Goal: Communication & Community: Answer question/provide support

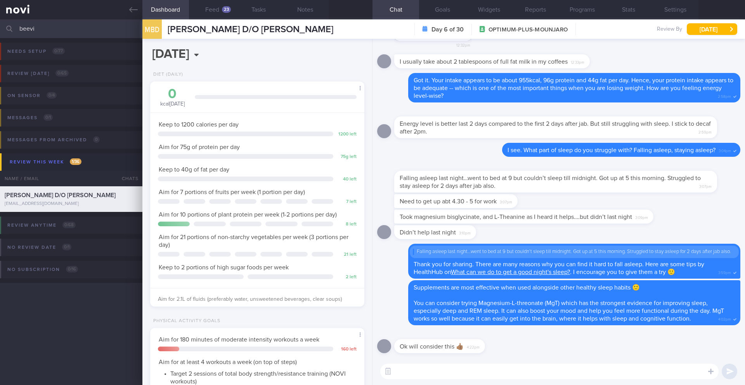
select select "7"
drag, startPoint x: 41, startPoint y: 29, endPoint x: 5, endPoint y: 24, distance: 35.7
click at [5, 27] on div "beevi Assigned patients Assigned patients All active patients Archived patients" at bounding box center [372, 28] width 745 height 19
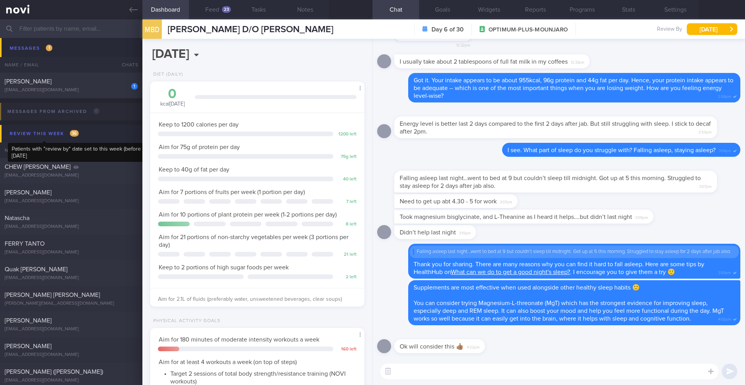
scroll to position [3742, 0]
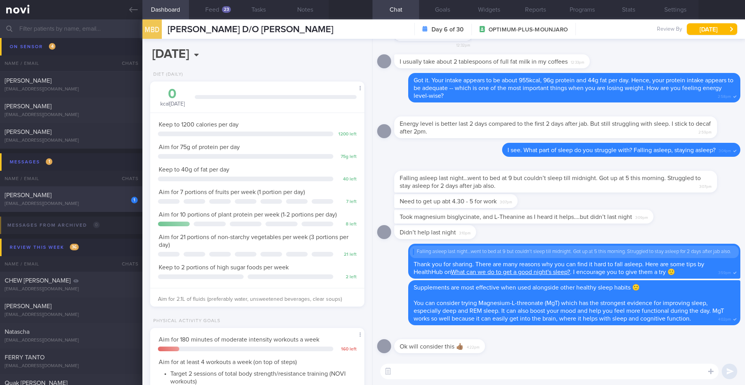
click at [91, 203] on div "[EMAIL_ADDRESS][DOMAIN_NAME]" at bounding box center [71, 204] width 133 height 6
type input "18/8 Assess nutritional requirements. Check for reply or logs (previously on Di…"
type textarea "Not logging. REVIEW with [PERSON_NAME]: ([DATE]) Restart Ryblesus at 14mg OM fo…"
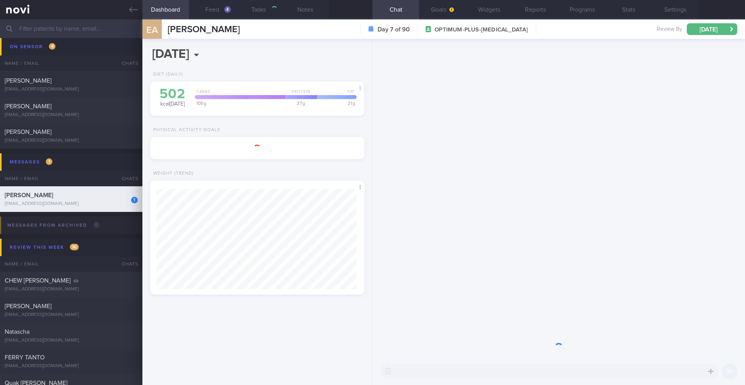
scroll to position [111, 201]
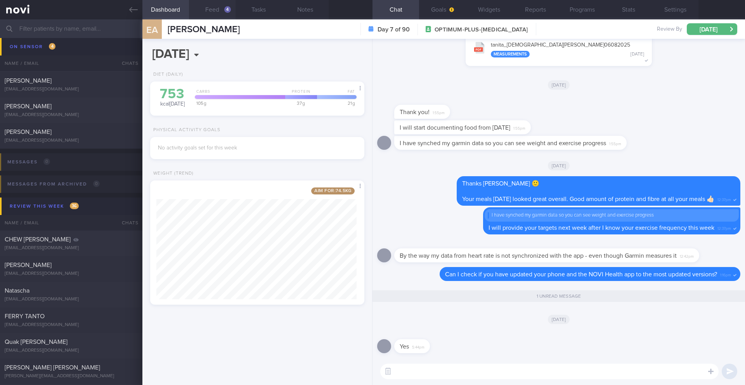
click at [209, 10] on button "Feed 4" at bounding box center [212, 9] width 47 height 19
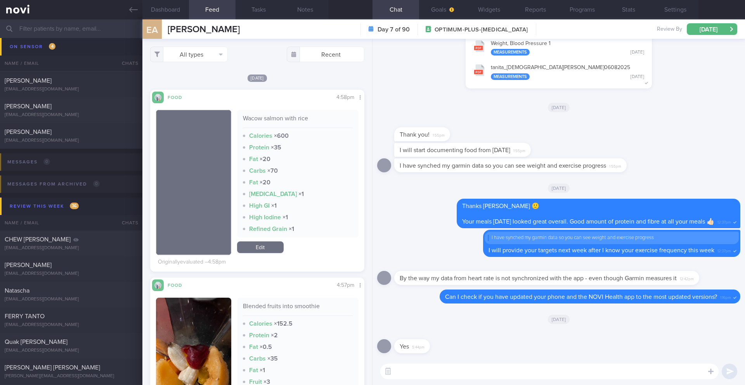
scroll to position [177, 0]
drag, startPoint x: 242, startPoint y: 118, endPoint x: 281, endPoint y: 120, distance: 39.2
click at [281, 120] on div "Wacow salmon with rice" at bounding box center [298, 121] width 110 height 14
copy div "Wacow salmon"
click at [299, 12] on button "Notes" at bounding box center [305, 9] width 47 height 19
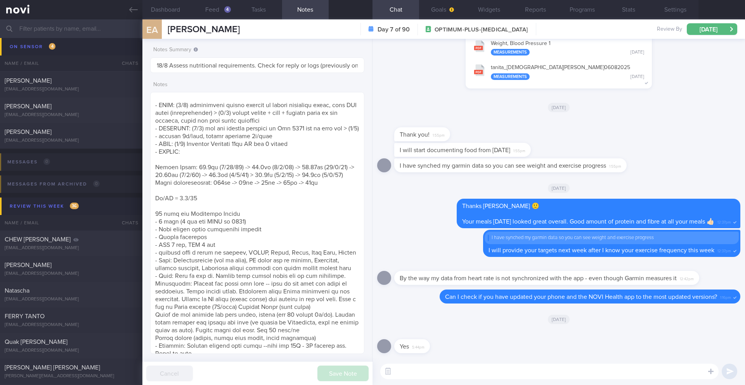
click at [483, 372] on textarea at bounding box center [549, 372] width 338 height 16
drag, startPoint x: 395, startPoint y: 370, endPoint x: 402, endPoint y: 367, distance: 7.1
click at [395, 370] on textarea "Let me raise the issue to the tech team." at bounding box center [549, 372] width 338 height 16
type textarea "Okay, that is good to know. Let me raise the issue to the tech team."
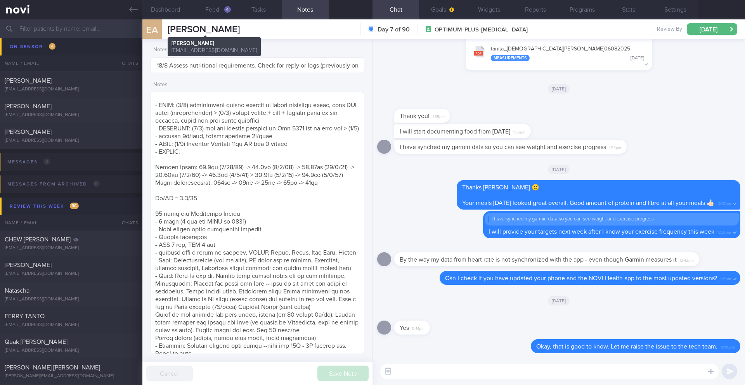
drag, startPoint x: 245, startPoint y: 29, endPoint x: 167, endPoint y: 30, distance: 77.6
click at [167, 30] on div "EA [PERSON_NAME] [PERSON_NAME] [DEMOGRAPHIC_DATA][DOMAIN_NAME] Day 7 of 90 OPTI…" at bounding box center [443, 28] width 603 height 19
copy span "[PERSON_NAME]"
click at [216, 10] on button "Feed 4" at bounding box center [212, 9] width 47 height 19
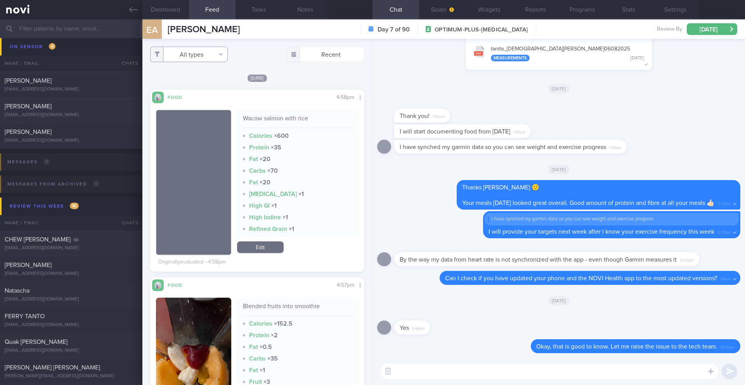
click at [219, 59] on button "All types" at bounding box center [189, 55] width 78 height 16
click at [279, 74] on div "[DATE]" at bounding box center [257, 78] width 214 height 8
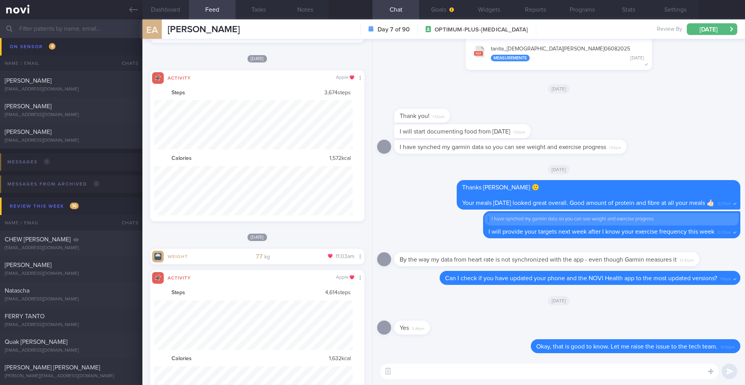
scroll to position [49, 199]
click at [626, 16] on button "Stats" at bounding box center [628, 9] width 47 height 19
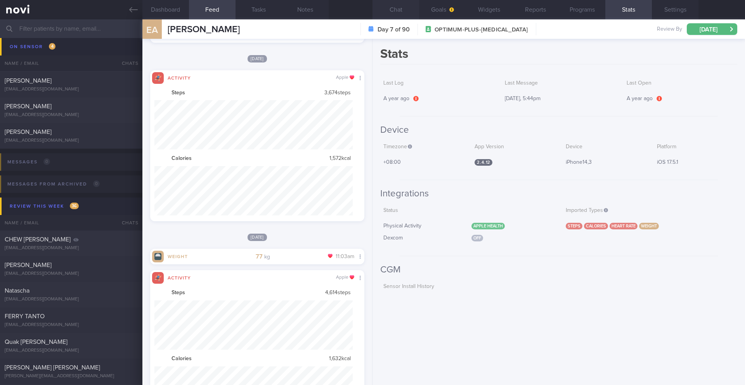
click at [392, 10] on button "Chat" at bounding box center [396, 9] width 47 height 19
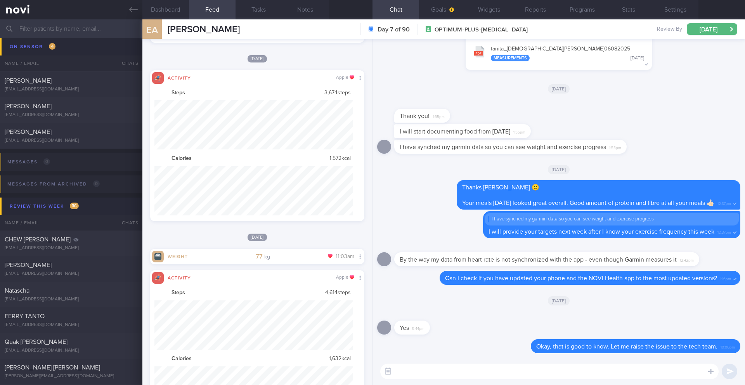
click at [451, 374] on textarea at bounding box center [549, 372] width 338 height 16
type textarea "I"
type textarea "A"
click at [590, 9] on button "Programs" at bounding box center [582, 9] width 47 height 19
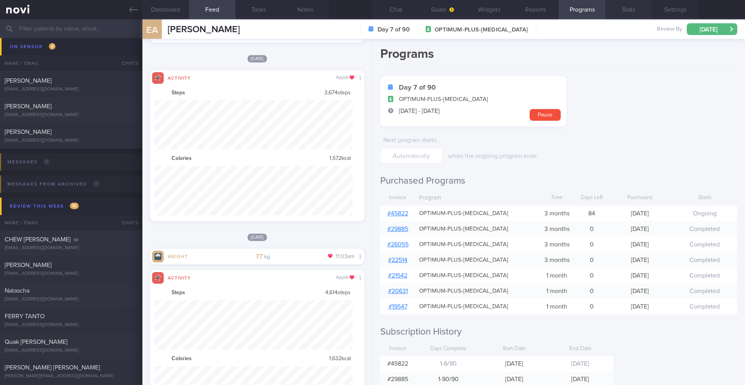
click at [628, 16] on button "Stats" at bounding box center [628, 9] width 47 height 19
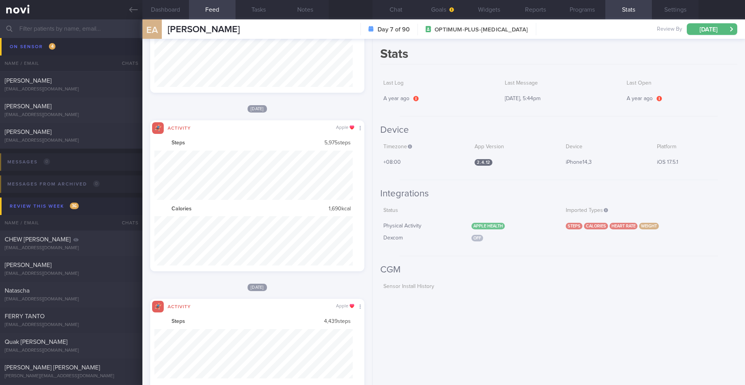
scroll to position [49, 199]
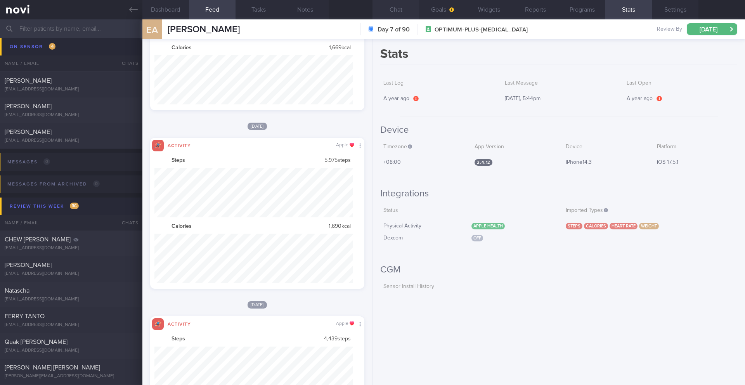
click at [396, 11] on button "Chat" at bounding box center [396, 9] width 47 height 19
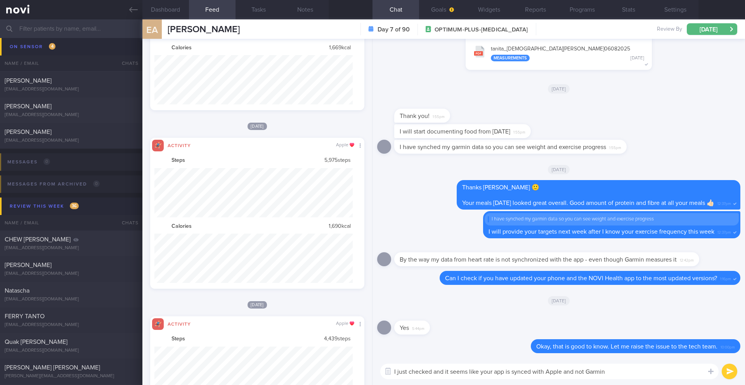
click at [564, 373] on textarea "I just checked and it seems like your app is synced with Apple and not Garmin" at bounding box center [549, 372] width 338 height 16
click at [643, 374] on textarea "I just checked and it seems like your app is synced with Apple Health and not G…" at bounding box center [549, 372] width 338 height 16
type textarea "I just checked and it seems like your app is synced with Apple Health and not G…"
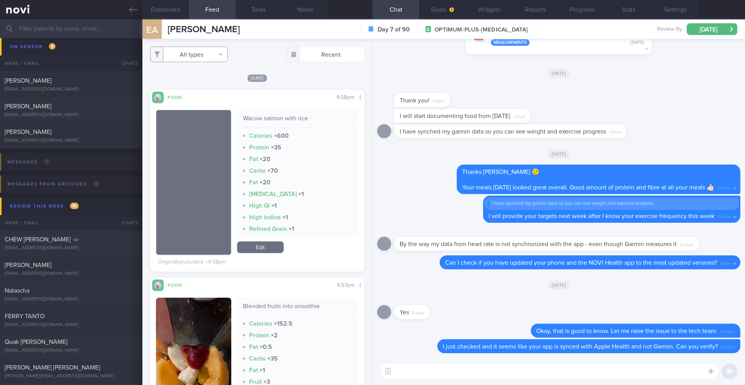
click at [201, 48] on button "All types" at bounding box center [189, 55] width 78 height 16
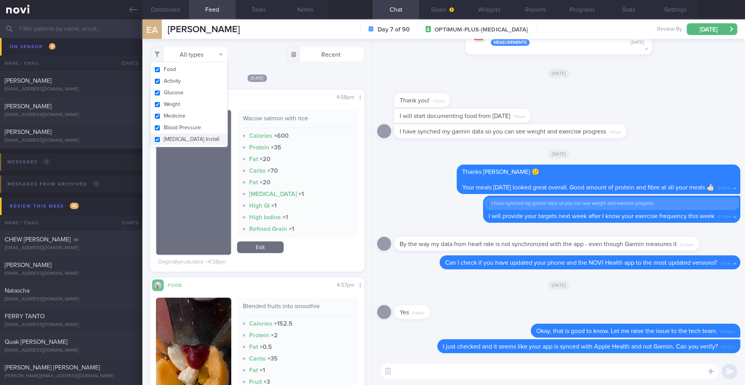
click at [310, 71] on div "All types Food Activity Glucose Weight Medicine Blood Pressure [MEDICAL_DATA] I…" at bounding box center [257, 212] width 230 height 346
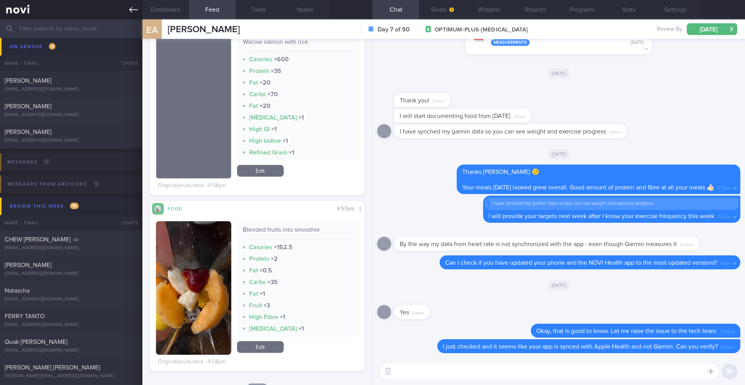
click at [128, 10] on link at bounding box center [71, 9] width 142 height 19
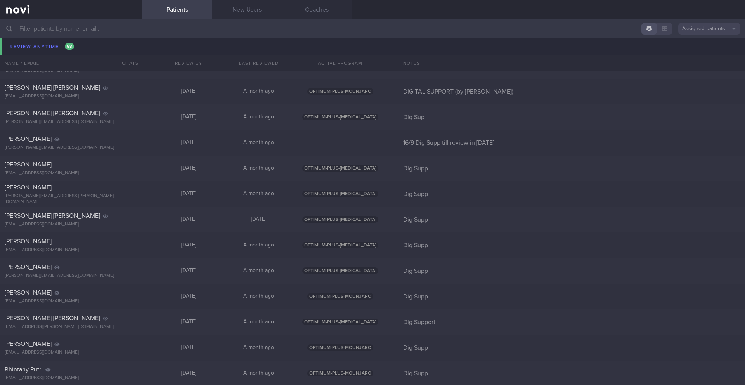
click at [101, 31] on input "text" at bounding box center [372, 28] width 745 height 19
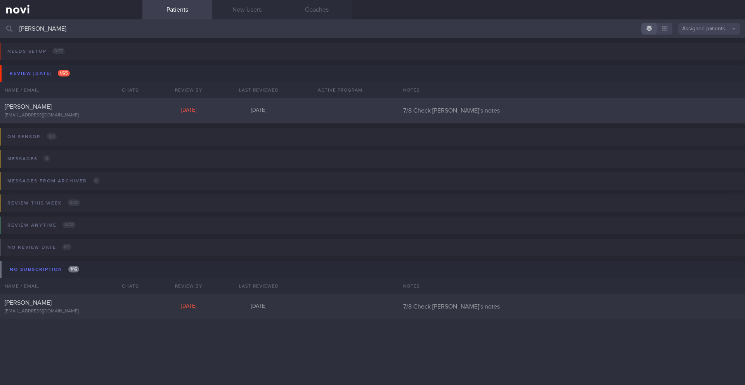
type input "[PERSON_NAME]"
click at [136, 104] on div at bounding box center [129, 105] width 17 height 4
select select "7"
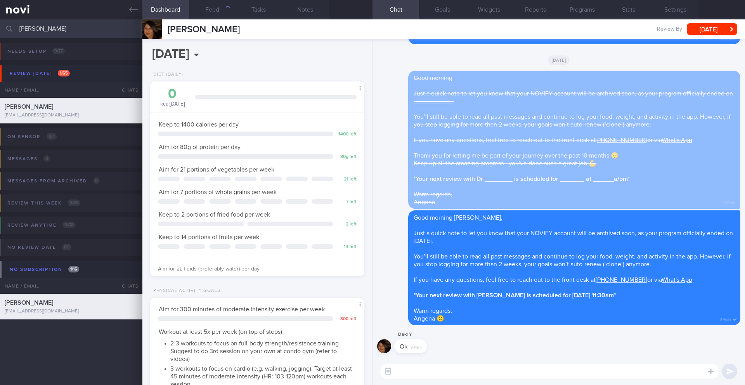
scroll to position [108, 195]
click at [679, 12] on button "Settings" at bounding box center [675, 9] width 47 height 19
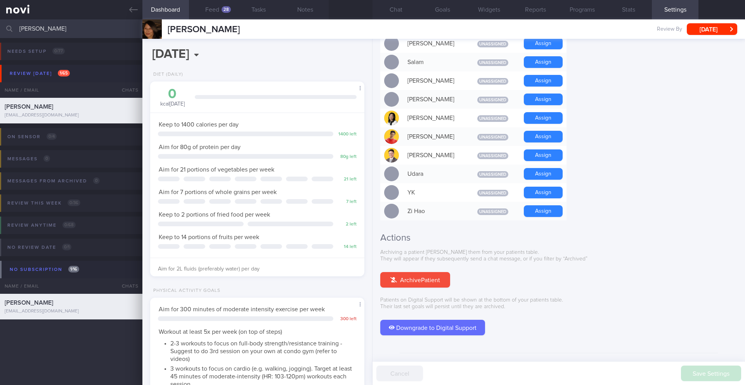
scroll to position [617, 0]
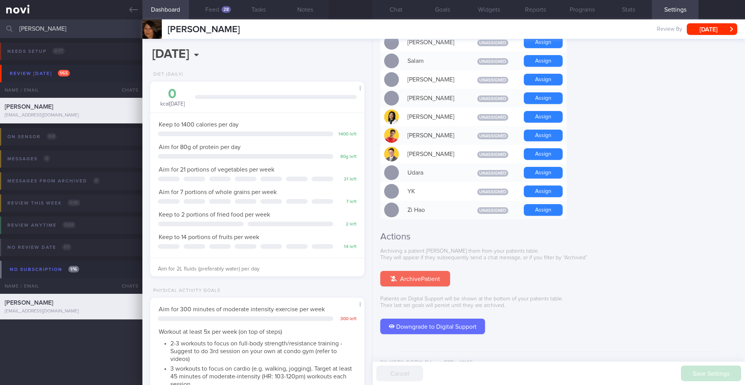
click at [434, 271] on button "Archive Patient" at bounding box center [415, 279] width 70 height 16
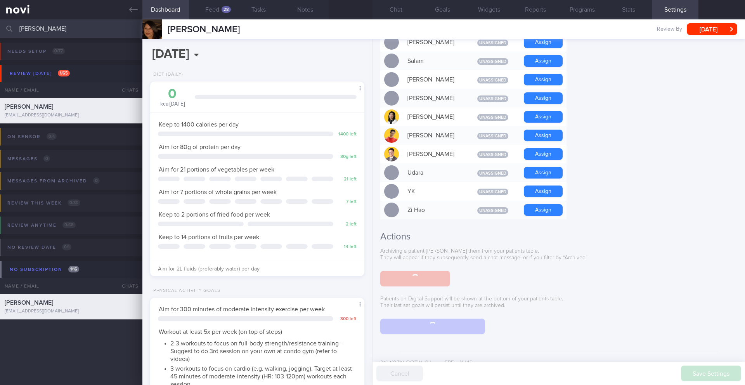
scroll to position [570, 0]
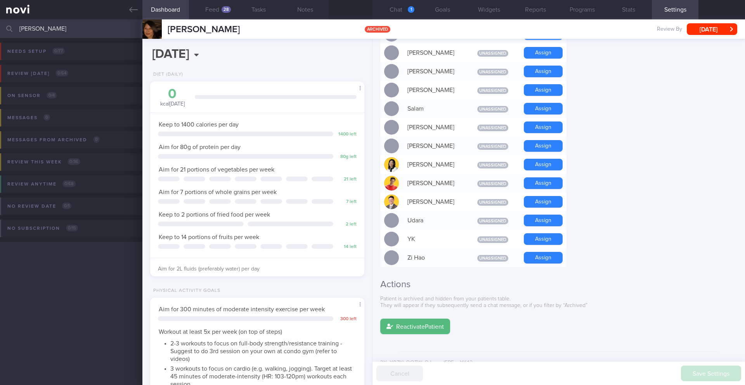
click at [80, 33] on input "[PERSON_NAME]" at bounding box center [372, 28] width 745 height 19
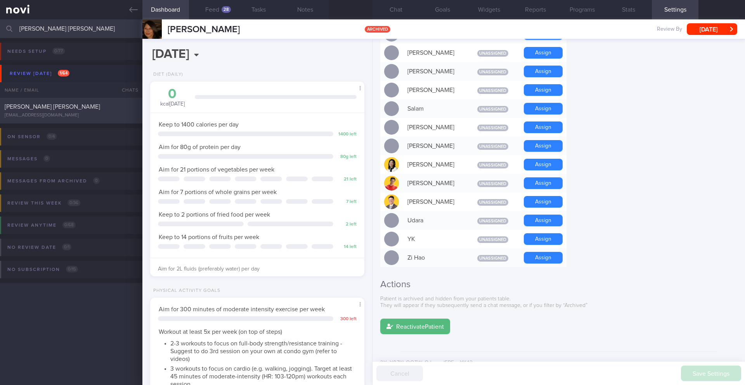
type input "[PERSON_NAME] [PERSON_NAME]"
click at [101, 111] on div "[PERSON_NAME] [PERSON_NAME] [EMAIL_ADDRESS][DOMAIN_NAME]" at bounding box center [71, 111] width 142 height 16
type input "7/8 Check for logs and coach, coach more on exercise"
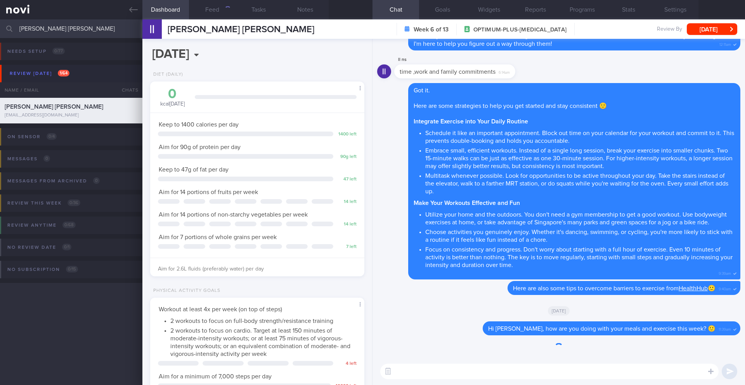
scroll to position [108, 195]
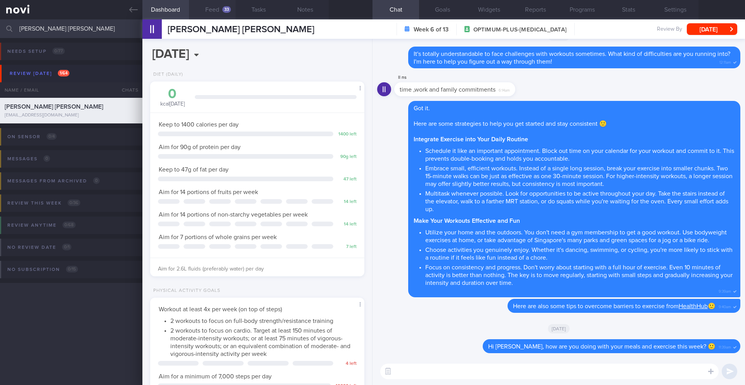
click at [216, 4] on button "Feed 33" at bounding box center [212, 9] width 47 height 19
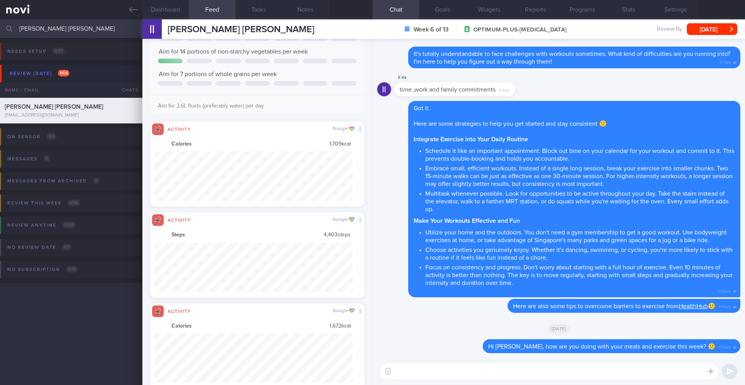
scroll to position [49, 199]
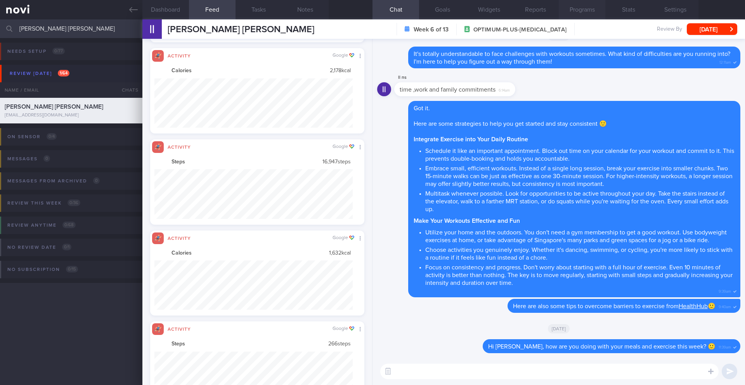
click at [586, 12] on button "Programs" at bounding box center [582, 9] width 47 height 19
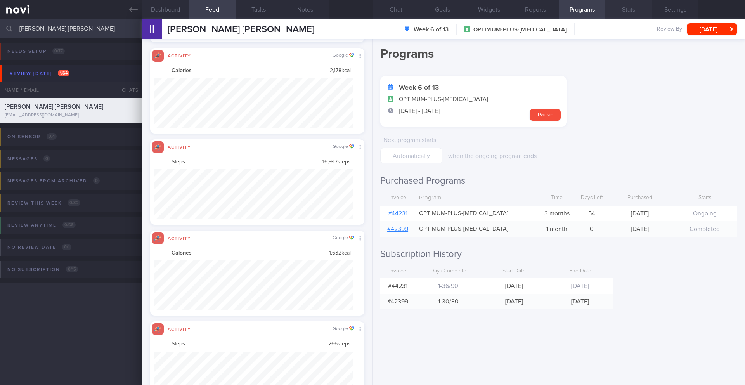
click at [624, 9] on button "Stats" at bounding box center [628, 9] width 47 height 19
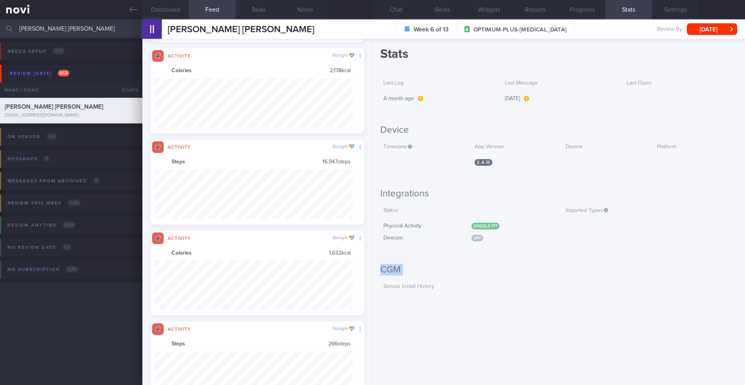
drag, startPoint x: 373, startPoint y: 269, endPoint x: 373, endPoint y: 285, distance: 16.3
click at [373, 285] on div "Stats Last Log A month ago Last Message [DATE] Last Open Device Timezone App Ve…" at bounding box center [559, 212] width 373 height 346
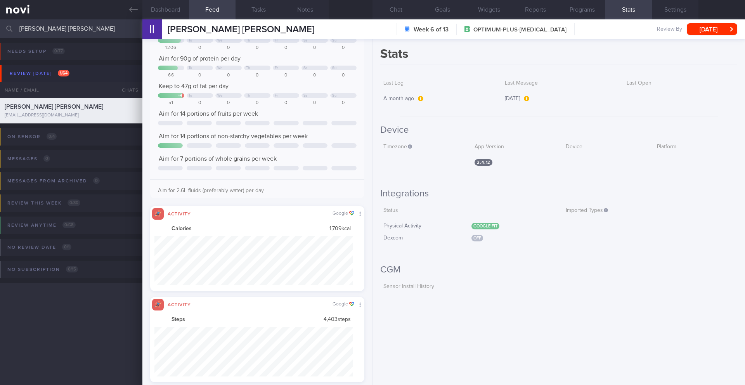
drag, startPoint x: 372, startPoint y: 71, endPoint x: 373, endPoint y: 59, distance: 12.0
click at [373, 59] on div "Stats Last Log A month ago Last Message [DATE] Last Open Device Timezone App Ve…" at bounding box center [559, 212] width 373 height 346
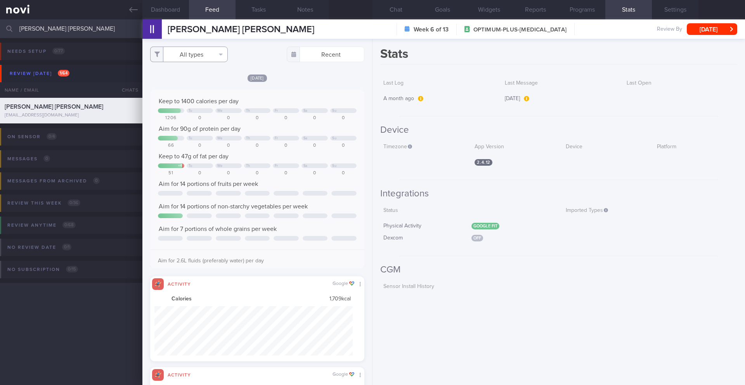
click at [215, 52] on button "All types" at bounding box center [189, 55] width 78 height 16
click at [188, 79] on button "Activity" at bounding box center [189, 81] width 77 height 12
checkbox input "false"
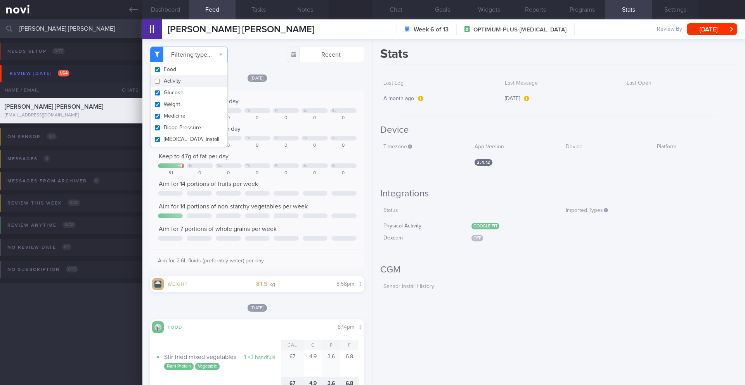
click at [329, 71] on div "Filtering type... Food Activity Glucose Weight Medicine Blood Pressure [MEDICAL…" at bounding box center [257, 212] width 230 height 346
click at [398, 12] on button "Chat" at bounding box center [396, 9] width 47 height 19
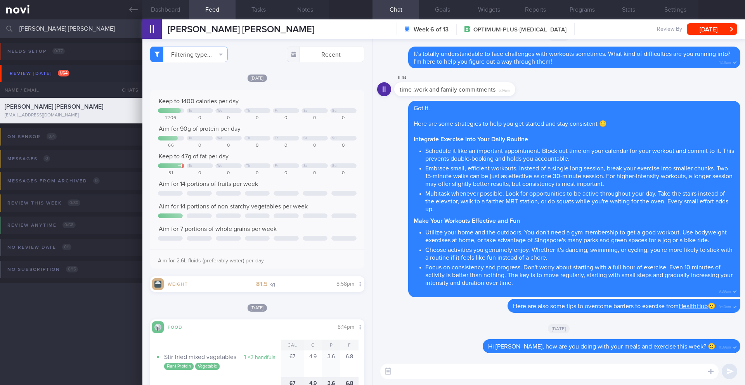
click at [476, 371] on textarea at bounding box center [549, 372] width 338 height 16
type textarea "HI [PERSON_NAME],"
drag, startPoint x: 423, startPoint y: 369, endPoint x: 383, endPoint y: 372, distance: 39.7
click at [383, 372] on div "Chat Templates Admin [MEDICAL_DATA] Weight Nutrition Physical Activity Infograp…" at bounding box center [559, 371] width 373 height 27
click at [161, 13] on button "Dashboard" at bounding box center [165, 9] width 47 height 19
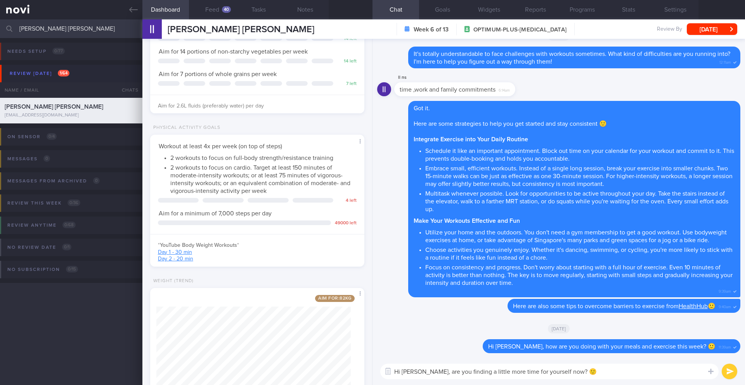
scroll to position [206, 0]
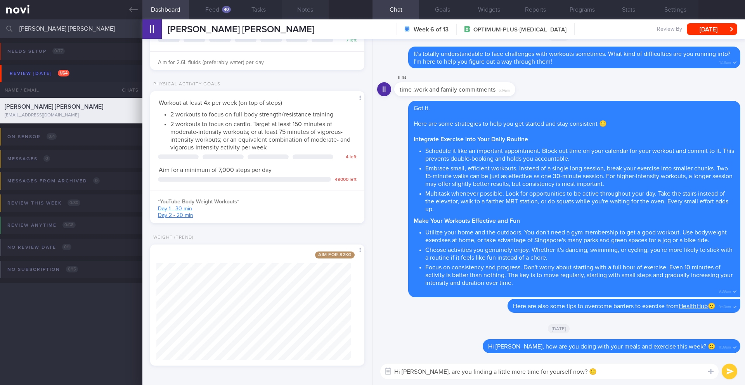
click at [309, 8] on button "Notes" at bounding box center [305, 9] width 47 height 19
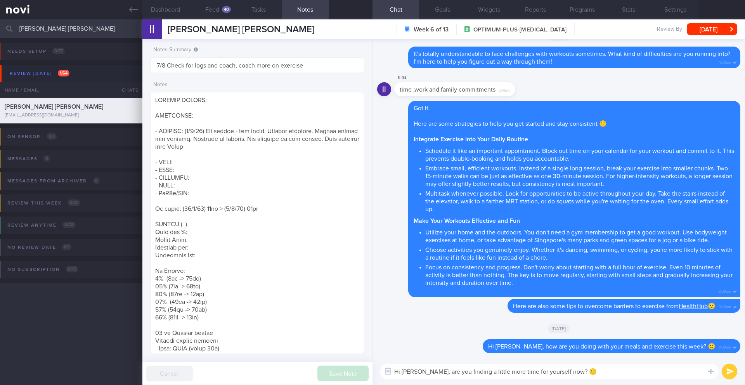
click at [422, 372] on textarea "Hi [PERSON_NAME], are you finding a little more time for yourself now? 🙂" at bounding box center [549, 372] width 338 height 16
click at [577, 368] on textarea "Hi [PERSON_NAME], are you finding a little more time for yourself now? 🙂" at bounding box center [549, 372] width 338 height 16
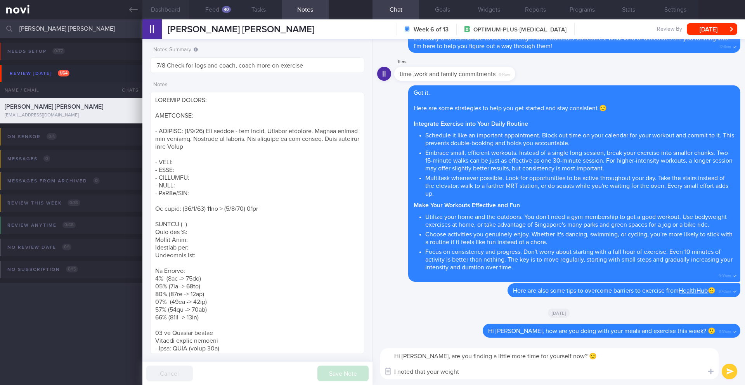
click at [166, 6] on button "Dashboard" at bounding box center [165, 9] width 47 height 19
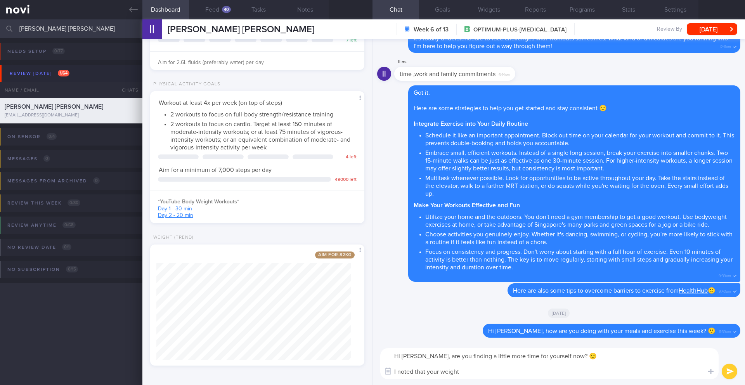
click at [468, 371] on textarea "Hi [PERSON_NAME], are you finding a little more time for yourself now? 🙂 I note…" at bounding box center [549, 363] width 338 height 31
drag, startPoint x: 522, startPoint y: 369, endPoint x: 501, endPoint y: 372, distance: 20.7
click at [501, 372] on textarea "Hi [PERSON_NAME], are you finding a little more time for yourself now? 🙂 I note…" at bounding box center [549, 363] width 338 height 31
click at [312, 13] on button "Notes" at bounding box center [305, 9] width 47 height 19
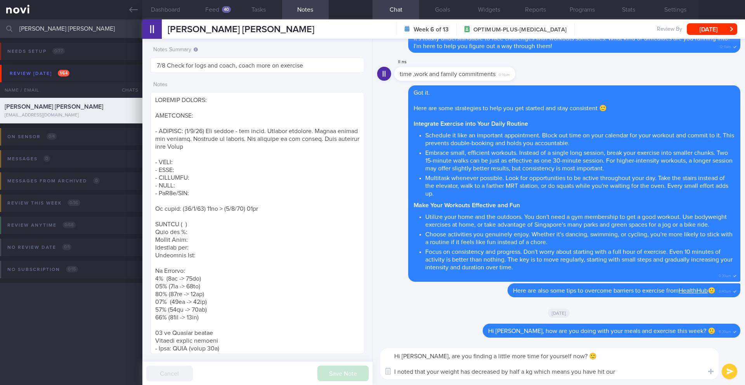
drag, startPoint x: 608, startPoint y: 374, endPoint x: 631, endPoint y: 368, distance: 23.3
click at [631, 372] on textarea "Hi [PERSON_NAME], are you finding a little more time for yourself now? 🙂 I note…" at bounding box center [549, 363] width 338 height 31
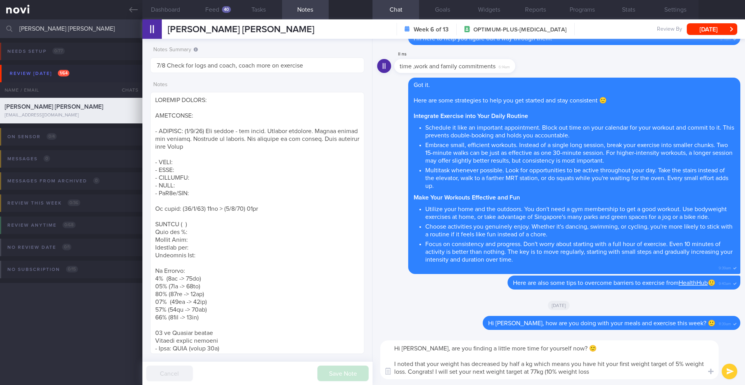
type textarea "Hi [PERSON_NAME], are you finding a little more time for yourself now? 🙂 I note…"
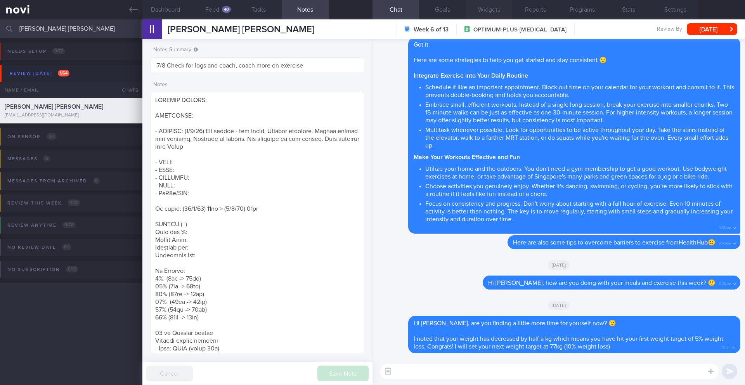
click at [494, 12] on button "Widgets" at bounding box center [489, 9] width 47 height 19
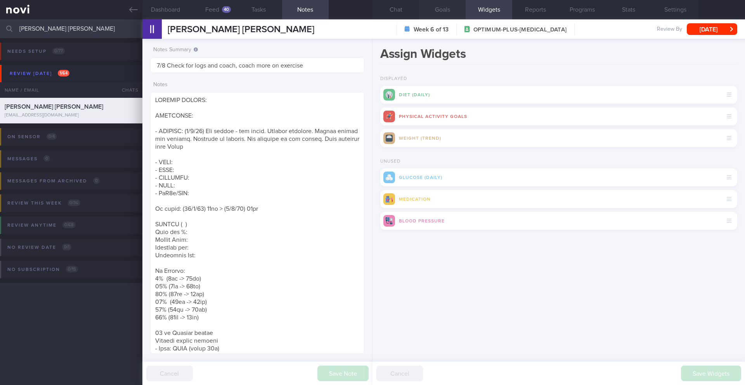
click at [439, 14] on button "Goals" at bounding box center [442, 9] width 47 height 19
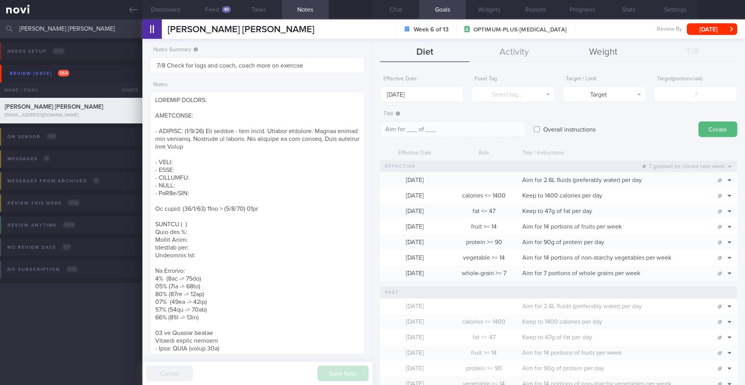
click at [600, 55] on button "Weight" at bounding box center [603, 52] width 89 height 19
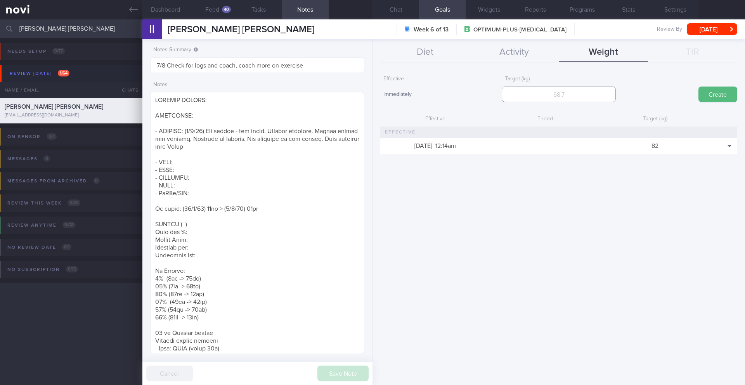
click at [584, 95] on input "number" at bounding box center [559, 95] width 114 height 16
type input "77"
click at [720, 93] on button "Create" at bounding box center [718, 95] width 39 height 16
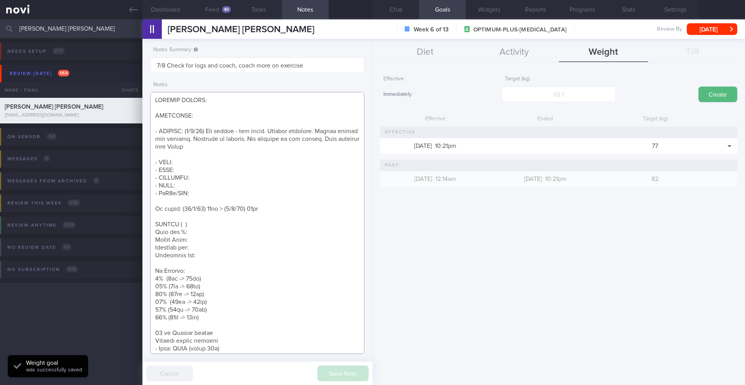
click at [237, 281] on textarea at bounding box center [257, 223] width 214 height 262
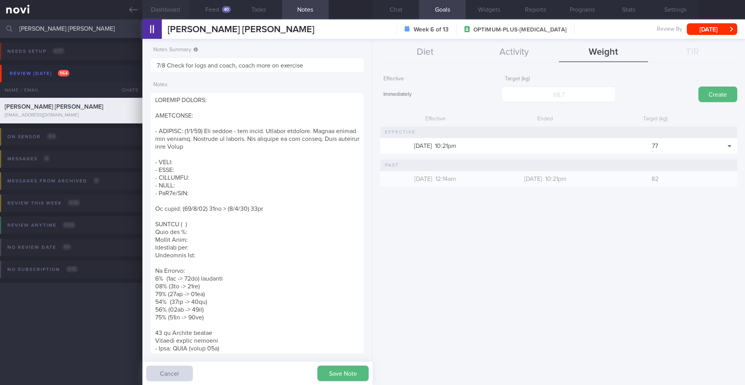
click at [160, 12] on button "Dashboard" at bounding box center [165, 9] width 47 height 19
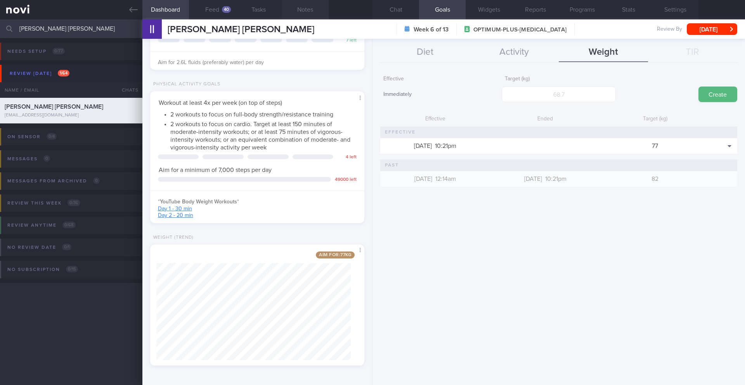
click at [306, 12] on button "Notes" at bounding box center [305, 9] width 47 height 19
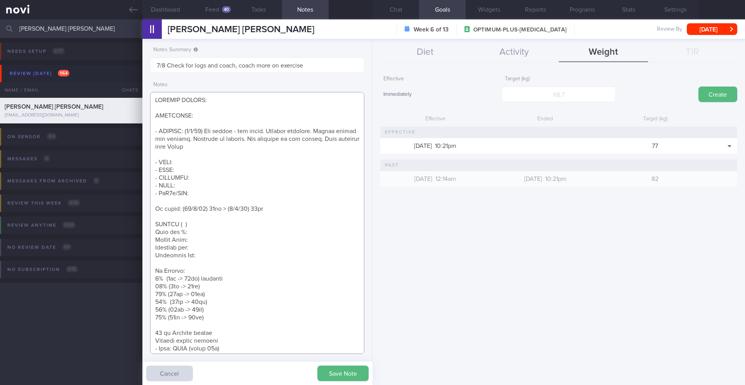
click at [259, 276] on textarea at bounding box center [257, 223] width 214 height 262
type textarea "SUPPORT NEEDED: CHALLENGE: - OVERALL: ([DATE]) Occ nausea - not often. Smaller …"
click at [334, 374] on button "Save Note" at bounding box center [342, 374] width 51 height 16
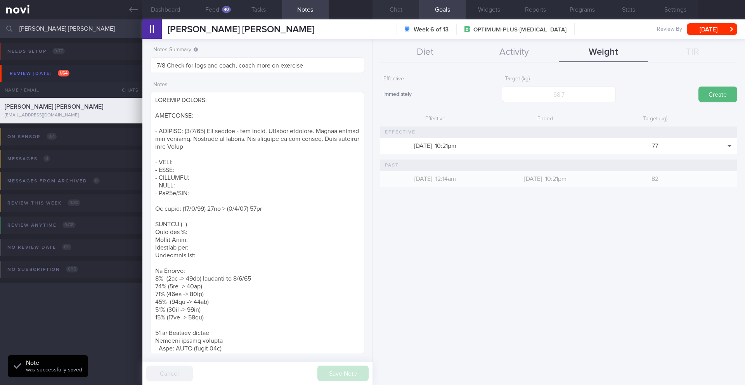
click at [397, 14] on button "Chat" at bounding box center [396, 9] width 47 height 19
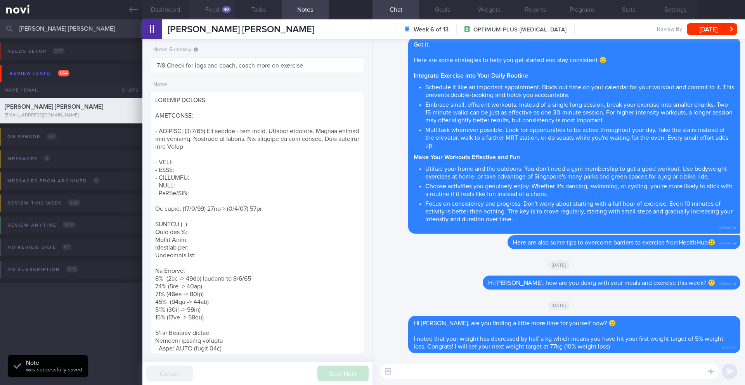
click at [222, 12] on button "Feed 40" at bounding box center [212, 9] width 47 height 19
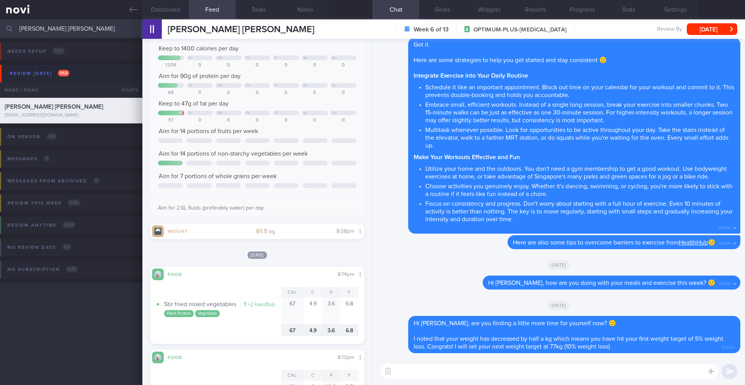
scroll to position [34, 0]
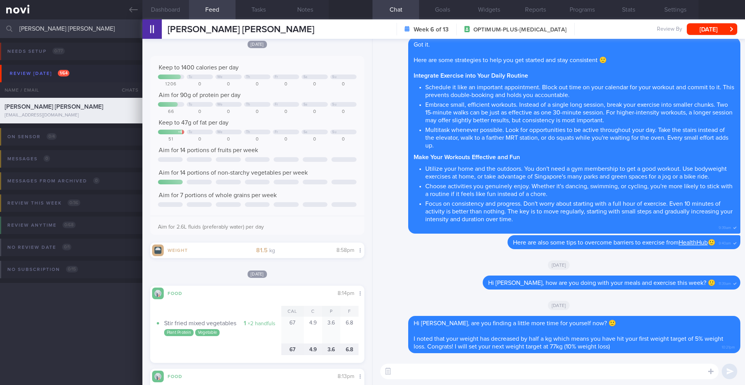
click at [162, 7] on button "Dashboard" at bounding box center [165, 9] width 47 height 19
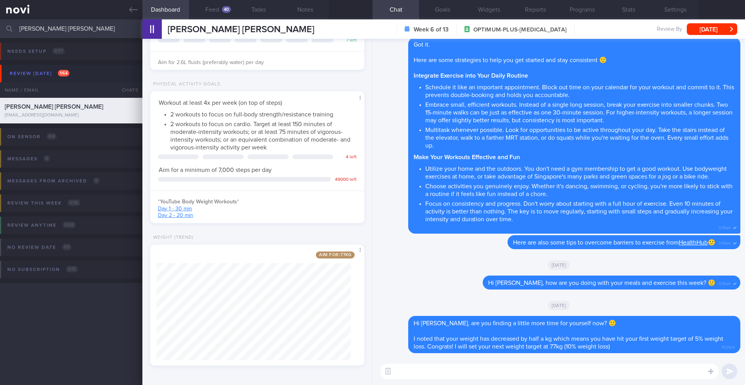
click at [420, 367] on textarea at bounding box center [549, 372] width 338 height 16
click at [308, 9] on button "Notes" at bounding box center [305, 9] width 47 height 19
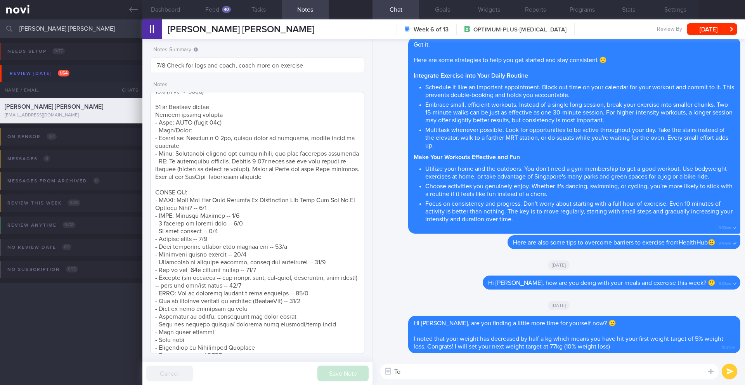
scroll to position [227, 0]
drag, startPoint x: 401, startPoint y: 371, endPoint x: 390, endPoint y: 371, distance: 11.6
click at [390, 371] on div "Chat Templates Admin [MEDICAL_DATA] Weight Nutrition Physical Activity Infograp…" at bounding box center [559, 371] width 373 height 27
type textarea "R"
type textarea "How are your meals going? Be sure to aim for about 30g protein per meal to meet…"
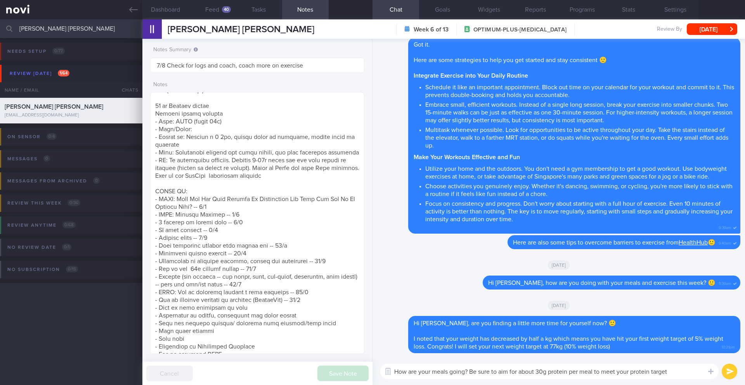
click at [727, 369] on button "submit" at bounding box center [730, 372] width 16 height 16
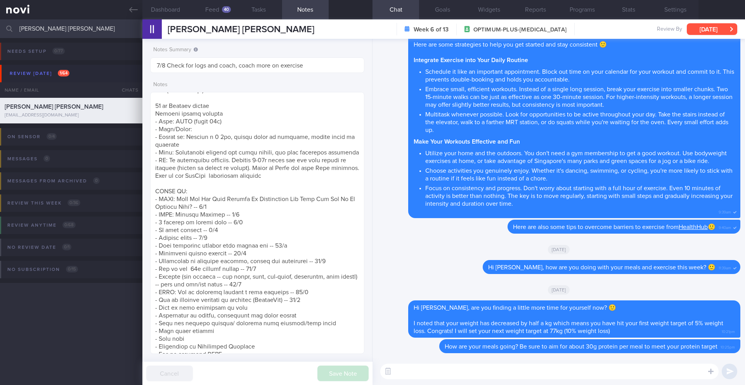
click at [718, 28] on button "[DATE]" at bounding box center [712, 29] width 50 height 12
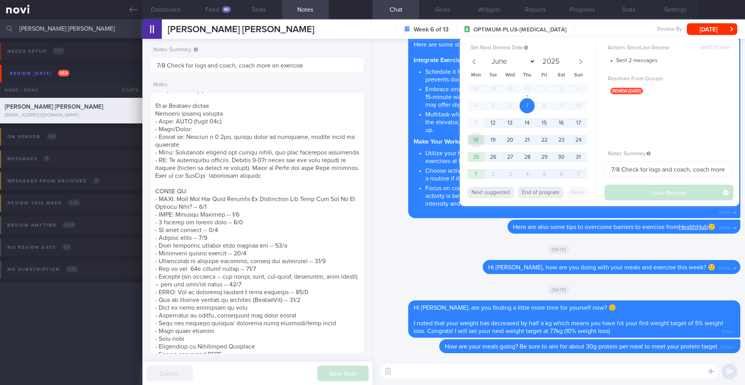
click at [477, 142] on span "18" at bounding box center [475, 139] width 15 height 15
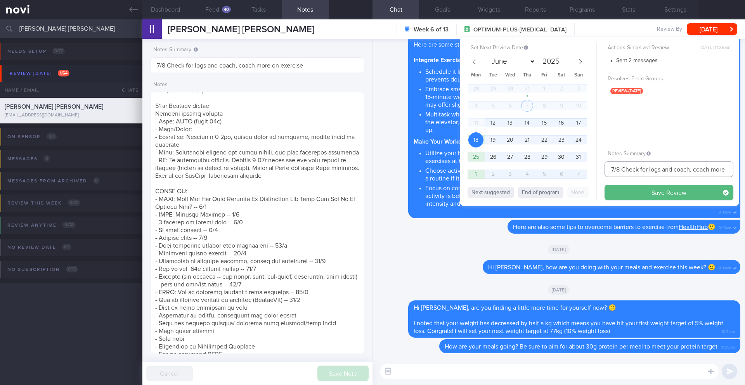
drag, startPoint x: 615, startPoint y: 170, endPoint x: 602, endPoint y: 171, distance: 12.5
click at [602, 171] on div "Set Next Review Date [DATE] June July August September October November [DATE] …" at bounding box center [599, 121] width 279 height 169
type input "18/8 Check for logs and coach, coach more on exercise"
click at [657, 198] on button "Save Review" at bounding box center [669, 193] width 129 height 16
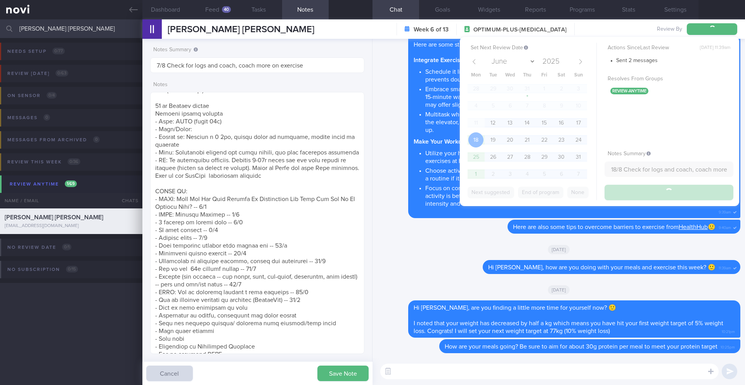
type input "18/8 Check for logs and coach, coach more on exercise"
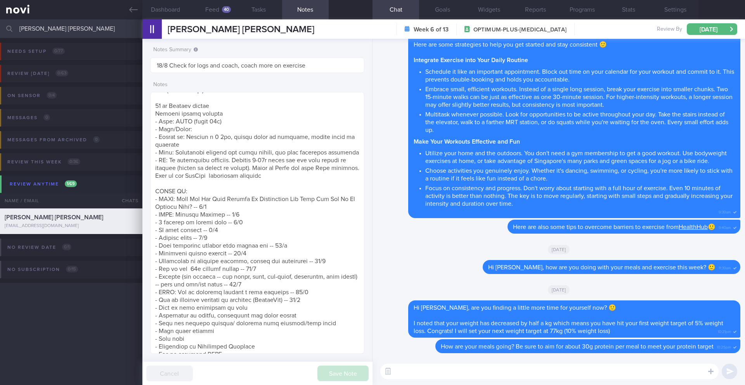
click at [80, 30] on input "[PERSON_NAME] [PERSON_NAME]" at bounding box center [372, 28] width 745 height 19
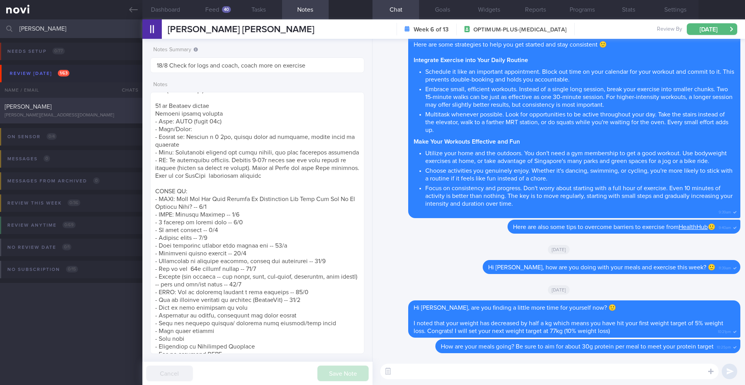
type input "[PERSON_NAME]"
click at [105, 109] on div "[PERSON_NAME]" at bounding box center [70, 107] width 131 height 8
type input "7/8 Check for logs and coach"
type textarea "Not logging. Responsive to messages - OVERALL: ([DATE]) - stopped [MEDICAL_DATA…"
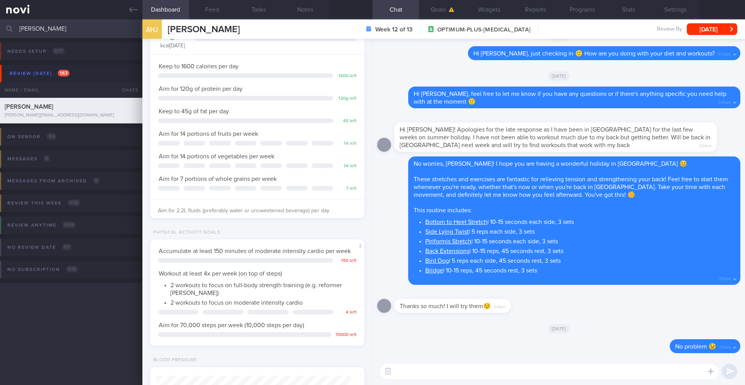
scroll to position [97, 195]
click at [210, 12] on button "Feed" at bounding box center [212, 9] width 47 height 19
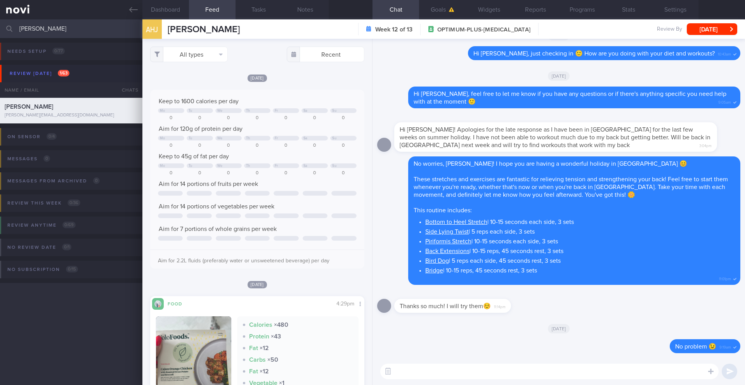
scroll to position [97, 195]
click at [473, 371] on textarea at bounding box center [549, 372] width 338 height 16
type textarea "h"
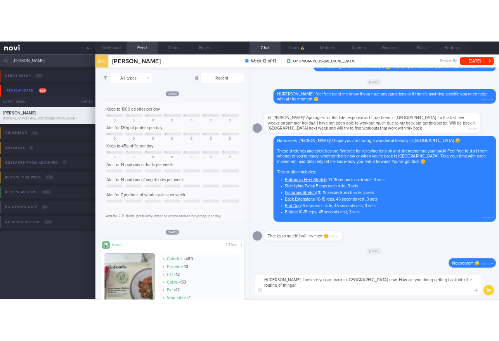
scroll to position [0, 0]
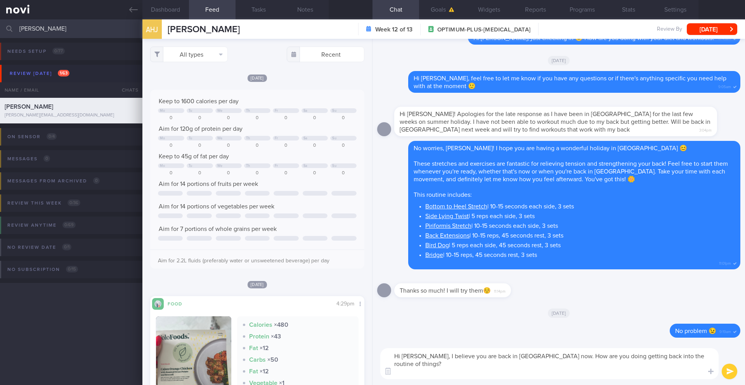
type textarea "Hi [PERSON_NAME], I believe you are back in [GEOGRAPHIC_DATA] now. How are you …"
click at [728, 370] on button "submit" at bounding box center [730, 372] width 16 height 16
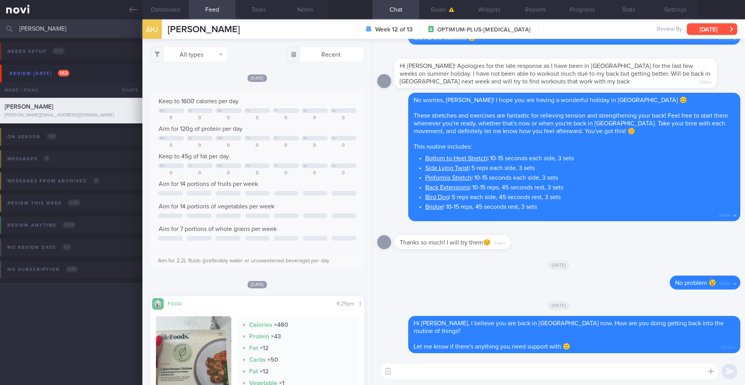
click at [709, 28] on button "[DATE]" at bounding box center [712, 29] width 50 height 12
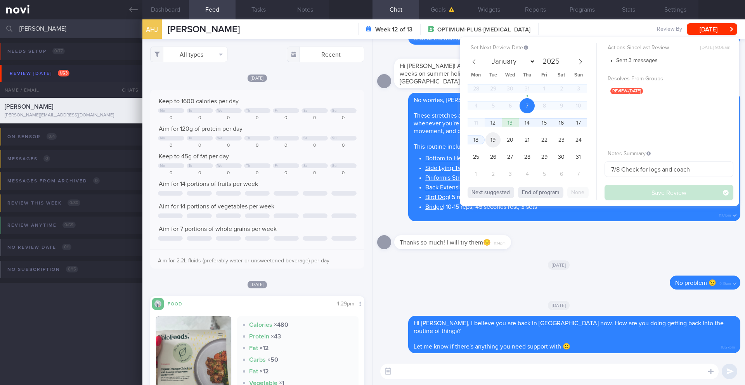
click at [498, 139] on span "19" at bounding box center [493, 139] width 15 height 15
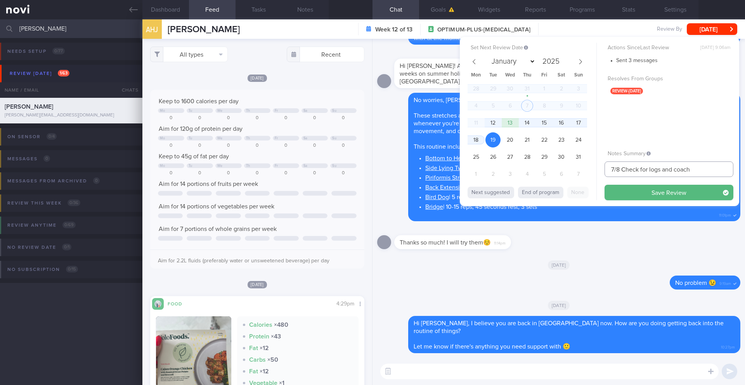
drag, startPoint x: 614, startPoint y: 170, endPoint x: 606, endPoint y: 170, distance: 8.2
click at [606, 170] on input "7/8 Check for logs and coach" at bounding box center [669, 169] width 129 height 16
type input "19/8 Check for logs and coach"
click at [667, 191] on button "Save Review" at bounding box center [669, 193] width 129 height 16
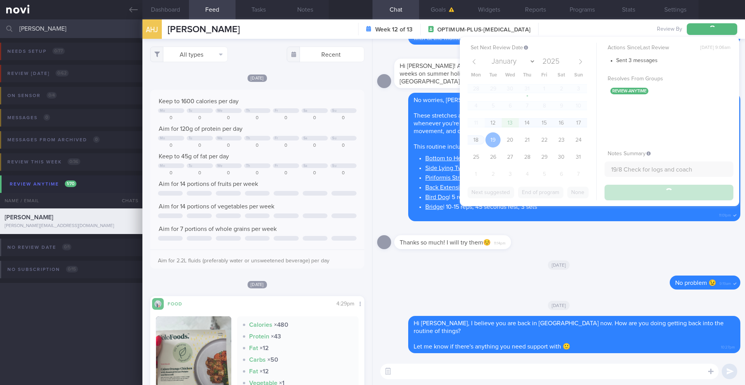
type input "19/8 Check for logs and coach"
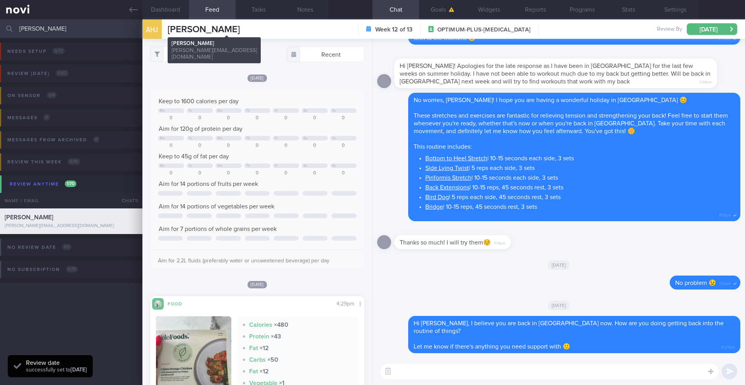
drag, startPoint x: 284, startPoint y: 29, endPoint x: 165, endPoint y: 27, distance: 118.8
click at [165, 27] on div "AHJ [PERSON_NAME] [PERSON_NAME] Jonassen [EMAIL_ADDRESS][DOMAIN_NAME] Week 12 o…" at bounding box center [443, 28] width 603 height 19
copy span "[PERSON_NAME]"
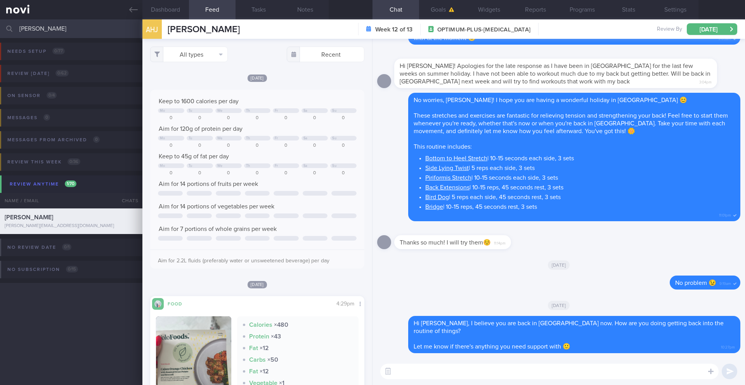
scroll to position [108, 195]
click at [79, 31] on input "[PERSON_NAME]" at bounding box center [372, 28] width 745 height 19
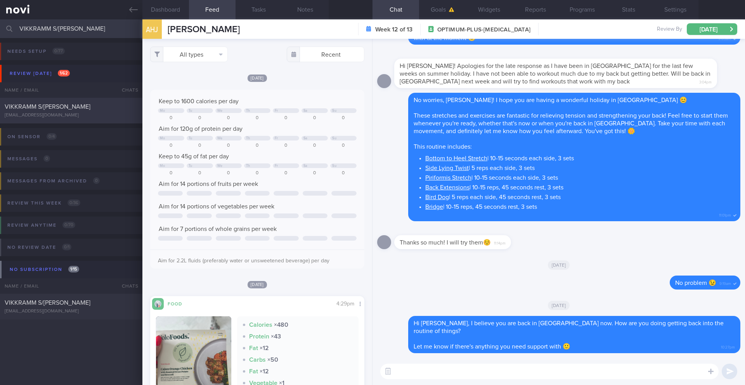
type input "VIKKRAMM S/[PERSON_NAME]"
click at [106, 116] on div "[EMAIL_ADDRESS][DOMAIN_NAME]" at bounding box center [71, 116] width 133 height 6
type input "7/8 SAF LIP"
type textarea "** Needs a SYSTEM to exercise consistently Pre-workout snacks Importance of car…"
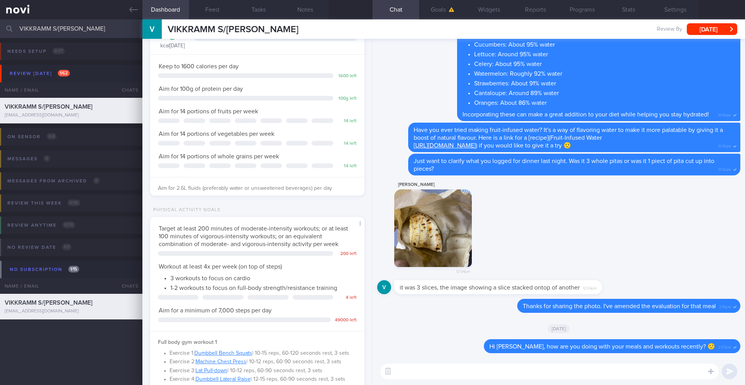
scroll to position [99, 198]
click at [586, 12] on button "Programs" at bounding box center [582, 9] width 47 height 19
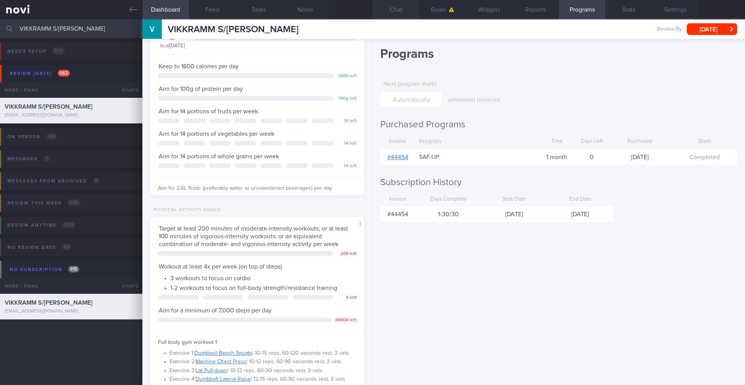
click at [392, 8] on button "Chat" at bounding box center [396, 9] width 47 height 19
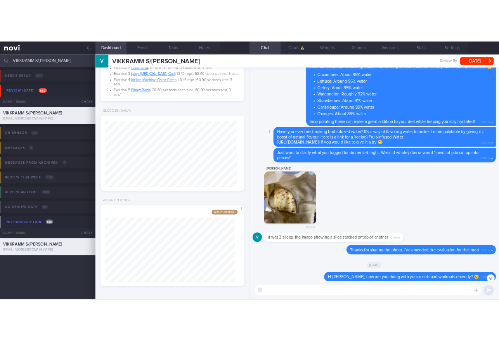
scroll to position [0, 0]
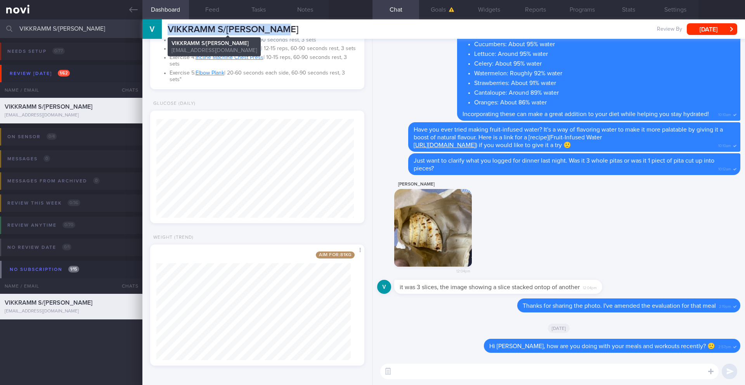
drag, startPoint x: 288, startPoint y: 32, endPoint x: 169, endPoint y: 29, distance: 118.8
click at [169, 29] on div "VIKKRAMM S/O [PERSON_NAME] S/[PERSON_NAME] [EMAIL_ADDRESS][DOMAIN_NAME] Review …" at bounding box center [443, 28] width 603 height 19
copy span "VIKKRAMM S/[PERSON_NAME]"
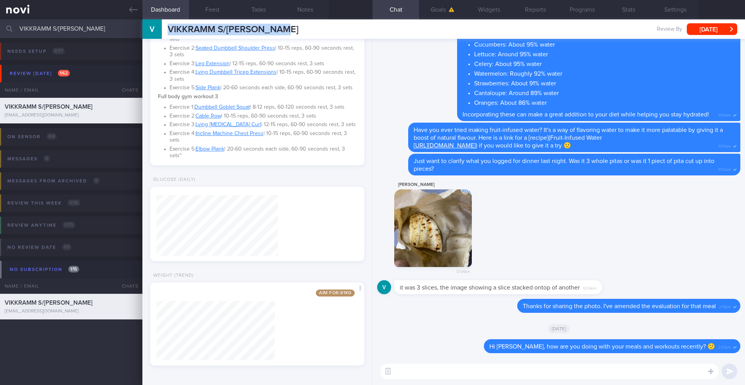
scroll to position [108, 195]
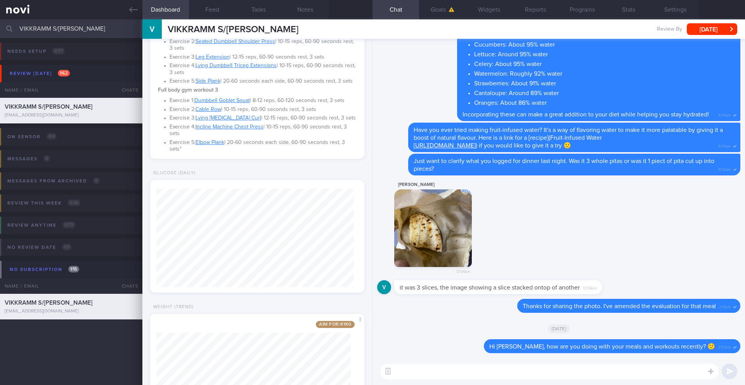
click at [446, 369] on textarea at bounding box center [549, 372] width 338 height 16
paste textarea "_____ will be the last day of your program. Although there won't be active coac…"
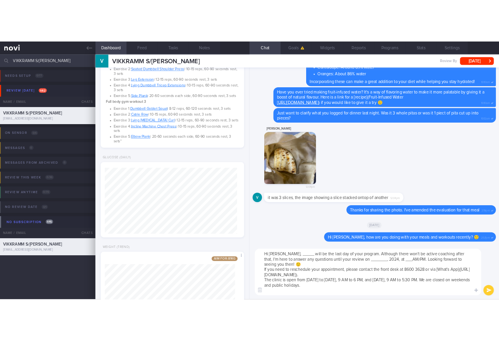
scroll to position [0, 0]
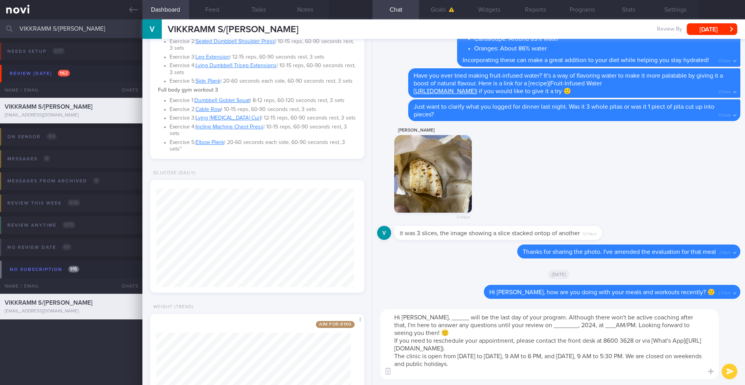
drag, startPoint x: 432, startPoint y: 319, endPoint x: 480, endPoint y: 317, distance: 47.8
click at [480, 317] on textarea "Hi [PERSON_NAME], _____ will be the last day of your program. Although there wo…" at bounding box center [549, 344] width 338 height 70
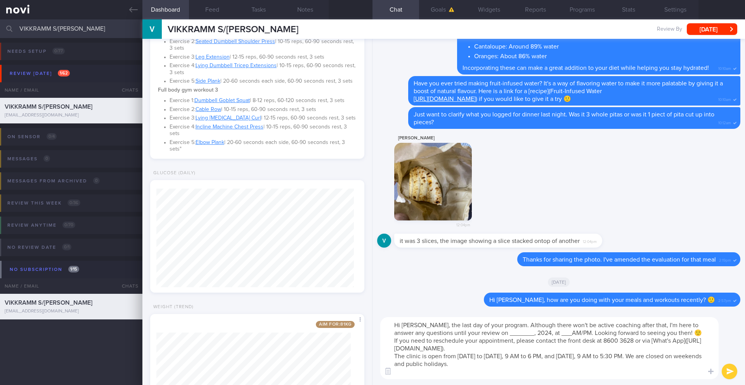
click at [509, 326] on textarea "Hi [PERSON_NAME], the last day of your program. Although there won't be active …" at bounding box center [549, 348] width 338 height 62
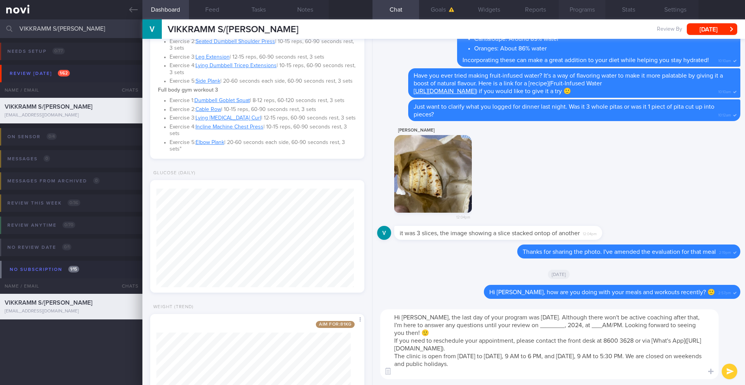
click at [583, 12] on button "Programs" at bounding box center [582, 9] width 47 height 19
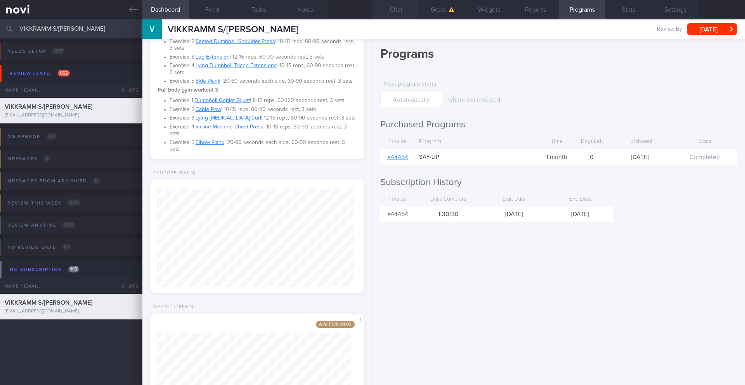
click at [395, 12] on button "Chat" at bounding box center [396, 9] width 47 height 19
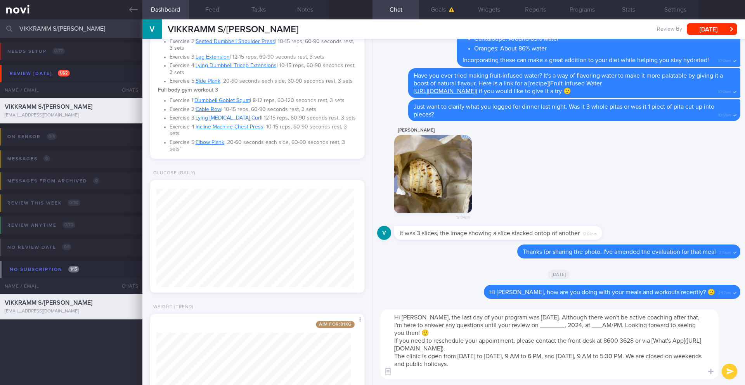
click at [631, 316] on textarea "Hi [PERSON_NAME], the last day of your program was [DATE]. Although there won't…" at bounding box center [549, 344] width 338 height 70
drag, startPoint x: 413, startPoint y: 326, endPoint x: 376, endPoint y: 324, distance: 36.9
click at [376, 324] on div "Hi [PERSON_NAME], the last day of your program was [DATE]. Although there won't…" at bounding box center [559, 344] width 373 height 82
click at [404, 322] on textarea "Hi [PERSON_NAME], the last day of your program was [DATE]. Although there won't…" at bounding box center [549, 344] width 338 height 70
drag, startPoint x: 565, startPoint y: 326, endPoint x: 541, endPoint y: 326, distance: 24.5
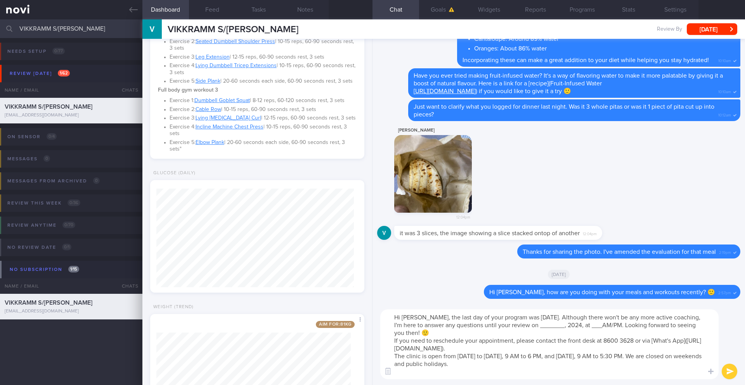
click at [541, 326] on textarea "Hi [PERSON_NAME], the last day of your program was [DATE]. Although there won't…" at bounding box center [549, 344] width 338 height 70
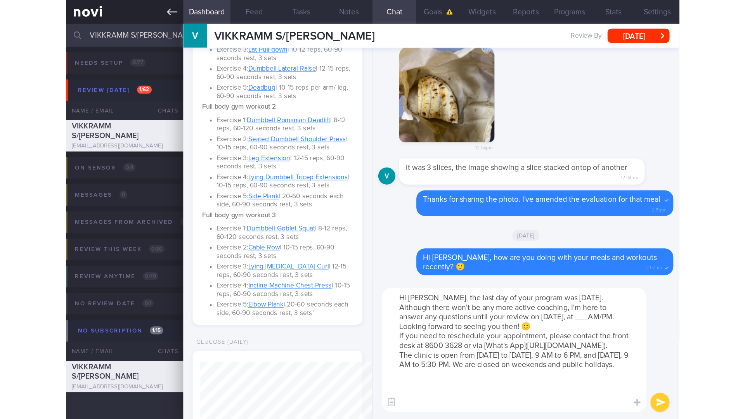
scroll to position [388032, 387984]
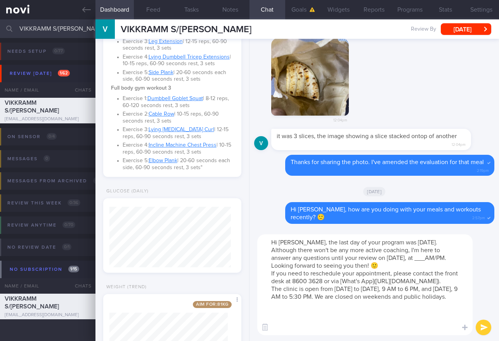
click at [298, 266] on textarea "Hi [PERSON_NAME], the last day of your program was [DATE]. Although there won't…" at bounding box center [364, 284] width 215 height 101
drag, startPoint x: 301, startPoint y: 265, endPoint x: 293, endPoint y: 265, distance: 7.8
click at [293, 265] on textarea "Hi [PERSON_NAME], the last day of your program was [DATE]. Although there won't…" at bounding box center [364, 284] width 215 height 101
click at [411, 264] on textarea "Hi [PERSON_NAME], the last day of your program was [DATE]. Although there won't…" at bounding box center [364, 284] width 215 height 101
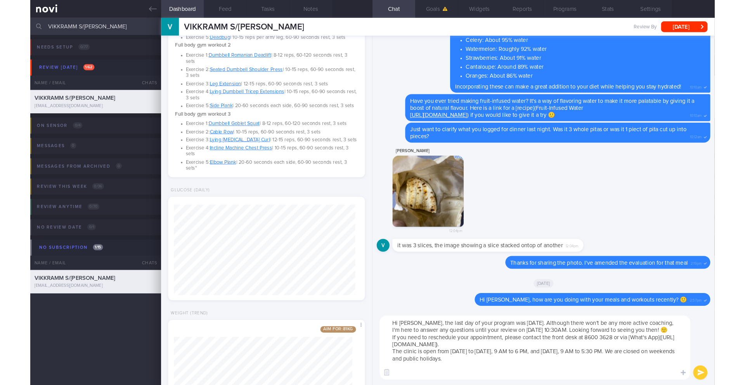
scroll to position [227, 0]
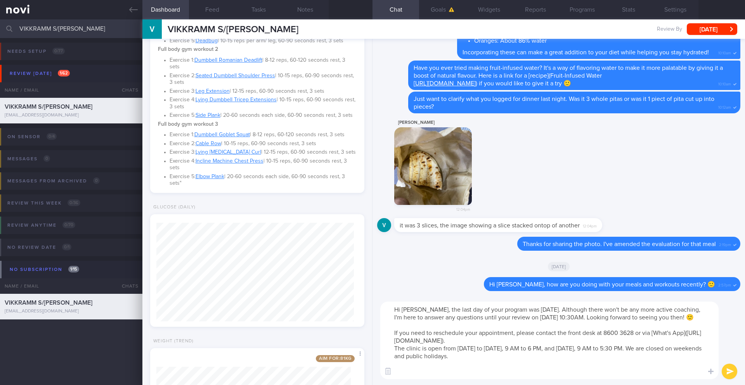
click at [517, 326] on textarea "Hi [PERSON_NAME], the last day of your program was [DATE]. Although there won't…" at bounding box center [549, 341] width 338 height 78
drag, startPoint x: 479, startPoint y: 362, endPoint x: 369, endPoint y: 299, distance: 126.1
click at [369, 299] on div "Dashboard Feed Tasks Notes Chat Goals Widgets Reports Programs Stats Settings V…" at bounding box center [443, 202] width 603 height 366
type textarea "Hi [PERSON_NAME], the last day of your program was [DATE]. Although there won't…"
click at [612, 370] on textarea "Hi [PERSON_NAME], the last day of your program was [DATE]. Although there won't…" at bounding box center [549, 341] width 338 height 78
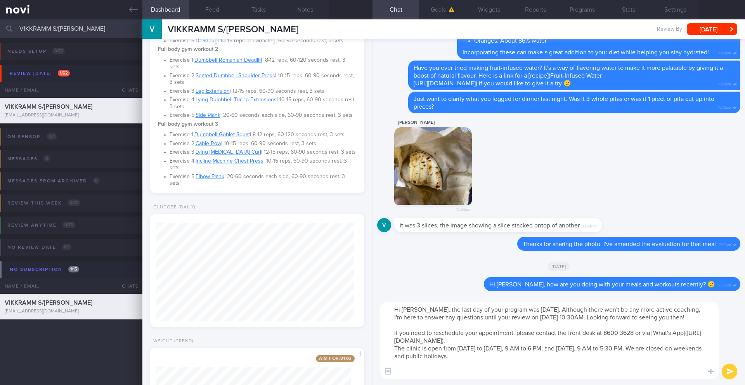
click at [726, 371] on button "submit" at bounding box center [730, 372] width 16 height 16
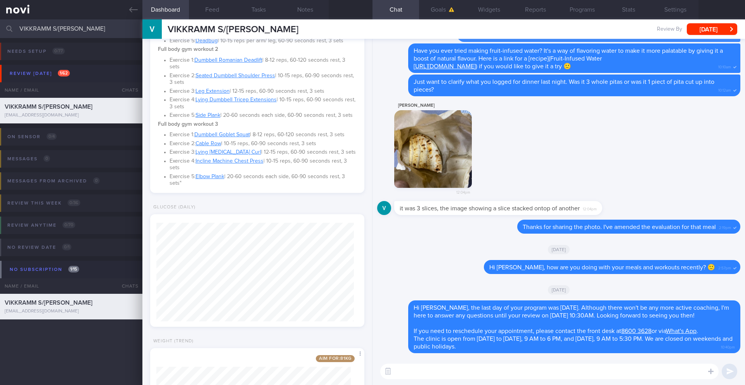
paste textarea "The review appointment will be much quicker than the first one. Here's what wil…"
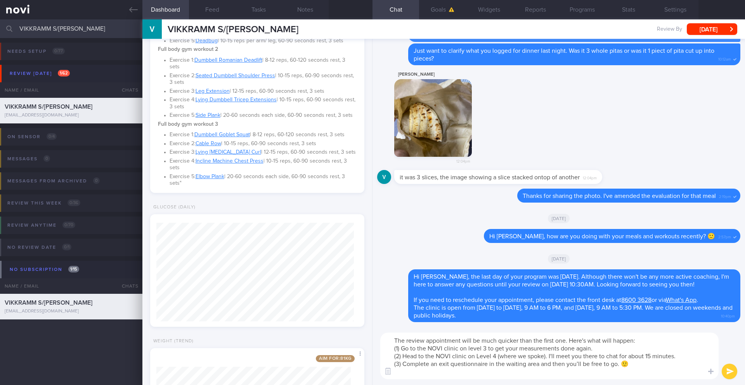
type textarea "The review appointment will be much quicker than the first one. Here's what wil…"
click at [726, 378] on button "submit" at bounding box center [730, 372] width 16 height 16
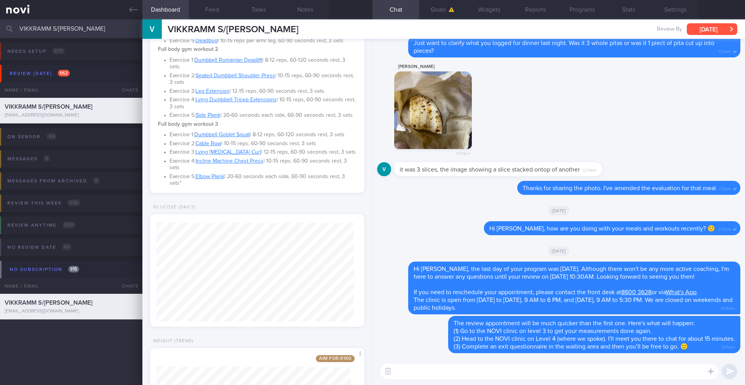
click at [716, 33] on button "[DATE]" at bounding box center [712, 29] width 50 height 12
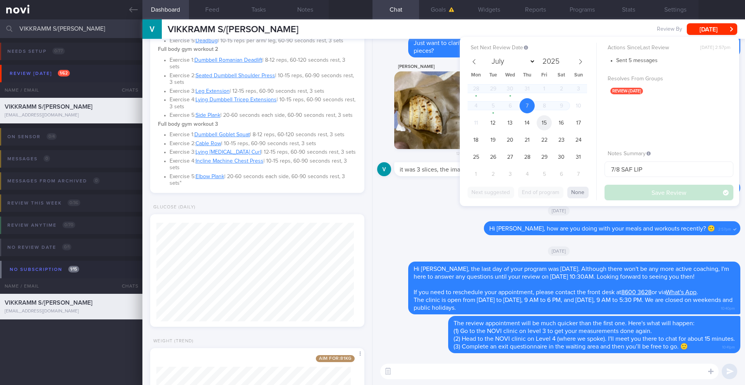
click at [542, 126] on span "15" at bounding box center [544, 122] width 15 height 15
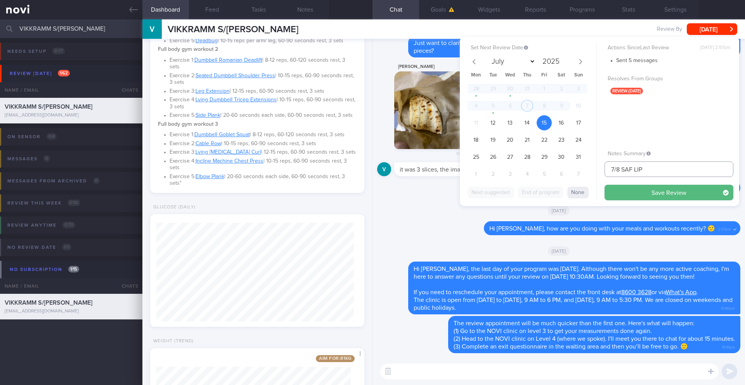
drag, startPoint x: 614, startPoint y: 169, endPoint x: 593, endPoint y: 170, distance: 20.6
click at [593, 170] on div "Set Next Review Date [DATE] July August September October November [DATE] Mon T…" at bounding box center [599, 121] width 279 height 169
click at [668, 168] on input "15/8 SAF LIP" at bounding box center [669, 169] width 129 height 16
type input "15/8 SAF LIP final r/v"
click at [669, 196] on button "Save Review" at bounding box center [669, 193] width 129 height 16
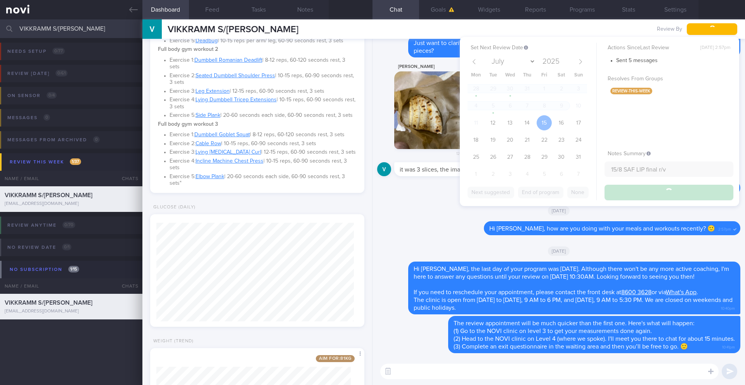
type input "15/8 SAF LIP final r/v"
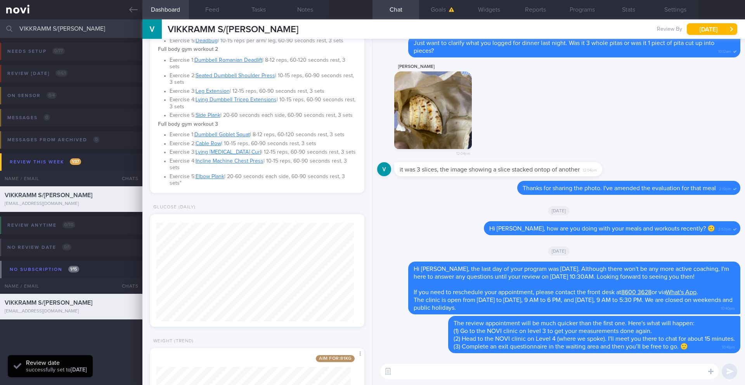
scroll to position [99, 198]
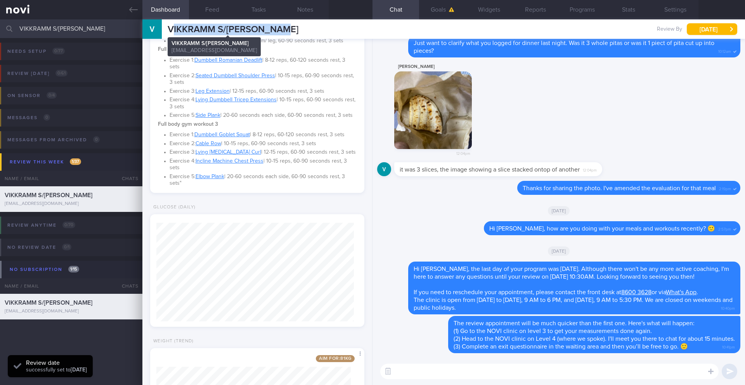
drag, startPoint x: 287, startPoint y: 28, endPoint x: 172, endPoint y: 30, distance: 115.3
click at [172, 30] on div "VIKKRAMM S/O [PERSON_NAME] S/[PERSON_NAME] [EMAIL_ADDRESS][DOMAIN_NAME] Review …" at bounding box center [443, 28] width 603 height 19
drag, startPoint x: 170, startPoint y: 31, endPoint x: 290, endPoint y: 33, distance: 119.6
click at [290, 33] on div "VIKKRAMM S/O [PERSON_NAME] S/[PERSON_NAME] [EMAIL_ADDRESS][DOMAIN_NAME] Review …" at bounding box center [443, 28] width 603 height 19
copy span "VIKKRAMM S/[PERSON_NAME]"
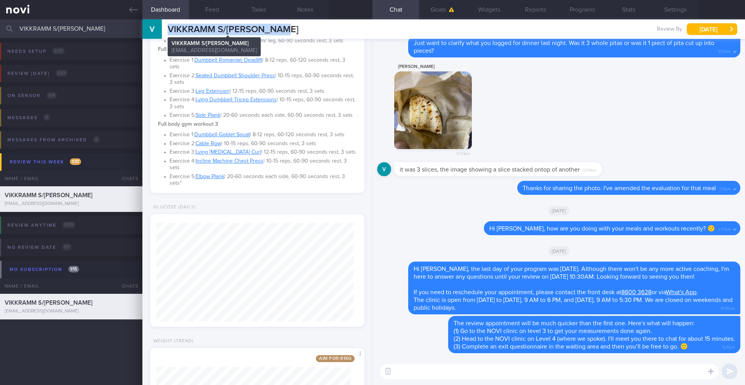
copy span "VIKKRAMM S/[PERSON_NAME]"
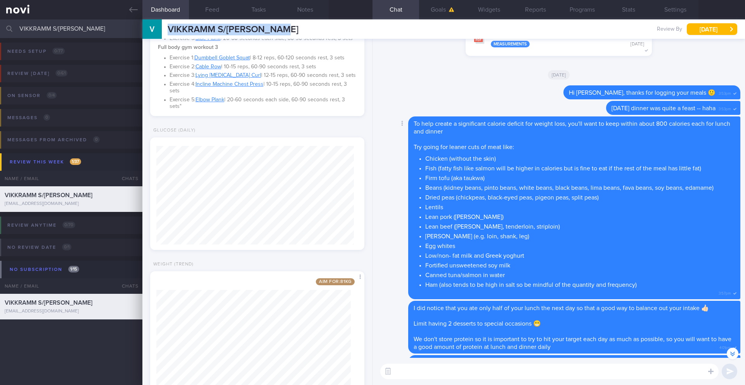
scroll to position [-1465, 0]
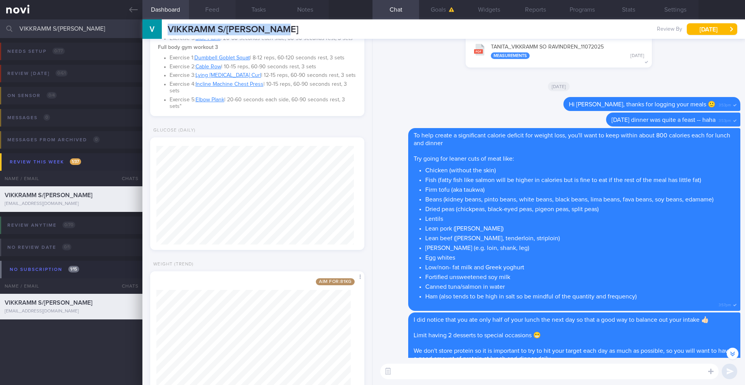
click at [212, 9] on button "Feed" at bounding box center [212, 9] width 47 height 19
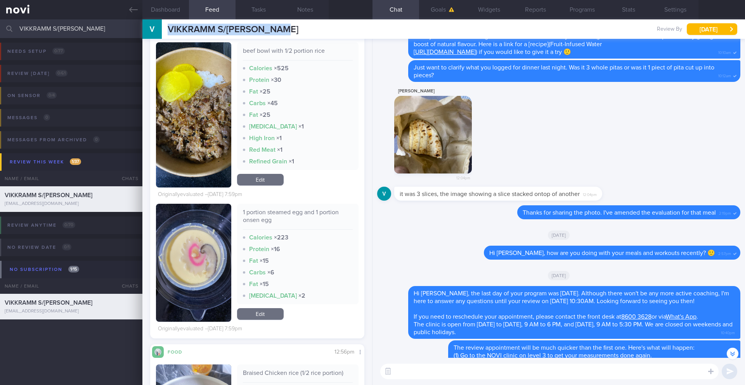
scroll to position [0, 0]
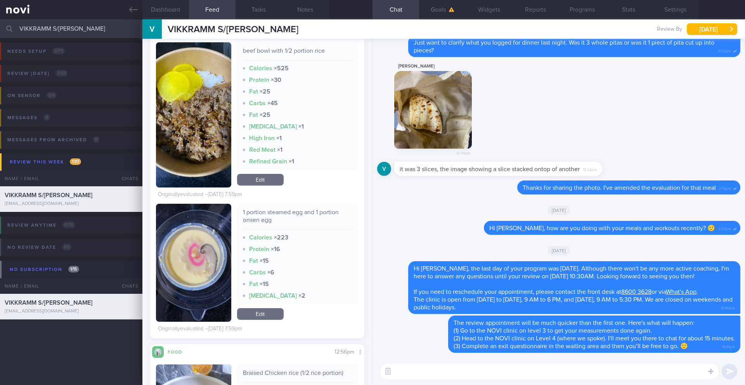
click at [35, 27] on input "VIKKRAMM S/[PERSON_NAME]" at bounding box center [372, 28] width 745 height 19
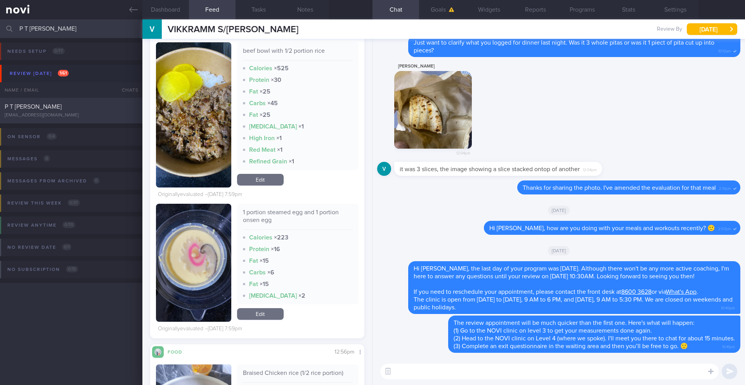
type input "P T [PERSON_NAME]"
click at [78, 113] on div "[EMAIL_ADDRESS][DOMAIN_NAME]" at bounding box center [71, 116] width 133 height 6
type input "7/8 SAF"
type textarea "SUPPORT NEEDED: CHALLENGE: Wt Targets: [DEMOGRAPHIC_DATA] [DEMOGRAPHIC_DATA] Re…"
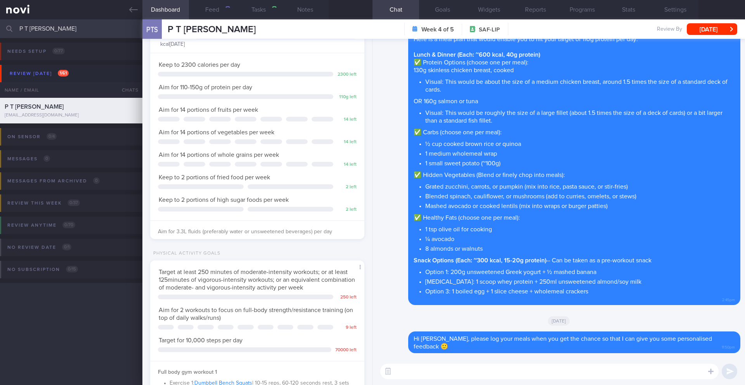
scroll to position [108, 195]
click at [211, 10] on button "Feed" at bounding box center [212, 9] width 47 height 19
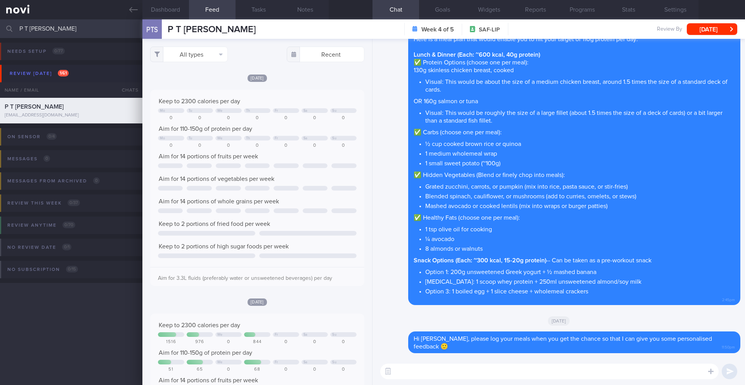
scroll to position [49, 199]
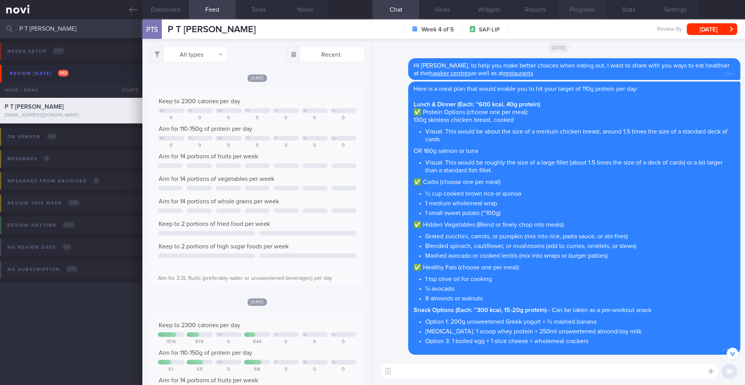
click at [585, 13] on button "Programs" at bounding box center [582, 9] width 47 height 19
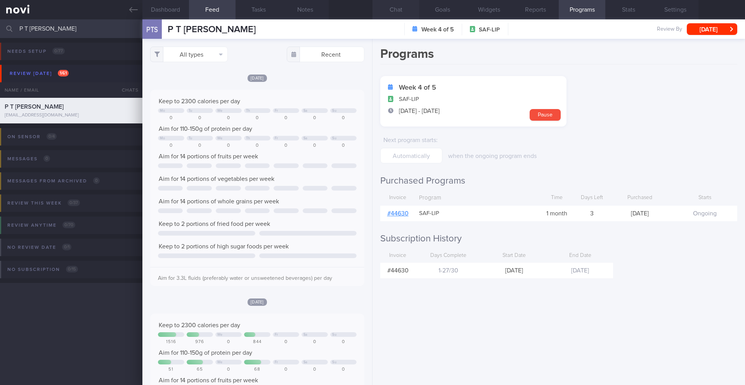
click at [403, 12] on button "Chat" at bounding box center [396, 9] width 47 height 19
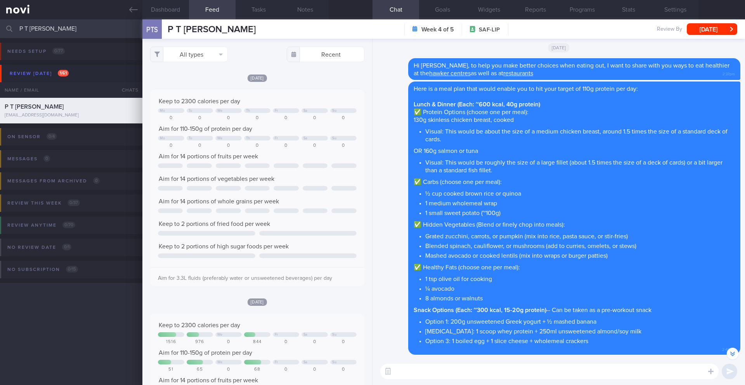
click at [414, 367] on textarea at bounding box center [549, 372] width 338 height 16
type textarea "Hi [PERSON_NAME], how are you doing with your meals and workouts?"
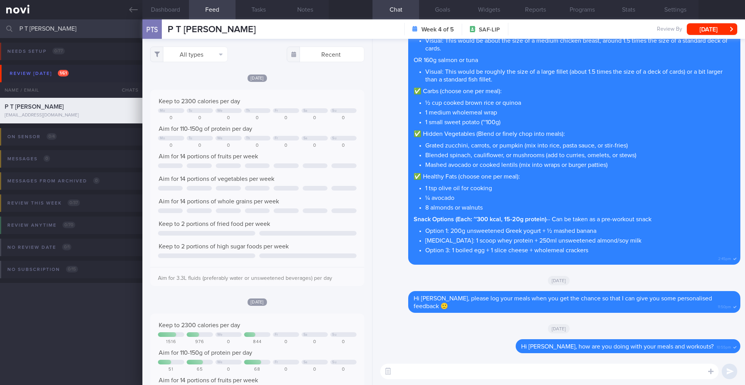
paste textarea "just wanted to let you know that _____ 2025 will be the last day of your progra…"
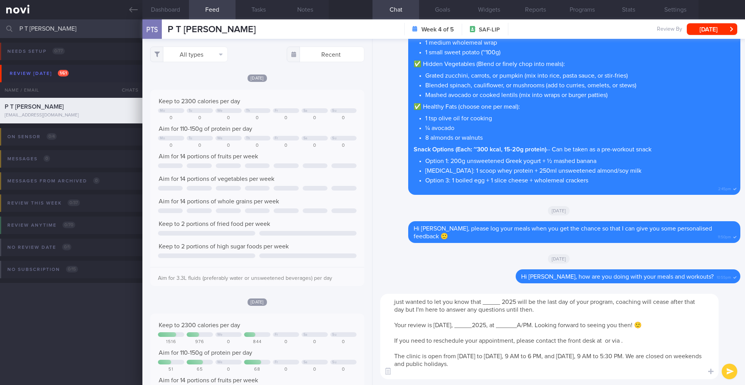
click at [390, 301] on textarea "just wanted to let you know that _____ 2025 will be the last day of your progra…" at bounding box center [549, 336] width 338 height 85
click at [585, 8] on button "Programs" at bounding box center [582, 9] width 47 height 19
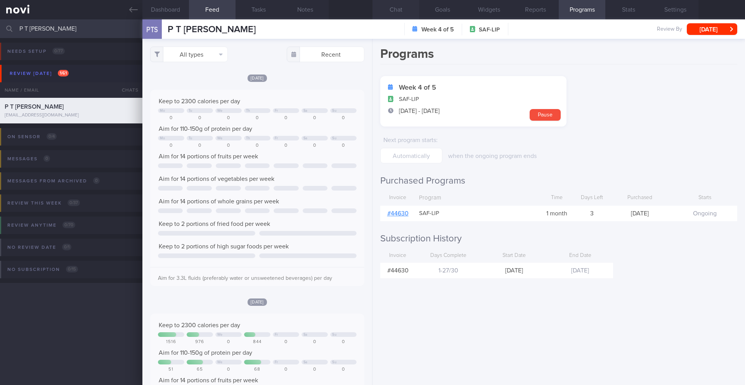
click at [395, 9] on button "Chat" at bounding box center [396, 9] width 47 height 19
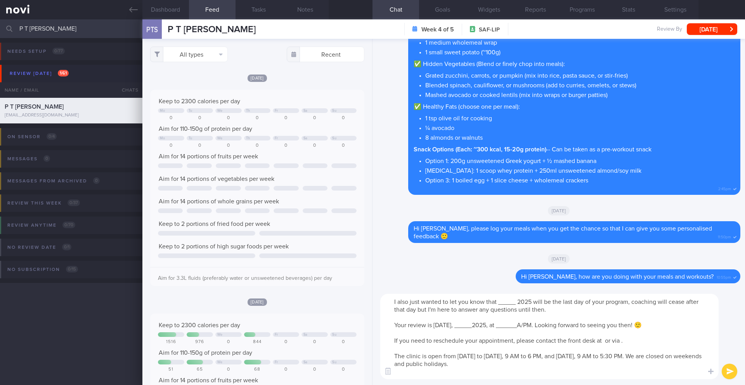
drag, startPoint x: 513, startPoint y: 302, endPoint x: 499, endPoint y: 301, distance: 14.0
click at [499, 301] on textarea "I also just wanted to let you know that _____ 2025 will be the last day of your…" at bounding box center [549, 336] width 338 height 85
click at [425, 326] on textarea "I also just wanted to let you know that [DATE] will be the last day of your pro…" at bounding box center [549, 336] width 338 height 85
drag, startPoint x: 190, startPoint y: 28, endPoint x: 167, endPoint y: 28, distance: 23.3
click at [167, 28] on div "PTS P T Sanjay P T Sanjay [EMAIL_ADDRESS][DOMAIN_NAME] Week 4 of 5 SAF-LIP Revi…" at bounding box center [443, 28] width 603 height 19
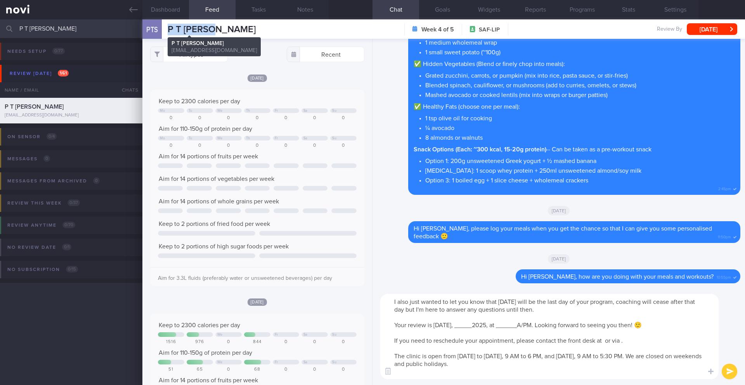
copy span "P T [PERSON_NAME]"
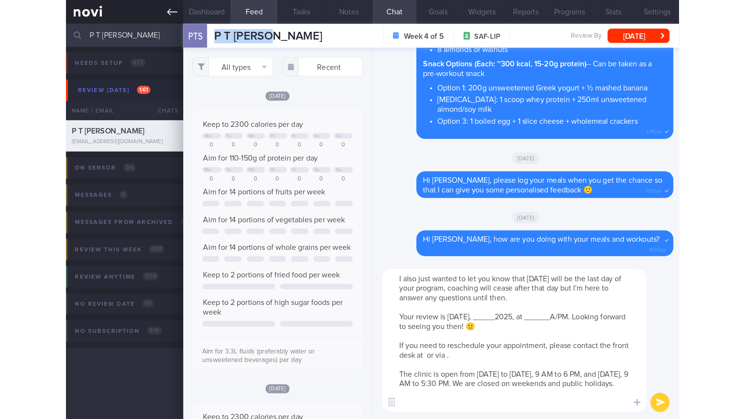
scroll to position [388072, 387980]
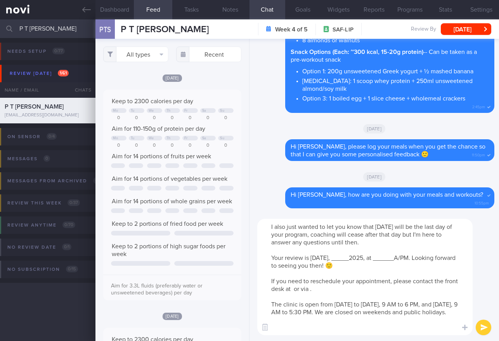
drag, startPoint x: 311, startPoint y: 258, endPoint x: 338, endPoint y: 257, distance: 26.8
click at [338, 257] on textarea "I also just wanted to let you know that [DATE] will be the last day of your pro…" at bounding box center [364, 277] width 215 height 116
drag, startPoint x: 420, startPoint y: 260, endPoint x: 394, endPoint y: 258, distance: 26.0
click at [394, 258] on textarea "I also just wanted to let you know that [DATE] will be the last day of your pro…" at bounding box center [364, 277] width 215 height 116
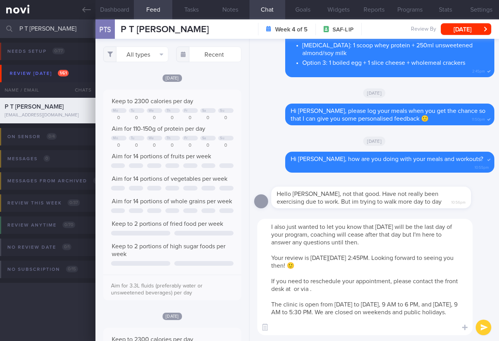
click at [273, 231] on textarea "I also just wanted to let you know that [DATE] will be the last day of your pro…" at bounding box center [364, 277] width 215 height 116
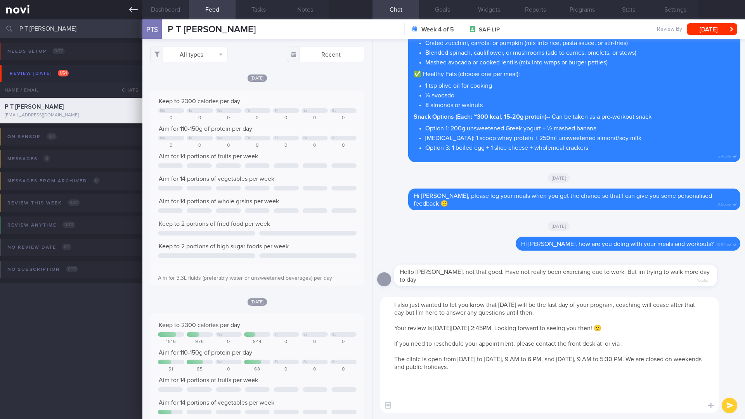
scroll to position [49, 199]
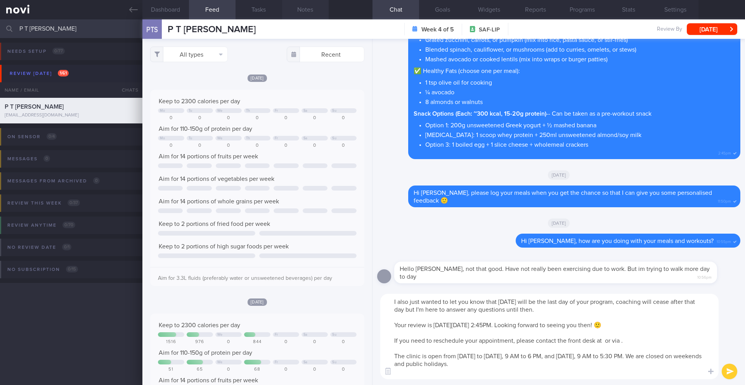
type textarea "I also just wanted to let you know that [DATE] will be the last day of your pro…"
click at [304, 13] on button "Notes" at bounding box center [305, 9] width 47 height 19
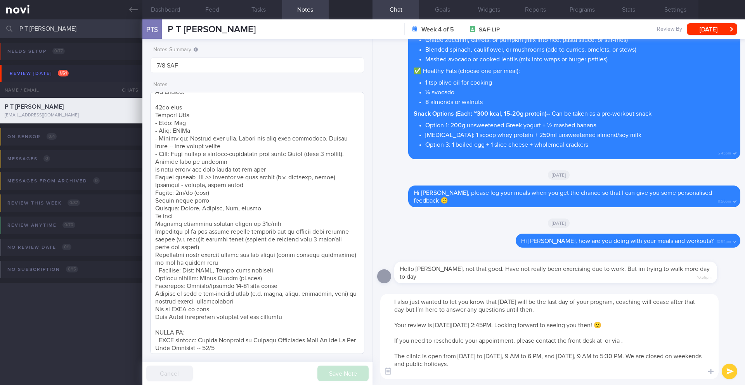
scroll to position [14, 0]
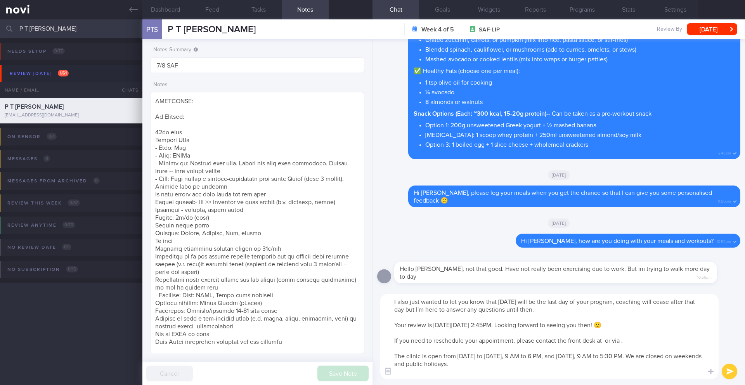
drag, startPoint x: 406, startPoint y: 304, endPoint x: 526, endPoint y: 385, distance: 144.7
click at [526, 385] on div "I also just wanted to let you know that [DATE] will be the last day of your pro…" at bounding box center [559, 336] width 373 height 97
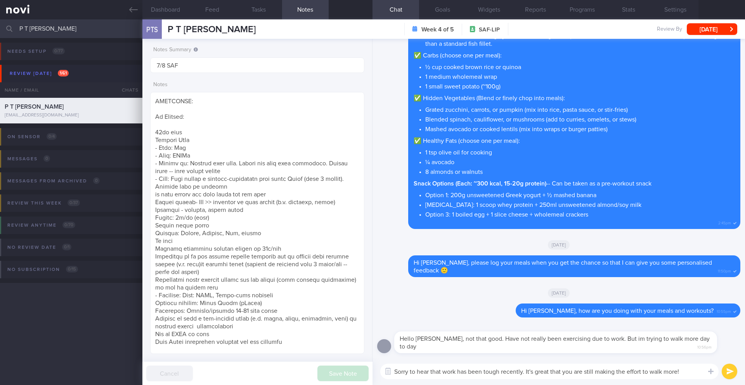
type textarea "Sorry to hear that work has been tough recently. It's great that you are still …"
click at [726, 375] on button "submit" at bounding box center [730, 372] width 16 height 16
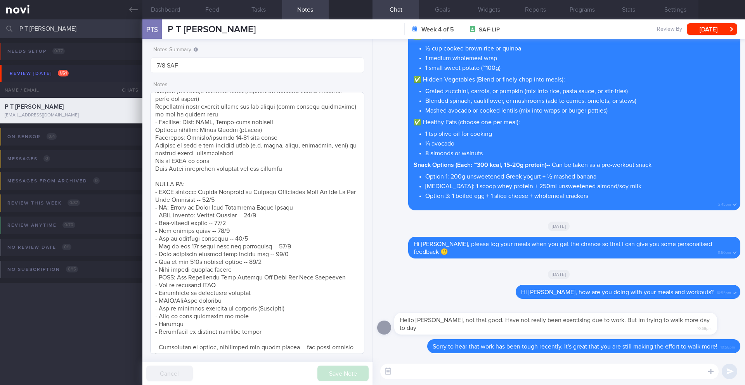
scroll to position [82, 0]
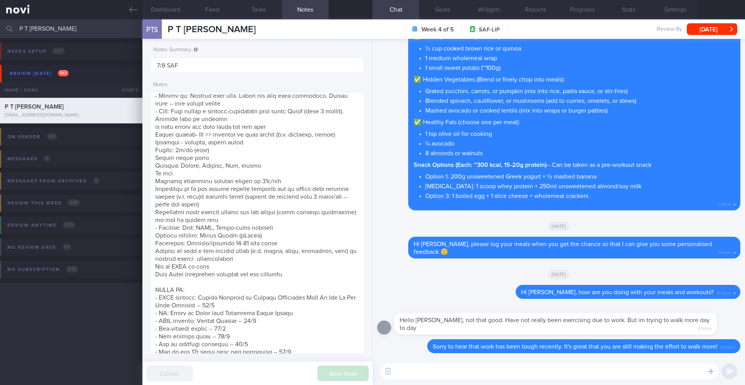
click at [413, 366] on textarea at bounding box center [549, 372] width 338 height 16
click at [432, 374] on textarea "Do you usually exercise in the day or evening" at bounding box center [549, 372] width 338 height 16
type textarea "What time of the day do you usually find you have some time to move more?"
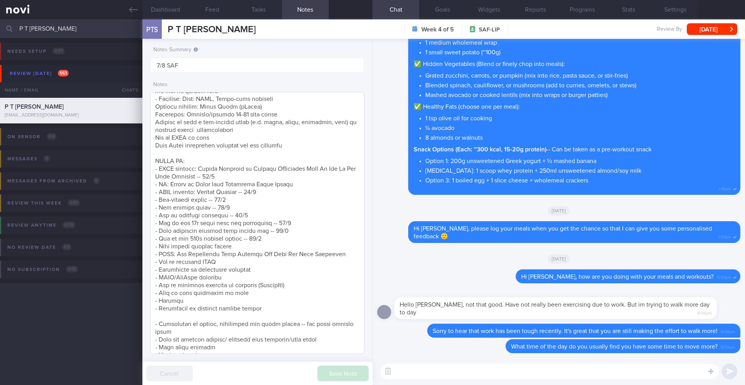
scroll to position [228, 0]
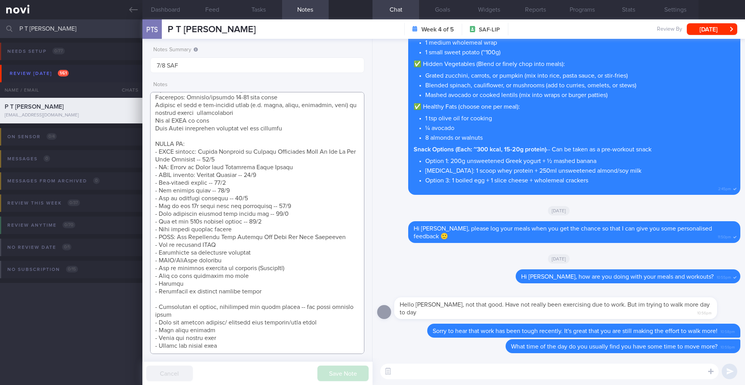
click at [268, 299] on textarea at bounding box center [257, 223] width 214 height 262
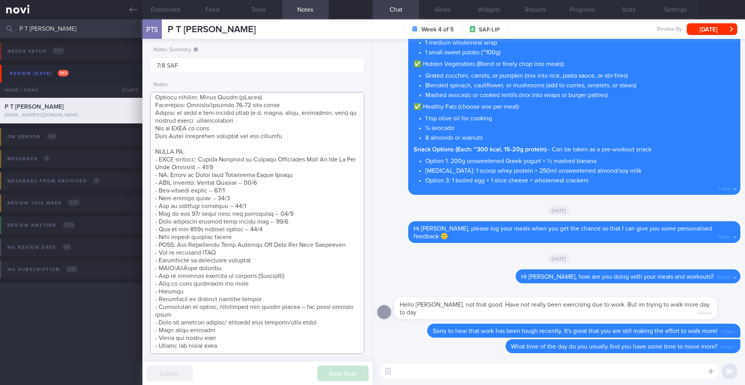
scroll to position [220, 0]
click at [250, 347] on textarea at bounding box center [257, 223] width 214 height 262
paste textarea "I also just wanted to let you know that [DATE] will be the last day of your pro…"
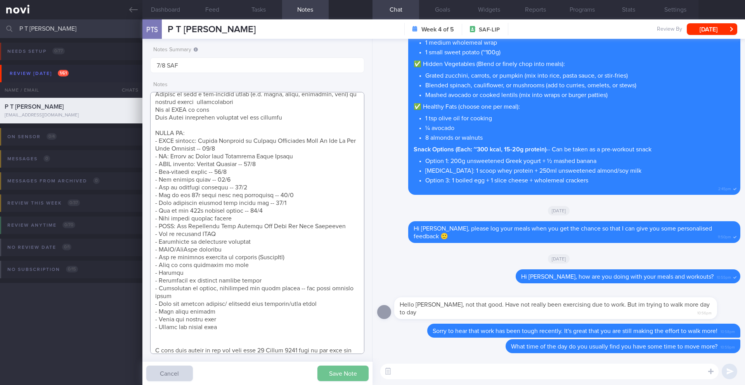
type textarea "SUPPORT NEEDED: CHALLENGE: Wt Targets: [DEMOGRAPHIC_DATA] [DEMOGRAPHIC_DATA] Re…"
click at [333, 378] on button "Save Note" at bounding box center [342, 374] width 51 height 16
click at [156, 17] on button "Dashboard" at bounding box center [165, 9] width 47 height 19
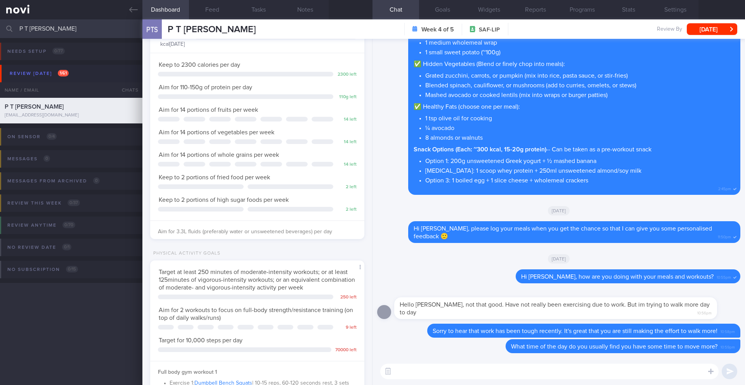
click at [431, 369] on textarea at bounding box center [549, 372] width 338 height 16
paste textarea "Regularly achieving higher daily step counts is a simple, effective way to lowe…"
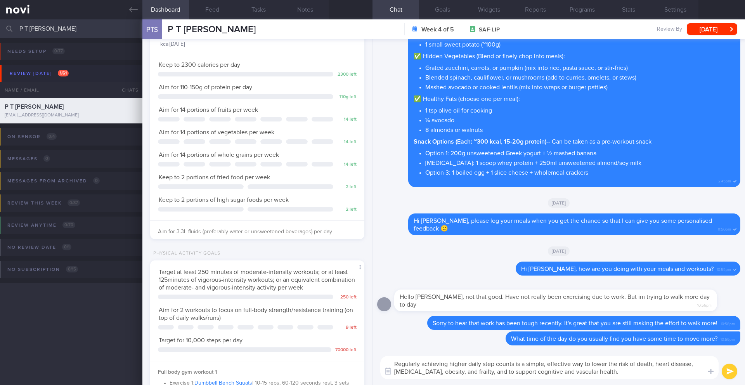
type textarea "Regularly achieving higher daily step counts is a simple, effective way to lowe…"
click at [729, 377] on button "submit" at bounding box center [730, 372] width 16 height 16
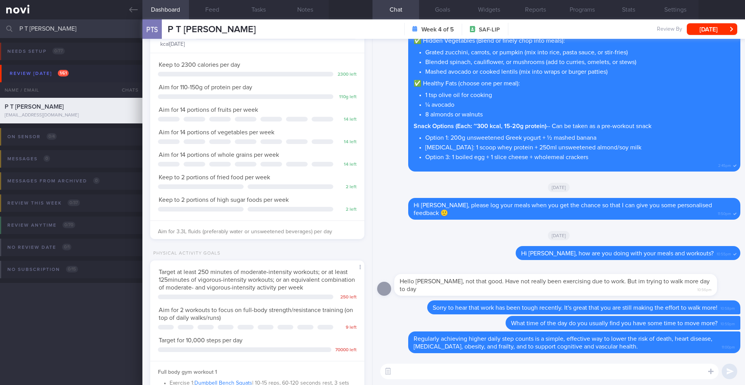
click at [410, 375] on textarea at bounding box center [549, 372] width 338 height 16
paste textarea "Here are a few ways to boost your step count: - *Try music.* A bouncy tune or s…"
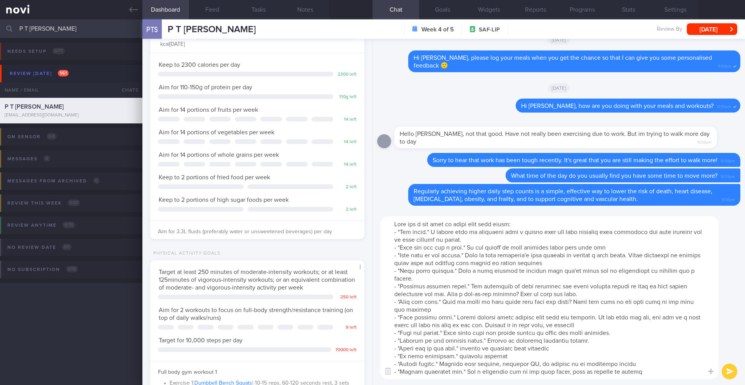
click at [480, 247] on textarea at bounding box center [549, 297] width 338 height 163
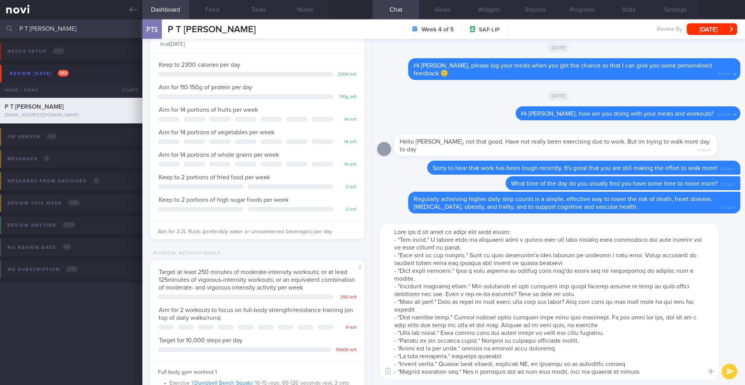
click at [478, 349] on textarea at bounding box center [549, 301] width 338 height 155
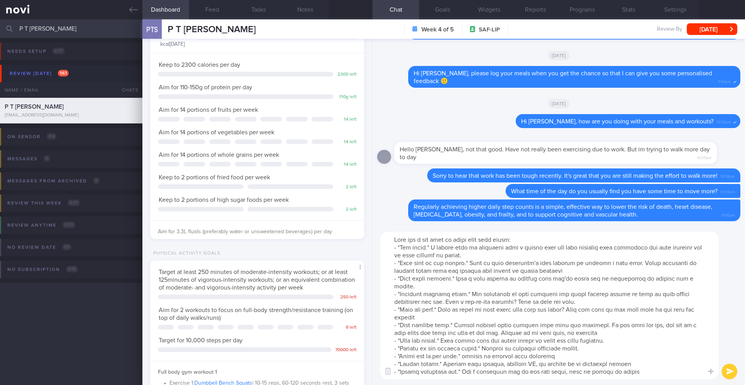
drag, startPoint x: 591, startPoint y: 366, endPoint x: 616, endPoint y: 365, distance: 25.3
click at [616, 365] on textarea at bounding box center [549, 305] width 338 height 147
click at [621, 367] on textarea at bounding box center [549, 305] width 338 height 147
type textarea "Here are a few ways to boost your step count: - *Try music.* A bouncy tune or s…"
click at [726, 373] on button "submit" at bounding box center [730, 372] width 16 height 16
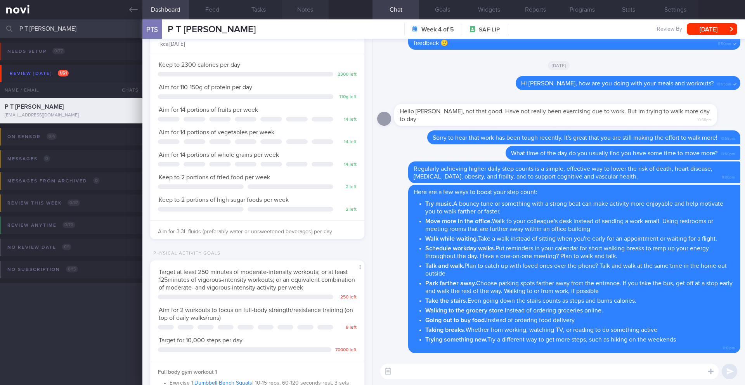
click at [310, 8] on button "Notes" at bounding box center [305, 9] width 47 height 19
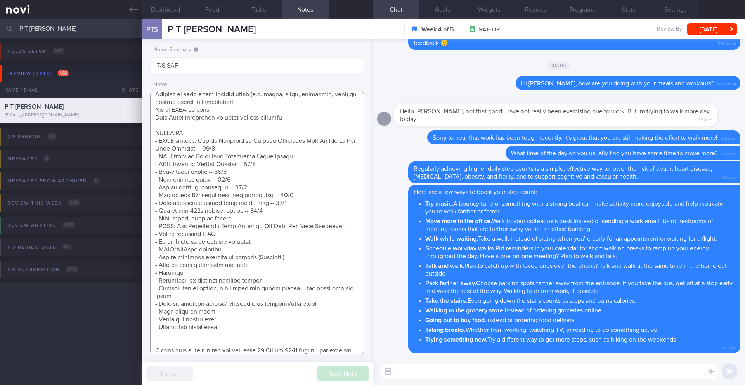
click at [261, 237] on textarea at bounding box center [257, 223] width 214 height 262
drag, startPoint x: 243, startPoint y: 237, endPoint x: 132, endPoint y: 233, distance: 110.3
click at [132, 233] on div "Patients New Users Coaches P T Sanjay Assigned patients Assigned patients All a…" at bounding box center [372, 202] width 745 height 366
click at [288, 210] on textarea at bounding box center [257, 223] width 214 height 262
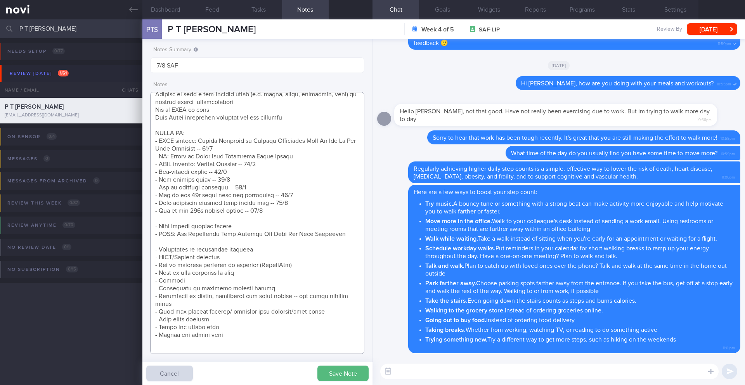
scroll to position [344, 0]
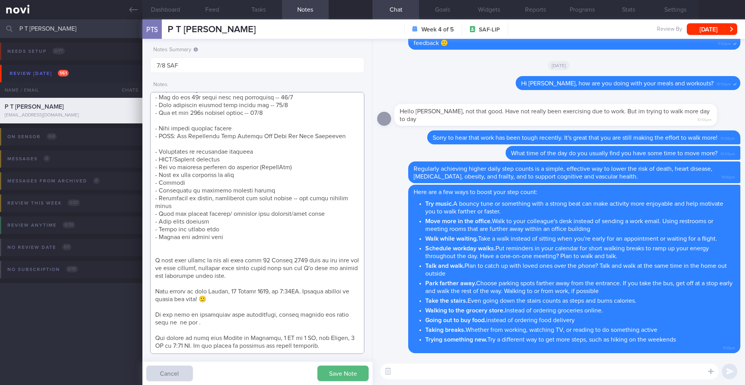
paste textarea "- How to increase NEAT -- 12/8"
click at [182, 135] on textarea at bounding box center [257, 223] width 214 height 262
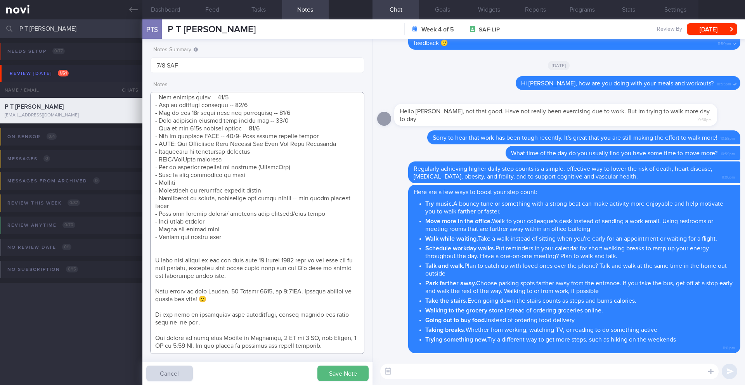
scroll to position [329, 0]
click at [331, 377] on button "Save Note" at bounding box center [342, 374] width 51 height 16
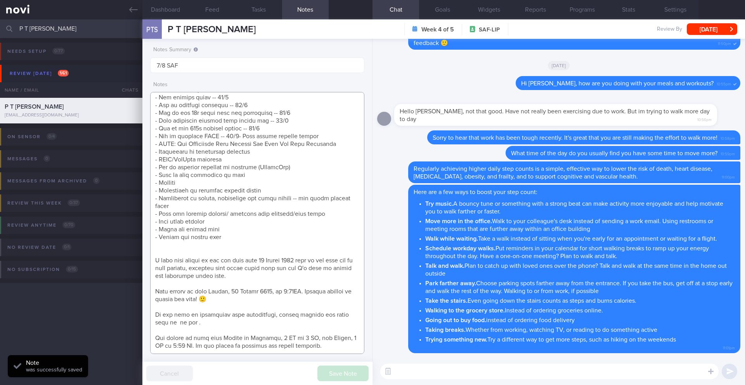
drag, startPoint x: 151, startPoint y: 252, endPoint x: 271, endPoint y: 375, distance: 171.0
click at [271, 375] on div "Notes Summary 7/8 SAF Notes Save Note Cancel" at bounding box center [257, 212] width 230 height 346
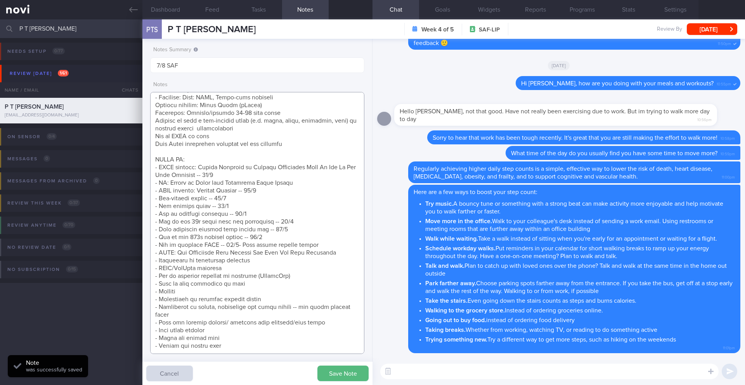
scroll to position [236, 0]
type textarea "SUPPORT NEEDED: CHALLENGE: Wt Targets: [DEMOGRAPHIC_DATA] [DEMOGRAPHIC_DATA] Re…"
click at [345, 368] on button "Save Note" at bounding box center [342, 374] width 51 height 16
click at [443, 367] on textarea at bounding box center [549, 372] width 338 height 16
paste textarea "I also just wanted to let you know that [DATE] will be the last day of your pro…"
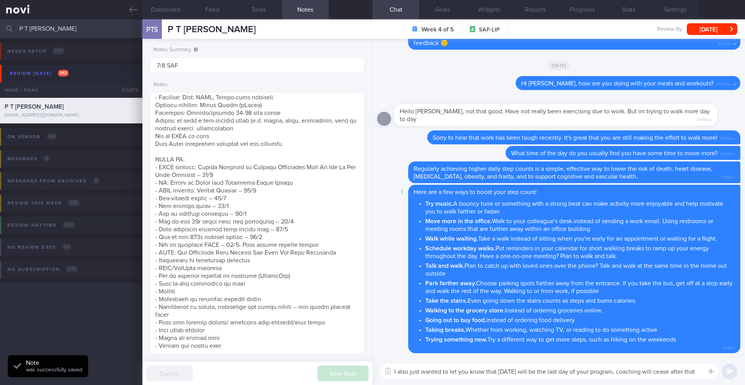
scroll to position [0, 0]
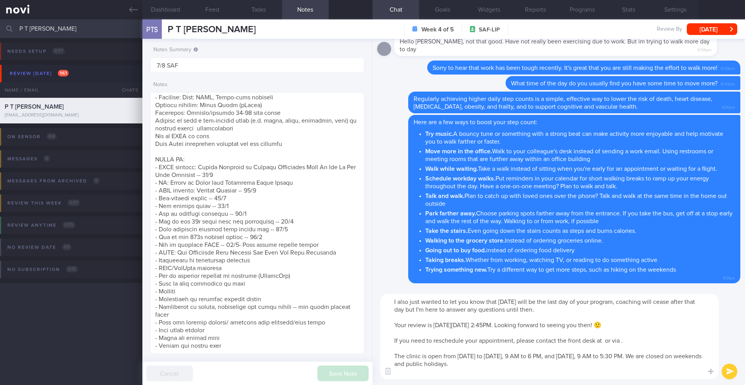
click at [605, 340] on textarea "I also just wanted to let you know that [DATE] will be the last day of your pro…" at bounding box center [549, 336] width 338 height 85
drag, startPoint x: 394, startPoint y: 342, endPoint x: 631, endPoint y: 341, distance: 237.1
click at [631, 341] on textarea "I also just wanted to let you know that [DATE] will be the last day of your pro…" at bounding box center [549, 336] width 338 height 85
paste textarea "8600 3628 or via [What's App]([URL][DOMAIN_NAME])."
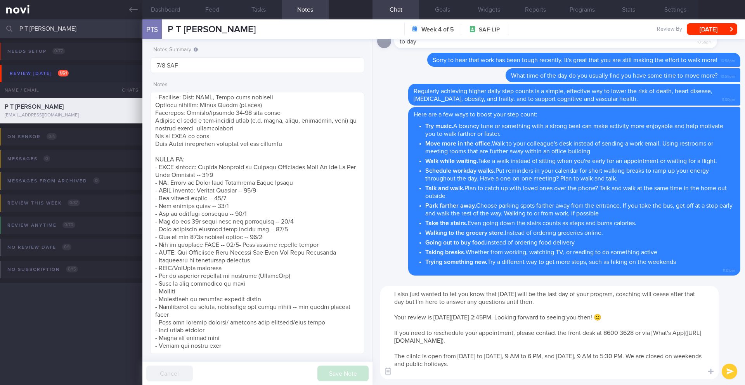
type textarea "I also just wanted to let you know that [DATE] will be the last day of your pro…"
click at [726, 368] on button "submit" at bounding box center [730, 372] width 16 height 16
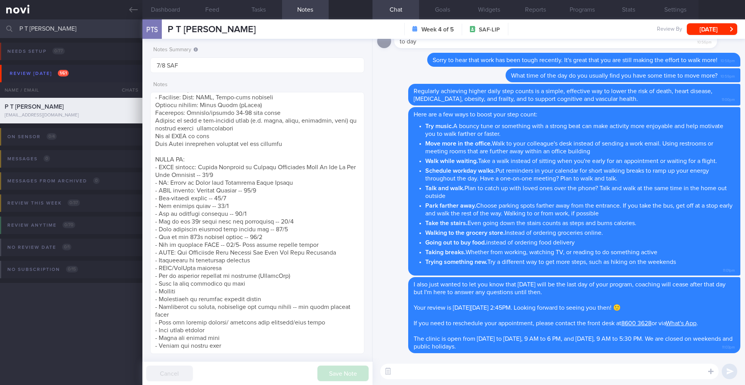
click at [422, 369] on textarea at bounding box center [549, 372] width 338 height 16
paste textarea "The review appointment will be much quicker than the first one. Here's what wil…"
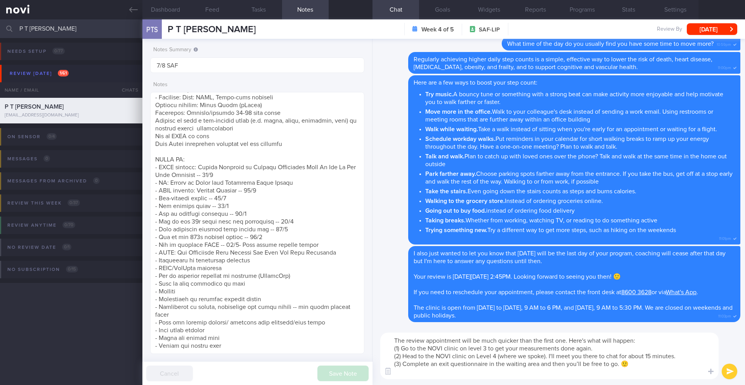
type textarea "The review appointment will be much quicker than the first one. Here's what wil…"
click at [734, 372] on button "submit" at bounding box center [730, 372] width 16 height 16
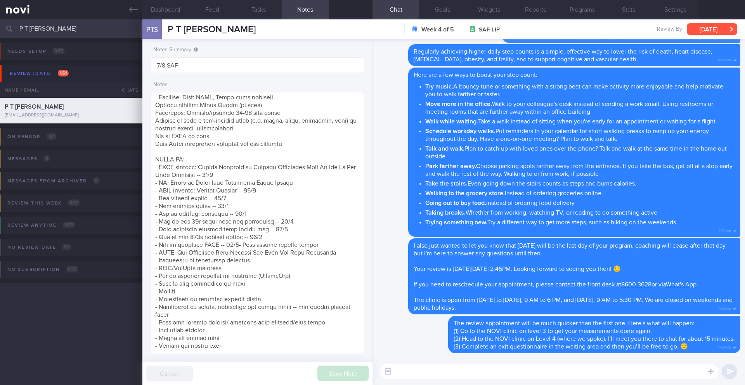
click at [717, 26] on button "[DATE]" at bounding box center [712, 29] width 50 height 12
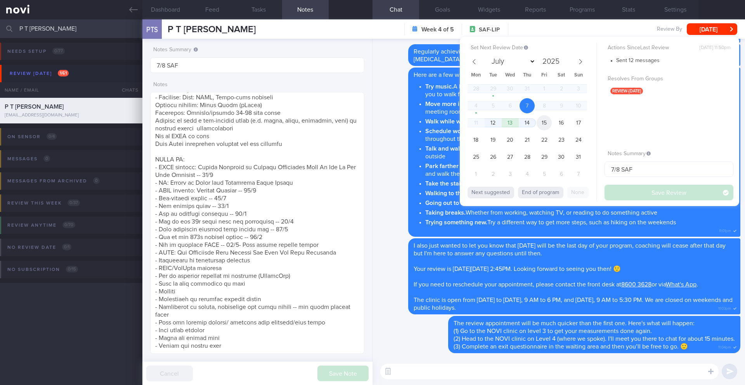
click at [543, 126] on span "15" at bounding box center [544, 122] width 15 height 15
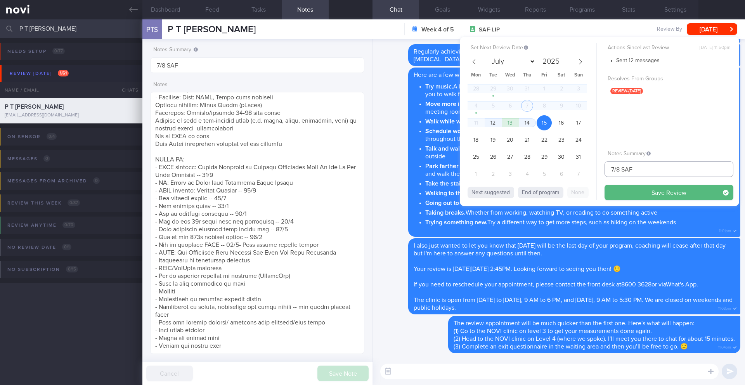
click at [639, 170] on input "7/8 SAF" at bounding box center [669, 169] width 129 height 16
click at [610, 170] on input "7/8 SAF LIP final R/V" at bounding box center [669, 169] width 129 height 16
type input "15/8 SAF LIP final R/V"
click at [638, 192] on button "Save Review" at bounding box center [669, 193] width 129 height 16
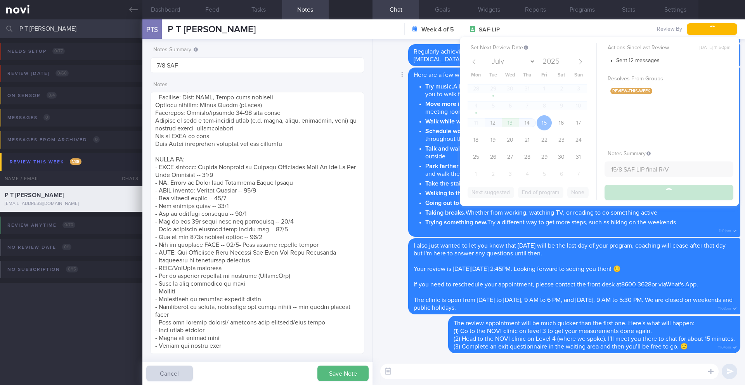
type input "15/8 SAF LIP final R/V"
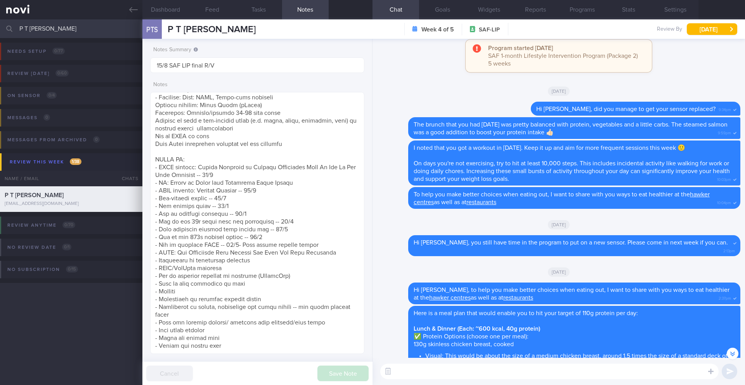
scroll to position [-686, 0]
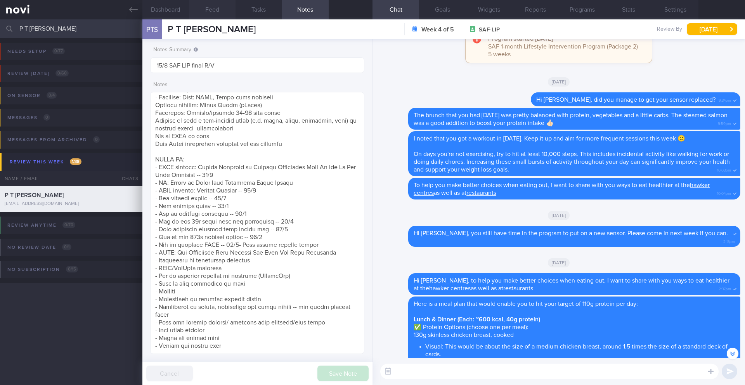
click at [219, 15] on button "Feed" at bounding box center [212, 9] width 47 height 19
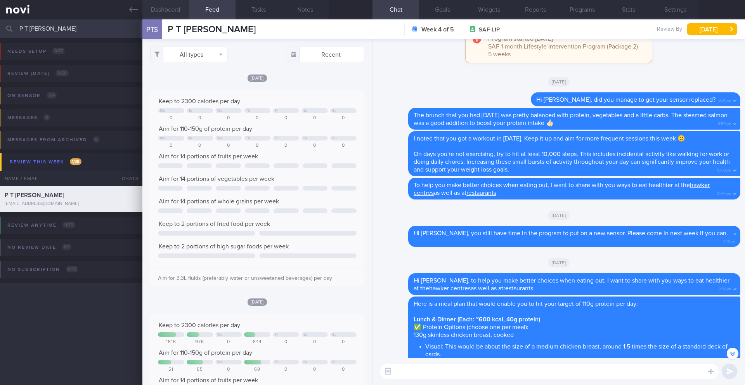
click at [173, 14] on button "Dashboard" at bounding box center [165, 9] width 47 height 19
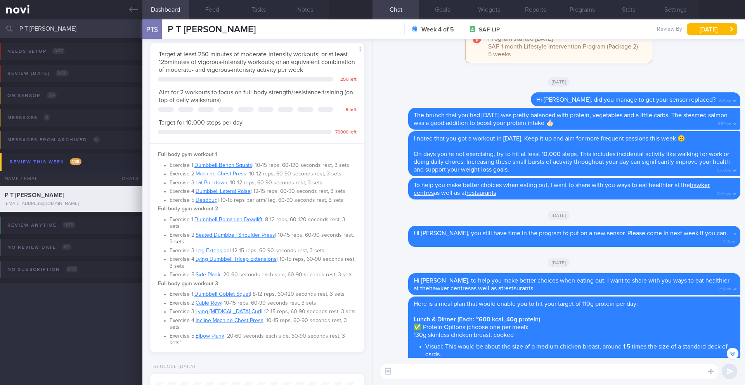
scroll to position [50, 0]
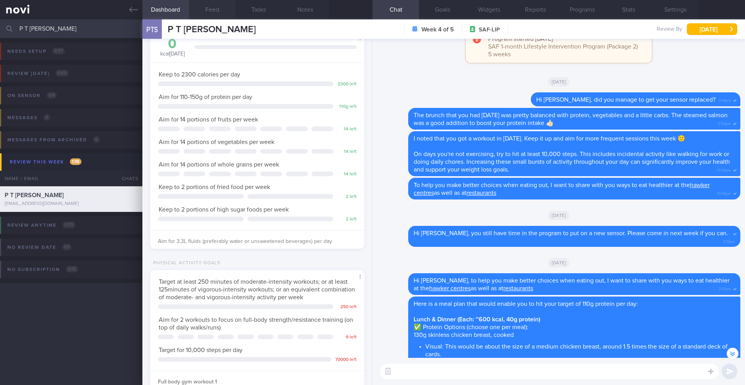
click at [201, 3] on button "Feed" at bounding box center [212, 9] width 47 height 19
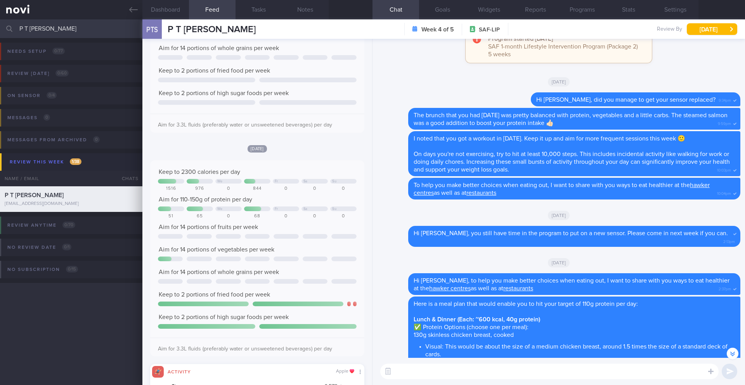
scroll to position [380, 0]
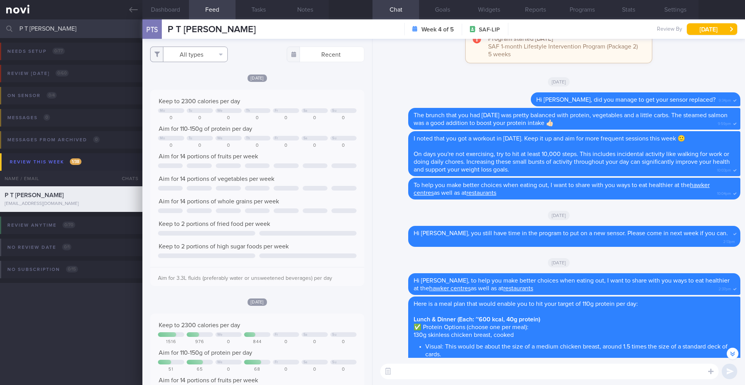
click at [215, 60] on button "All types" at bounding box center [189, 55] width 78 height 16
click at [197, 81] on button "Activity" at bounding box center [189, 81] width 77 height 12
click at [213, 58] on button "Filtering type..." at bounding box center [189, 55] width 78 height 16
click at [191, 75] on button "Activity" at bounding box center [189, 81] width 77 height 12
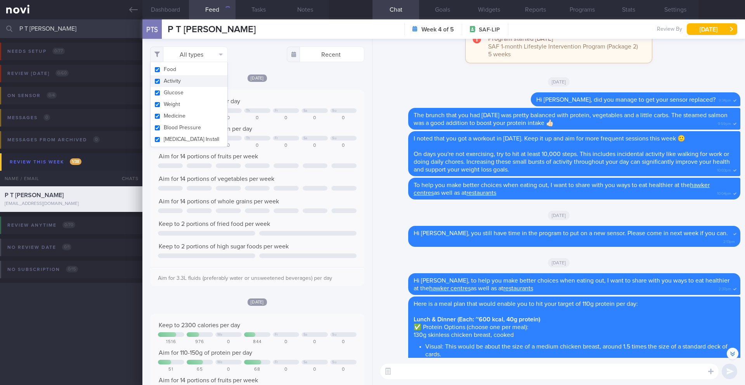
click at [191, 75] on button "Activity" at bounding box center [189, 81] width 77 height 12
checkbox input "false"
click at [191, 72] on button "Food" at bounding box center [189, 70] width 77 height 12
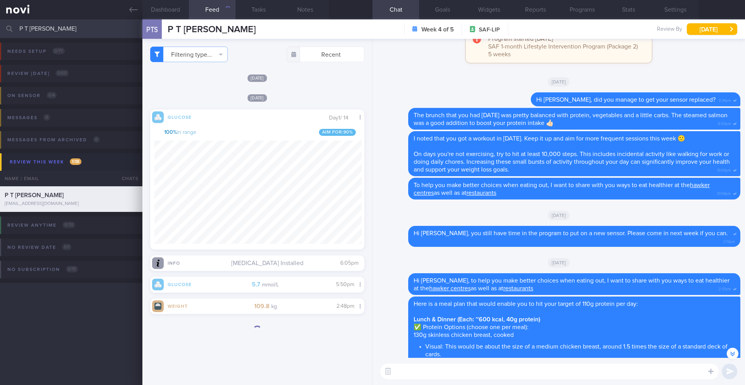
click at [293, 73] on div "Filtering type... Food Activity Glucose Weight Medicine Blood Pressure [MEDICAL…" at bounding box center [257, 212] width 230 height 346
drag, startPoint x: 213, startPoint y: 31, endPoint x: 165, endPoint y: 33, distance: 48.2
click at [165, 33] on div "PTS P T Sanjay P T Sanjay [EMAIL_ADDRESS][DOMAIN_NAME] Week 4 of 5 SAF-LIP Revi…" at bounding box center [443, 28] width 603 height 19
copy span "P T [PERSON_NAME]"
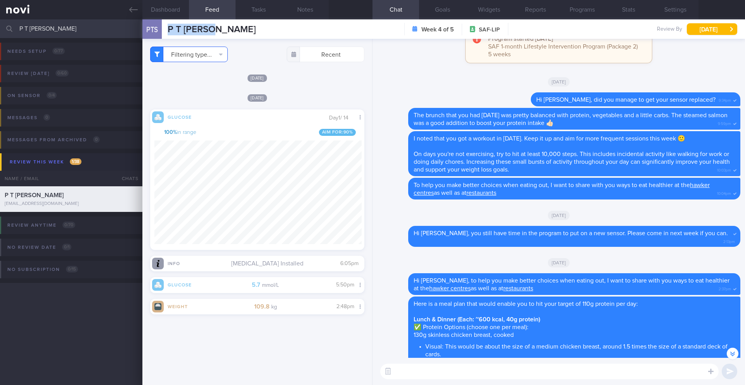
click at [205, 57] on button "Filtering type..." at bounding box center [189, 55] width 78 height 16
click at [181, 70] on button "Food" at bounding box center [189, 70] width 77 height 12
checkbox input "true"
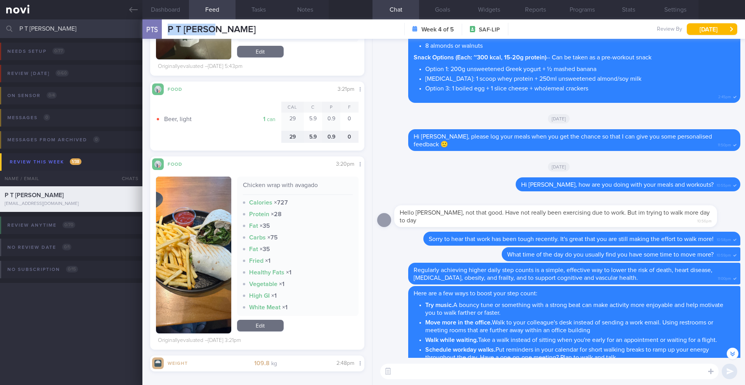
scroll to position [-212, 0]
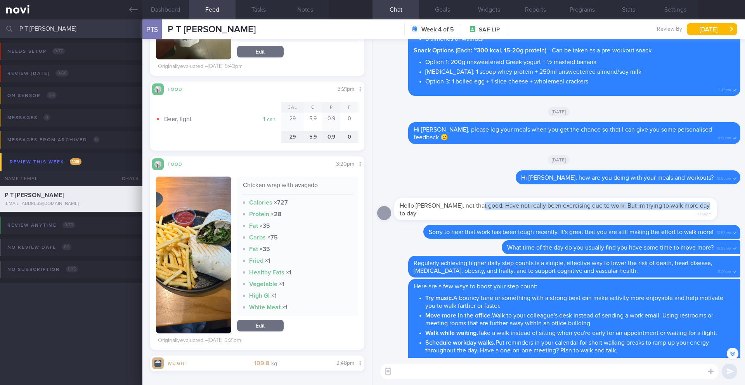
drag, startPoint x: 494, startPoint y: 207, endPoint x: 708, endPoint y: 207, distance: 214.6
click at [708, 207] on div "Hello [PERSON_NAME], not that good. Have not really been exercising due to work…" at bounding box center [555, 209] width 323 height 22
click at [40, 31] on input "P T [PERSON_NAME]" at bounding box center [372, 28] width 745 height 19
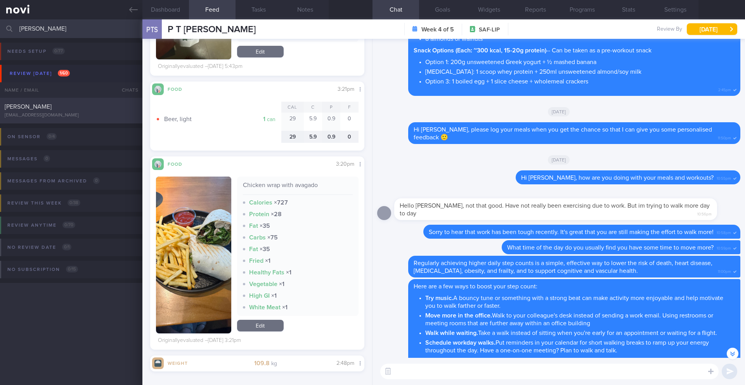
type input "[PERSON_NAME]"
click at [68, 111] on div "[PERSON_NAME] [EMAIL_ADDRESS][DOMAIN_NAME]" at bounding box center [71, 111] width 142 height 16
type input "7-8/8 SAF"
type textarea "SUPPORT NEEDED: CHALLENGE: Wt Targets: [DEMOGRAPHIC_DATA] [DEMOGRAPHIC_DATA] [D…"
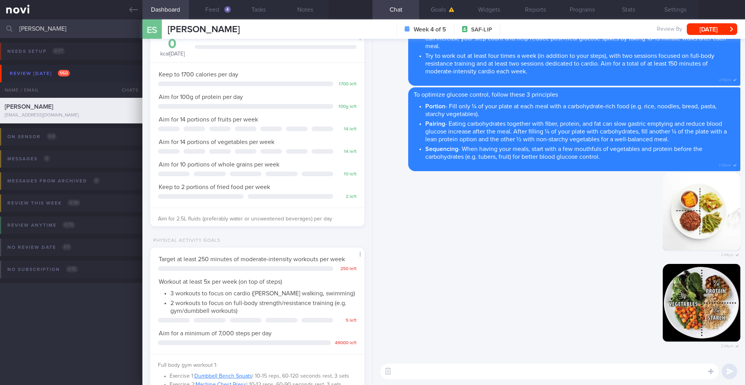
scroll to position [99, 198]
click at [215, 8] on button "Feed 4" at bounding box center [212, 9] width 47 height 19
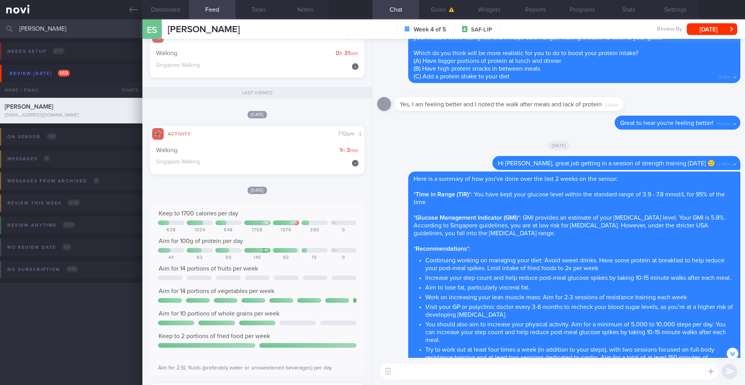
scroll to position [-300, 0]
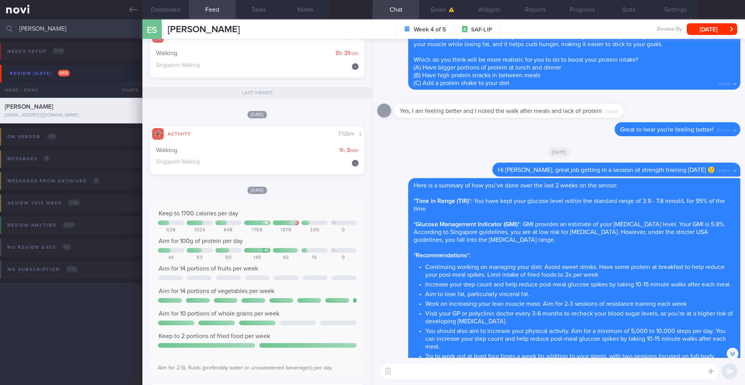
click at [459, 370] on textarea at bounding box center [549, 372] width 338 height 16
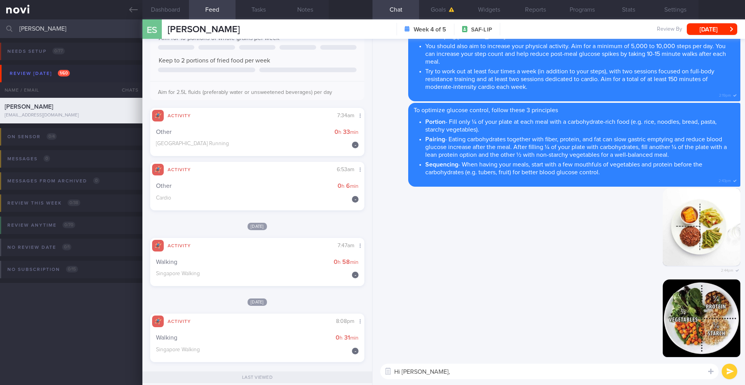
scroll to position [0, 0]
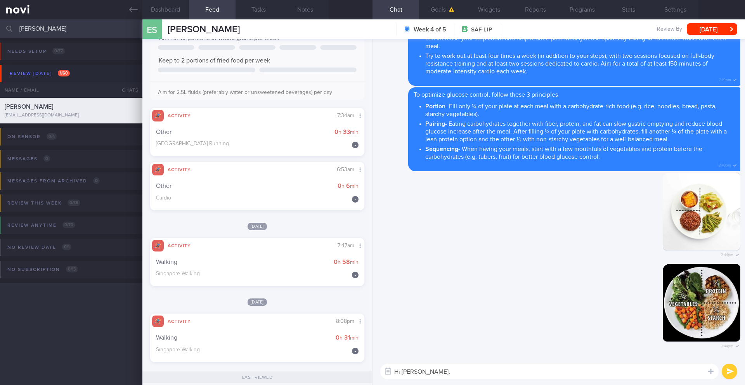
click at [466, 373] on textarea "Hi [PERSON_NAME]," at bounding box center [549, 372] width 338 height 16
click at [562, 371] on textarea "Hi [PERSON_NAME], how are you doing with your meals and workouts? 🙂" at bounding box center [549, 372] width 338 height 16
click at [560, 372] on textarea "Hi [PERSON_NAME], how are you doing with your meals and workouts? 🙂" at bounding box center [549, 372] width 338 height 16
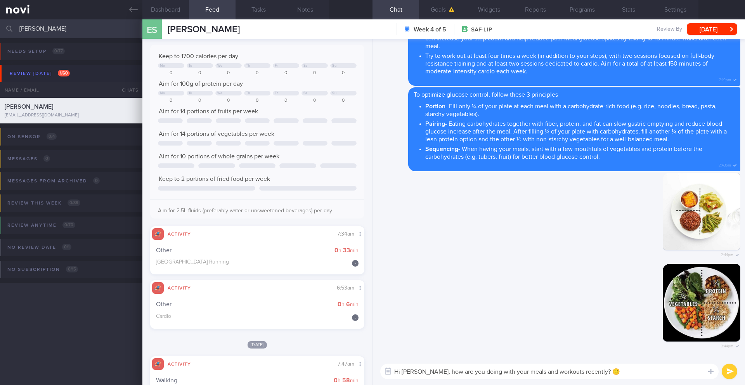
scroll to position [70, 0]
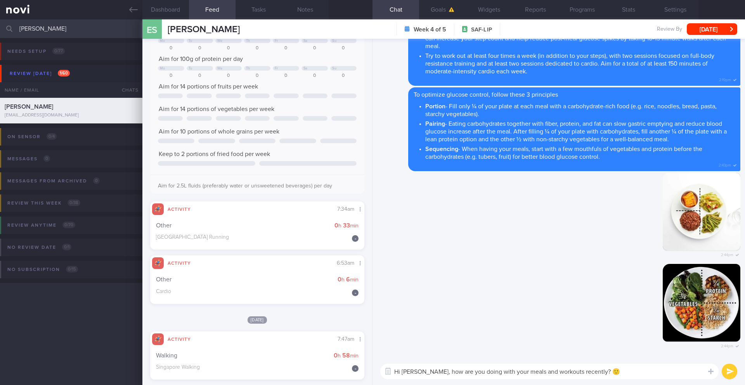
drag, startPoint x: 521, startPoint y: 371, endPoint x: 562, endPoint y: 373, distance: 40.5
click at [562, 373] on textarea "Hi [PERSON_NAME], how are you doing with your meals and workouts recently? 🙂" at bounding box center [549, 372] width 338 height 16
click at [575, 376] on textarea "Hi [PERSON_NAME], how are you doing with your mealsecently? 🙂" at bounding box center [549, 372] width 338 height 16
click at [520, 374] on textarea "Hi [PERSON_NAME], how are you doing with your mealsecently? 🙂" at bounding box center [549, 372] width 338 height 16
click at [584, 373] on textarea "Hi [PERSON_NAME], how are you doing with your meals recently? 🙂" at bounding box center [549, 372] width 338 height 16
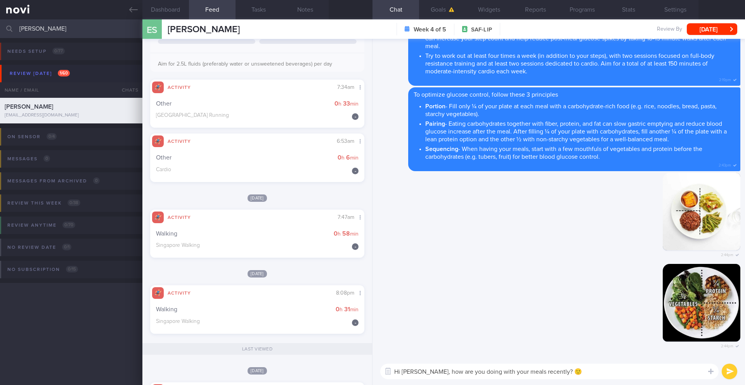
scroll to position [138, 0]
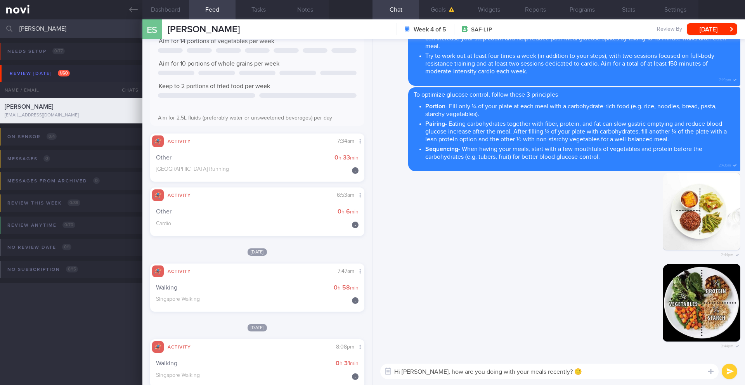
click at [572, 370] on textarea "Hi [PERSON_NAME], how are you doing with your meals recently? 🙂" at bounding box center [549, 372] width 338 height 16
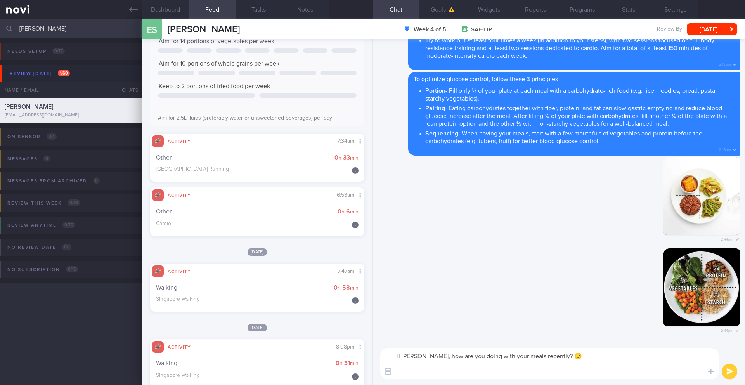
type textarea "Hi [PERSON_NAME], how are you doing with your meals recently? 🙂"
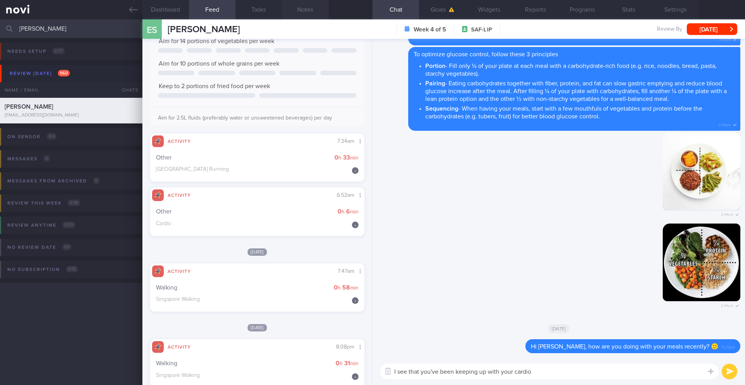
click at [310, 5] on button "Notes" at bounding box center [305, 9] width 47 height 19
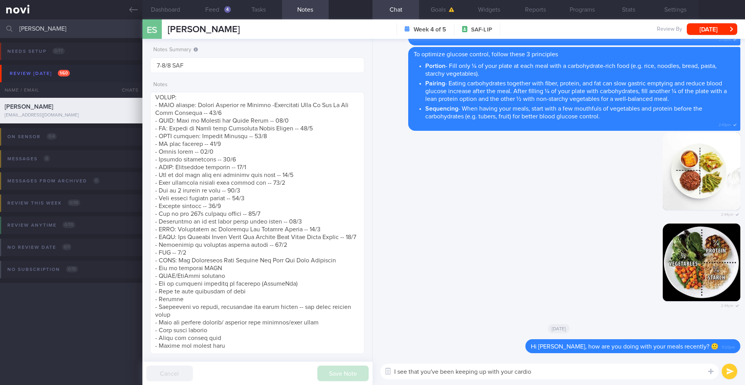
click at [637, 372] on textarea "I see that you've been keeping up with your cardio" at bounding box center [549, 372] width 338 height 16
type textarea "I see that you've been keeping up with your cardio, which is fantastic!"
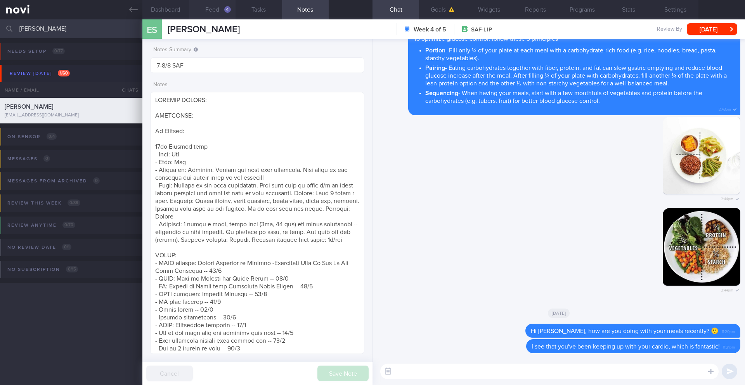
click at [215, 9] on button "Feed 4" at bounding box center [212, 9] width 47 height 19
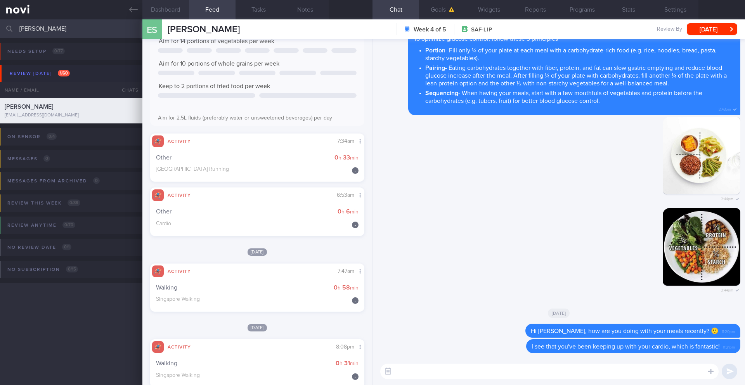
click at [171, 12] on button "Dashboard" at bounding box center [165, 9] width 47 height 19
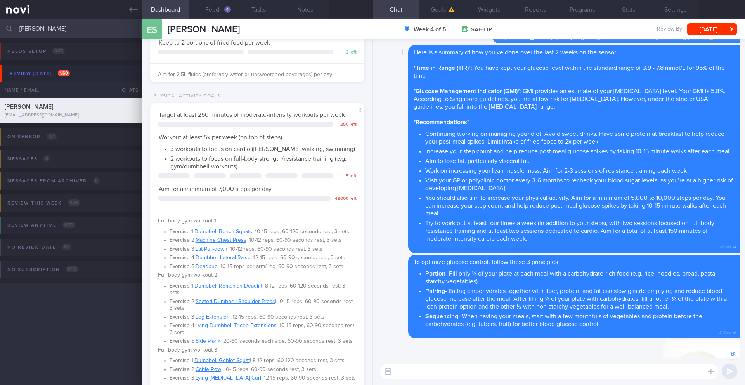
scroll to position [-246, 0]
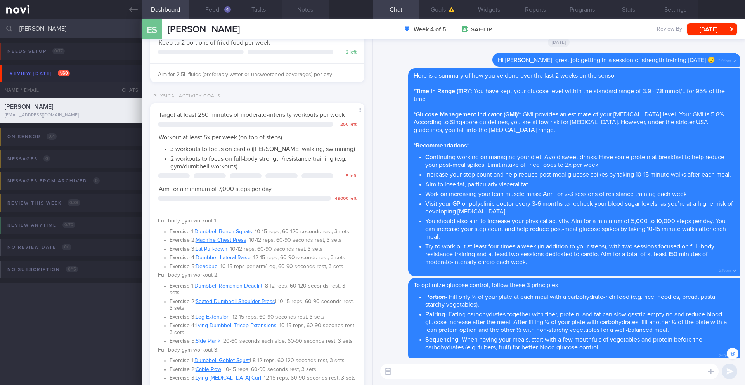
click at [297, 10] on button "Notes" at bounding box center [305, 9] width 47 height 19
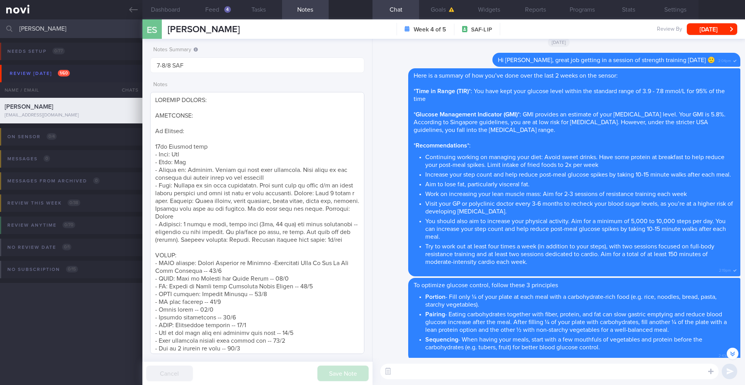
scroll to position [158, 0]
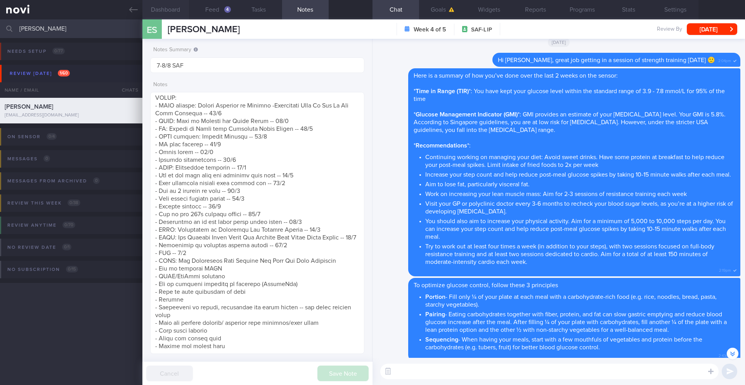
click at [174, 11] on button "Dashboard" at bounding box center [165, 9] width 47 height 19
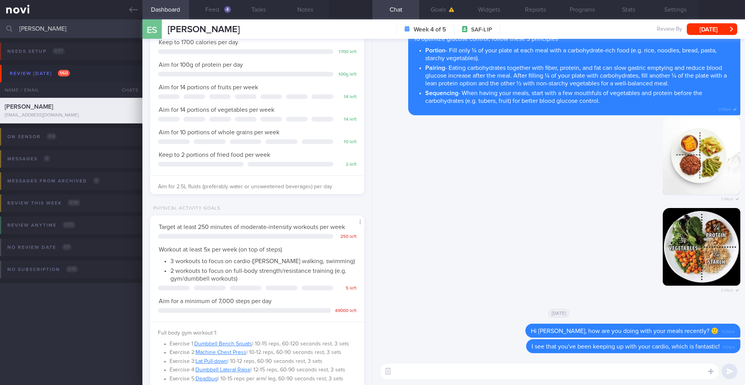
click at [622, 369] on textarea at bounding box center [549, 372] width 338 height 16
paste textarea "Aim to incorporate strength training into your routine twice a week. This will …"
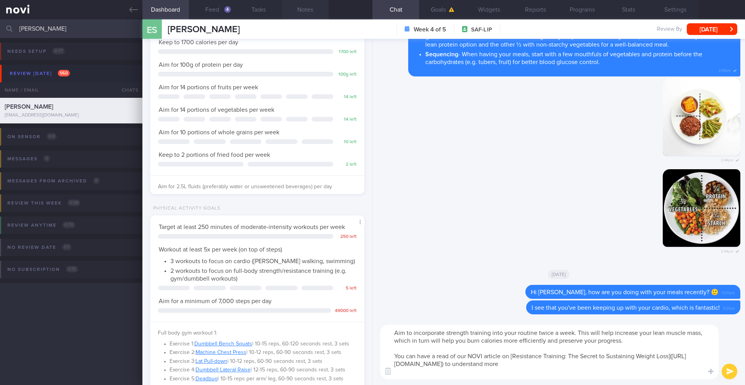
click at [305, 13] on button "Notes" at bounding box center [305, 9] width 47 height 19
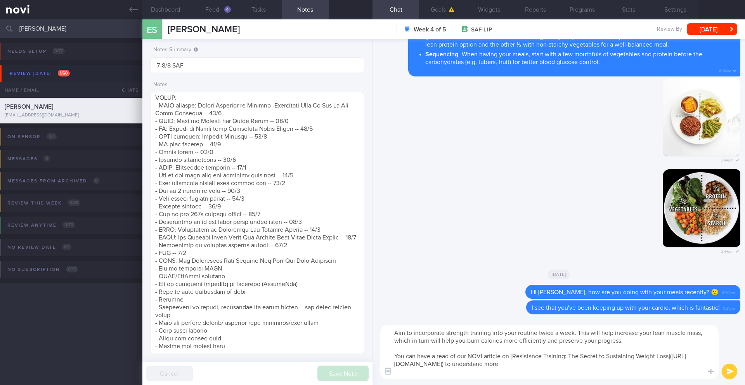
drag, startPoint x: 390, startPoint y: 333, endPoint x: 589, endPoint y: 366, distance: 201.4
click at [589, 366] on textarea "Aim to incorporate strength training into your routine twice a week. This will …" at bounding box center [549, 352] width 338 height 54
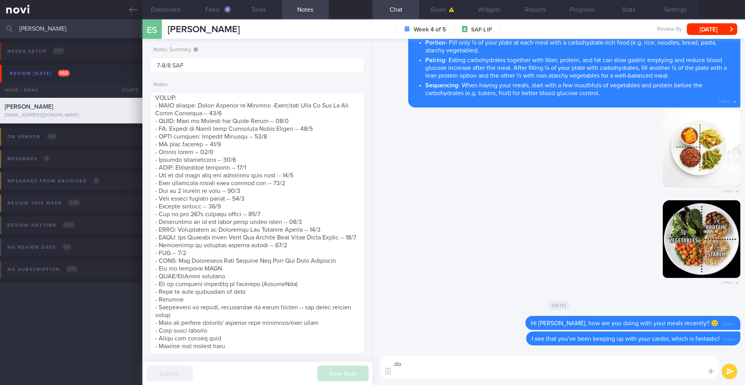
type textarea "d"
type textarea "Don't forget to make time for the 2 sessions of resistance training a week!"
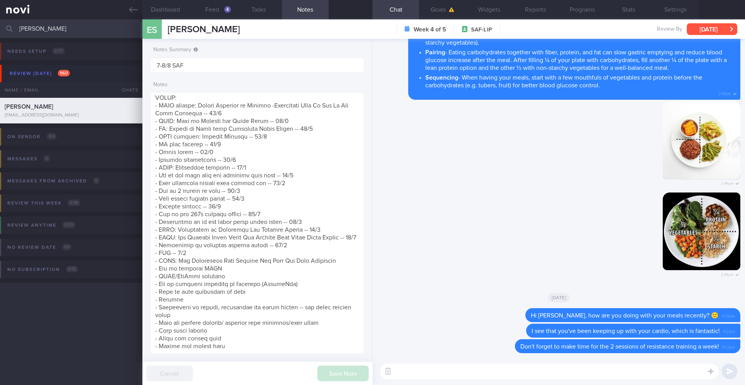
click at [697, 32] on button "[DATE]" at bounding box center [712, 29] width 50 height 12
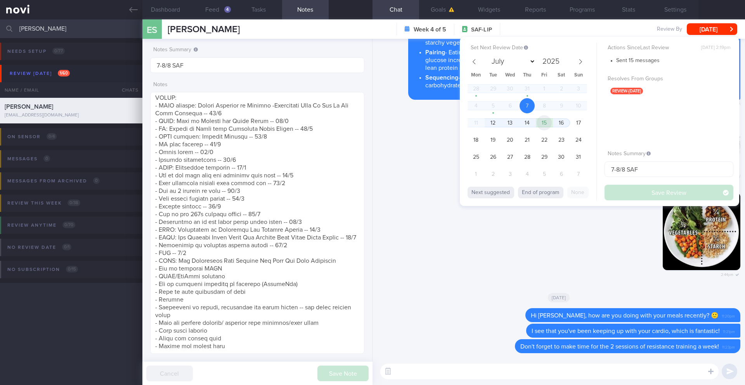
click at [543, 124] on span "15" at bounding box center [544, 122] width 15 height 15
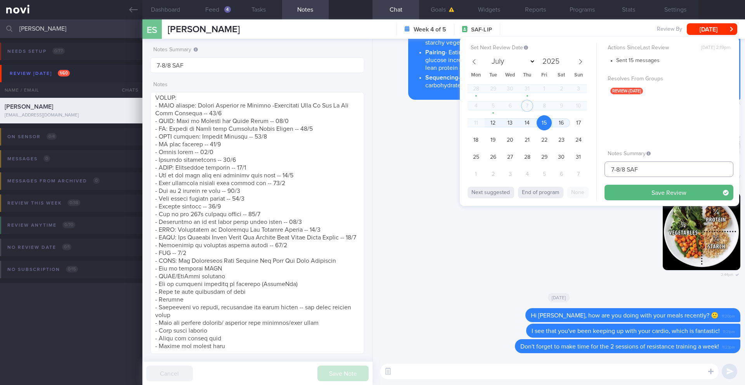
drag, startPoint x: 619, startPoint y: 171, endPoint x: 599, endPoint y: 170, distance: 20.2
click at [599, 170] on div "Set Next Review Date [DATE] July August September October November [DATE] Mon T…" at bounding box center [599, 121] width 279 height 169
type input "15/8 SAF"
click at [620, 197] on button "Save Review" at bounding box center [669, 193] width 129 height 16
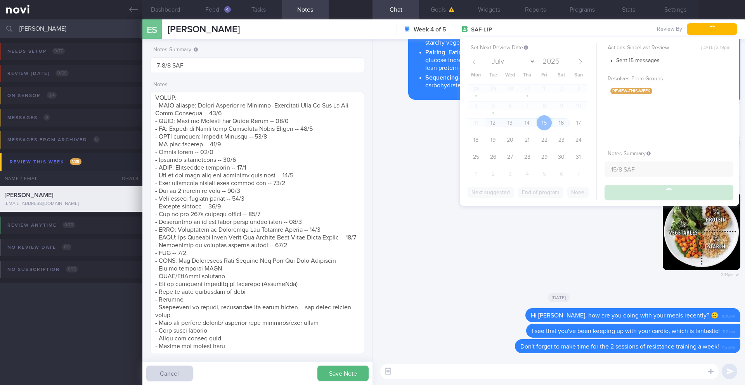
type input "15/8 SAF"
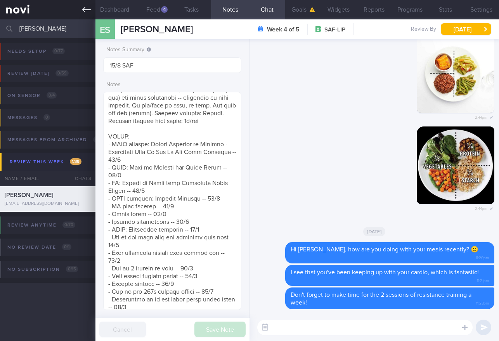
scroll to position [388032, 387984]
click at [300, 327] on textarea at bounding box center [364, 328] width 215 height 16
paste textarea "just wanted to let you know that _____ 2025 will be the last day of your progra…"
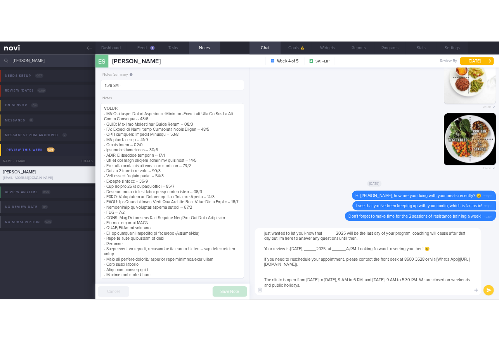
scroll to position [158, 0]
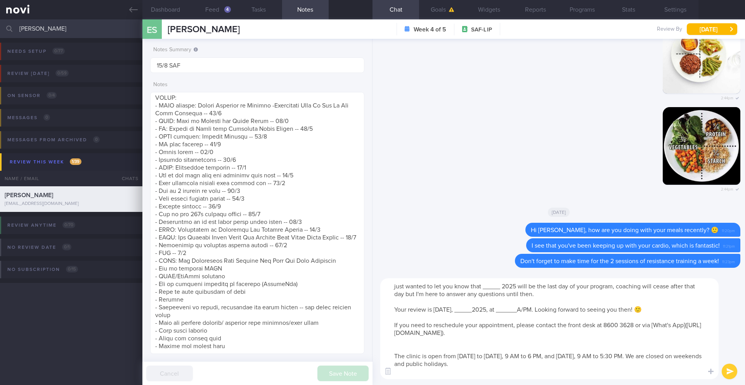
click at [390, 288] on textarea "just wanted to let you know that _____ 2025 will be the last day of your progra…" at bounding box center [549, 328] width 338 height 101
click at [579, 12] on button "Programs" at bounding box center [582, 9] width 47 height 19
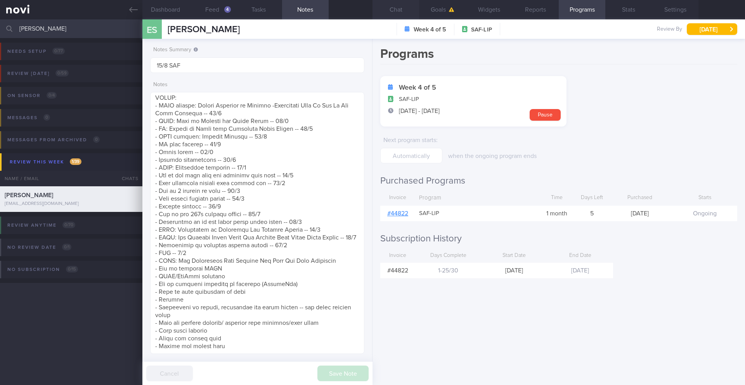
click at [391, 12] on button "Chat" at bounding box center [396, 9] width 47 height 19
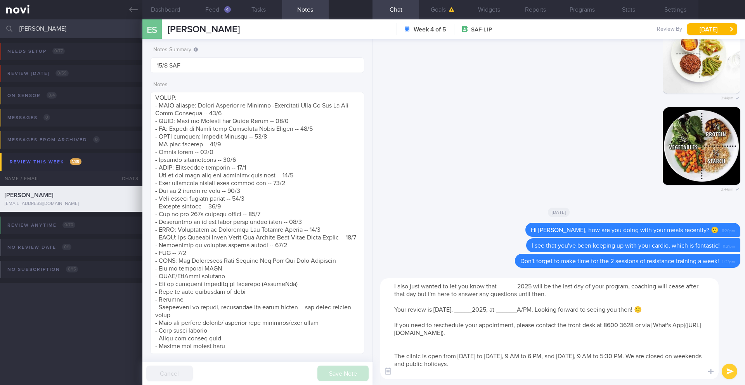
drag, startPoint x: 517, startPoint y: 287, endPoint x: 499, endPoint y: 286, distance: 17.1
click at [499, 286] on textarea "I also just wanted to let you know that _____ 2025 will be the last day of your…" at bounding box center [549, 328] width 338 height 101
drag, startPoint x: 460, startPoint y: 310, endPoint x: 433, endPoint y: 311, distance: 26.8
click at [433, 311] on textarea "I also just wanted to let you know that [DATE] will be the last day of your pro…" at bounding box center [549, 328] width 338 height 101
drag, startPoint x: 482, startPoint y: 310, endPoint x: 463, endPoint y: 310, distance: 18.6
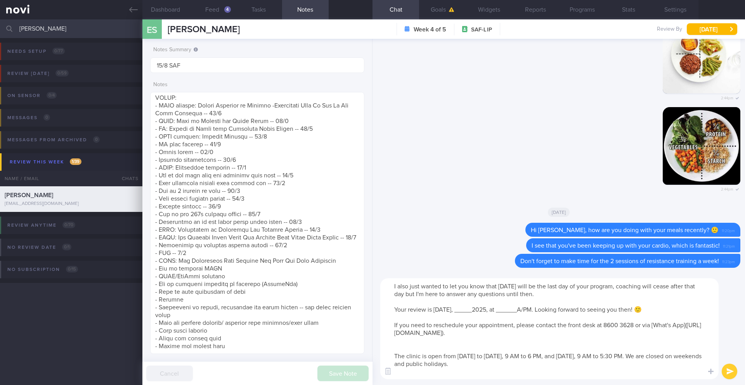
click at [463, 310] on textarea "I also just wanted to let you know that [DATE] will be the last day of your pro…" at bounding box center [549, 328] width 338 height 101
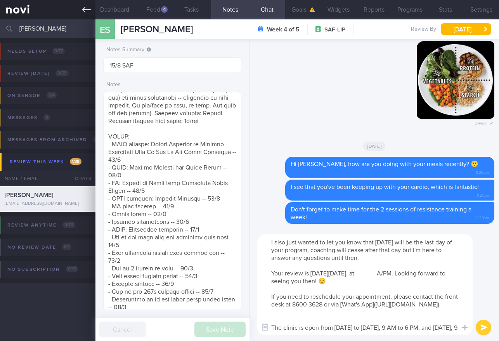
scroll to position [388032, 387984]
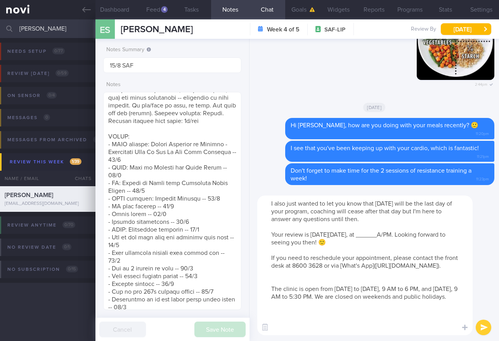
drag, startPoint x: 420, startPoint y: 234, endPoint x: 392, endPoint y: 236, distance: 28.0
click at [392, 236] on textarea "I also just wanted to let you know that [DATE] will be the last day of your pro…" at bounding box center [364, 266] width 215 height 140
click at [388, 242] on textarea "I also just wanted to let you know that [DATE] will be the last day of your pro…" at bounding box center [364, 266] width 215 height 140
click at [370, 293] on textarea "I also just wanted to let you know that [DATE] will be the last day of your pro…" at bounding box center [364, 266] width 215 height 140
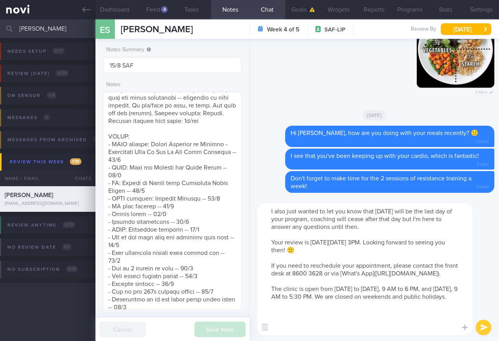
type textarea "I also just wanted to let you know that [DATE] will be the last day of your pro…"
click at [483, 331] on button "submit" at bounding box center [484, 328] width 16 height 16
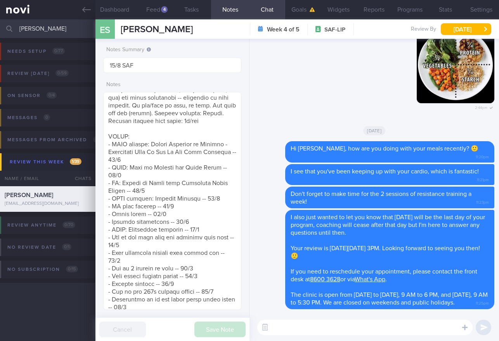
click at [307, 326] on textarea at bounding box center [364, 328] width 215 height 16
paste textarea "The review appointment will be much quicker than the first one. Here's what wil…"
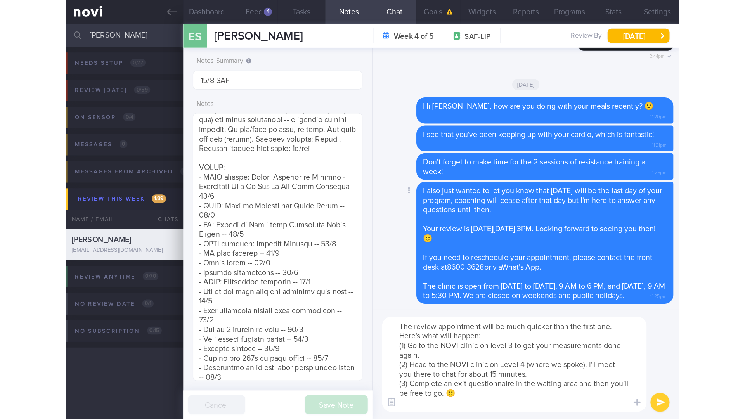
scroll to position [0, 0]
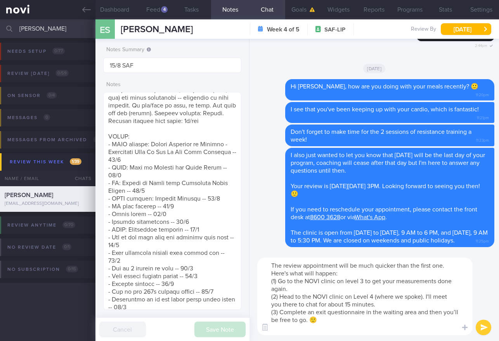
type textarea "The review appointment will be much quicker than the first one. Here's what wil…"
click at [480, 328] on button "submit" at bounding box center [484, 328] width 16 height 16
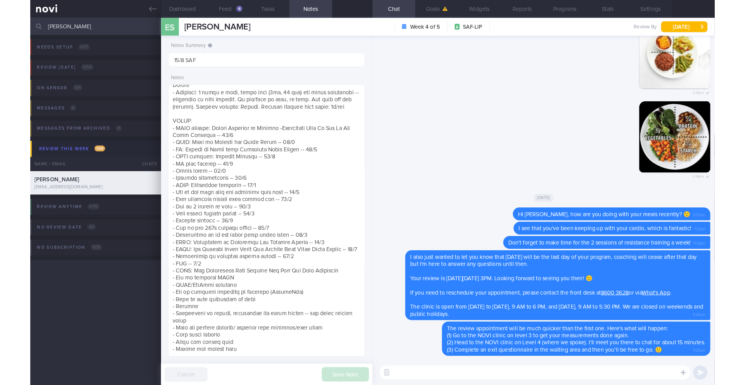
scroll to position [158, 0]
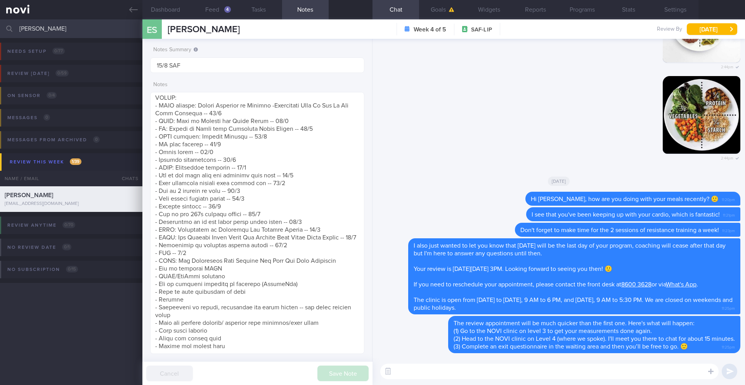
click at [714, 38] on div "ES [PERSON_NAME] [PERSON_NAME] Song [EMAIL_ADDRESS][DOMAIN_NAME] Week 4 of 5 SA…" at bounding box center [443, 28] width 603 height 19
click at [713, 33] on button "[DATE]" at bounding box center [712, 29] width 50 height 12
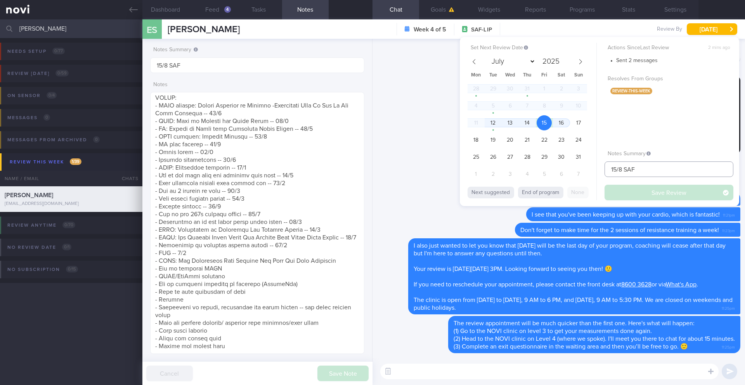
click at [650, 172] on input "15/8 SAF" at bounding box center [669, 169] width 129 height 16
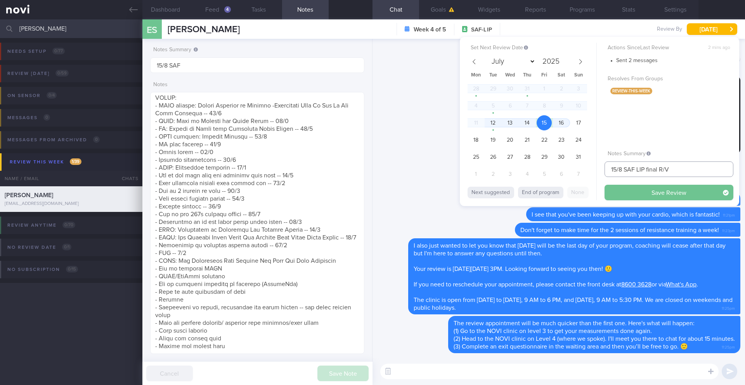
type input "15/8 SAF LIP final R/V"
click at [631, 196] on button "Save Review" at bounding box center [669, 193] width 129 height 16
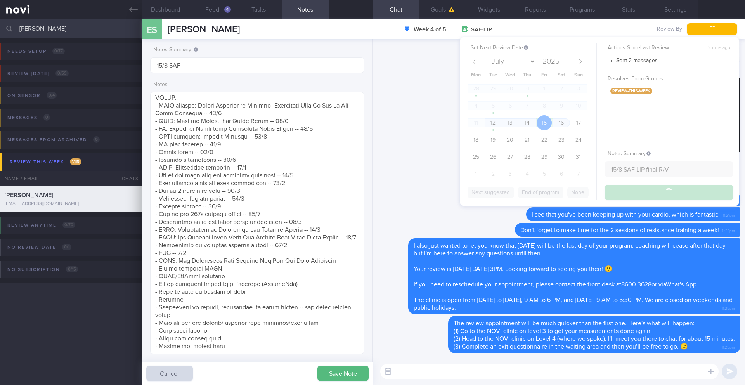
type input "15/8 SAF LIP final R/V"
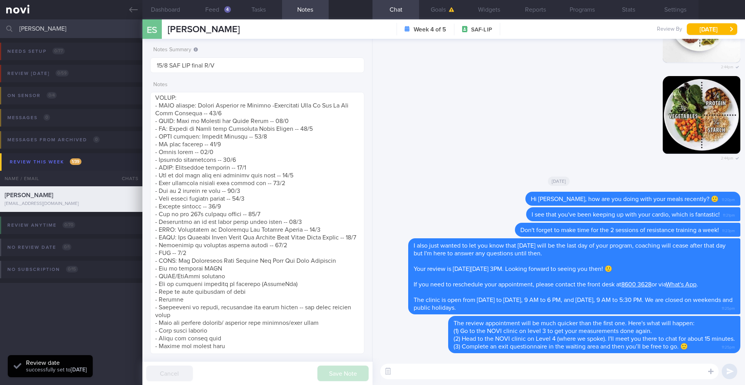
scroll to position [99, 198]
click at [44, 33] on input "[PERSON_NAME]" at bounding box center [372, 28] width 745 height 19
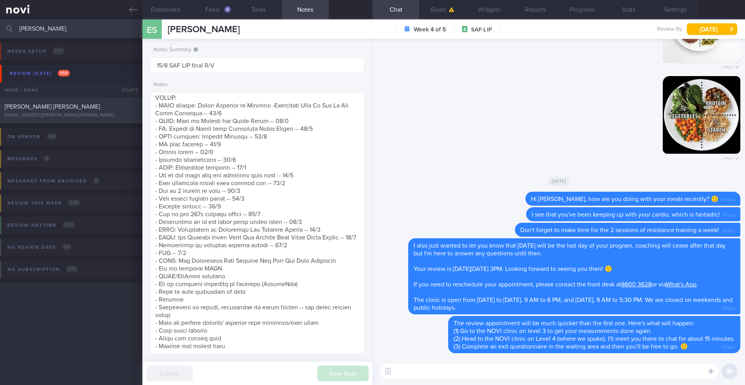
type input "[PERSON_NAME]"
click at [63, 102] on div "[PERSON_NAME] [PERSON_NAME] [EMAIL_ADDRESS][PERSON_NAME][DOMAIN_NAME] [DATE] [D…" at bounding box center [372, 111] width 745 height 26
type input "8/8 NEW OP+"
type textarea "SUPPORT NEEDED: CHALLENGE: Doctor REVIEWS: ([DATE]) Tolerated [MEDICAL_DATA] 0.…"
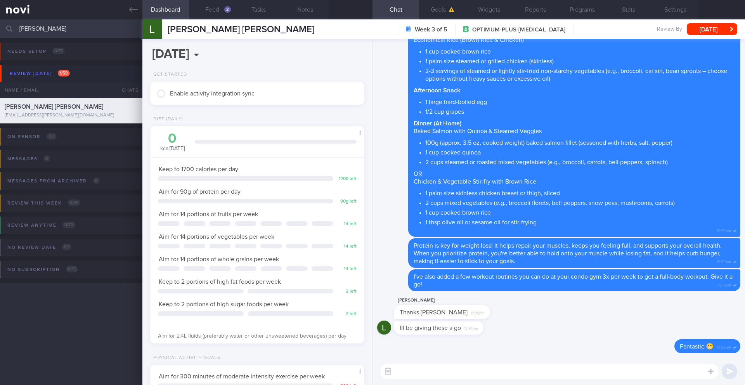
scroll to position [108, 195]
click at [219, 5] on button "Feed 2" at bounding box center [212, 9] width 47 height 19
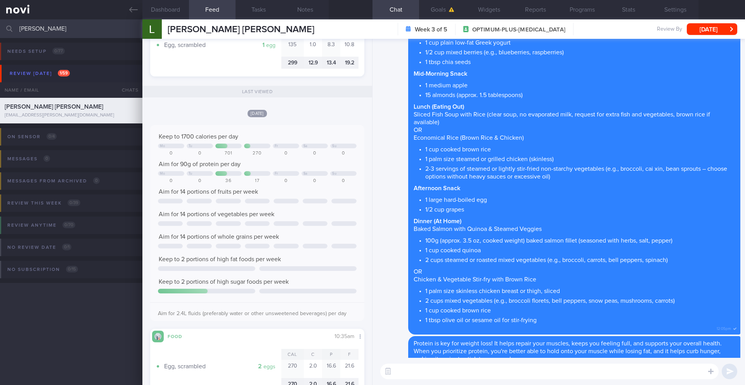
scroll to position [0, 0]
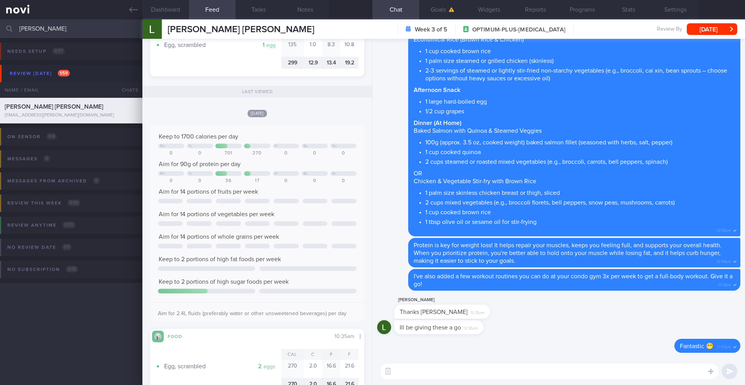
click at [444, 378] on textarea at bounding box center [549, 372] width 338 height 16
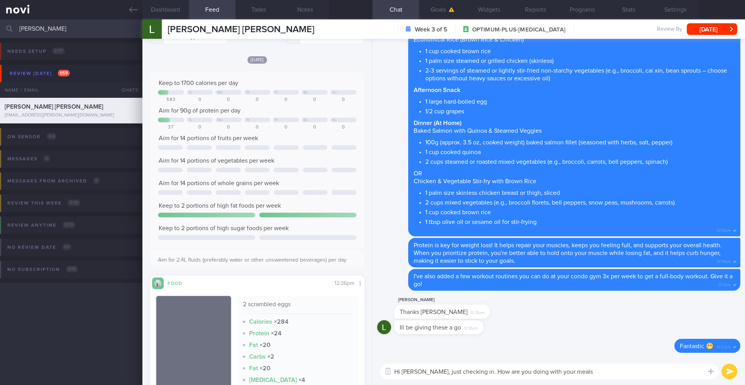
scroll to position [0, 0]
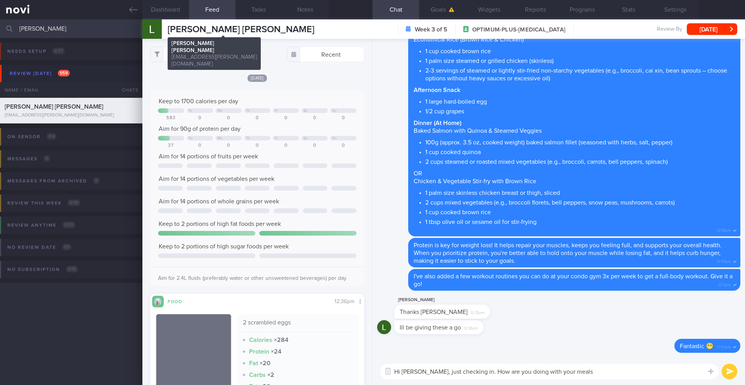
type textarea "Hi [PERSON_NAME], just checking in. How are you doing with your meals"
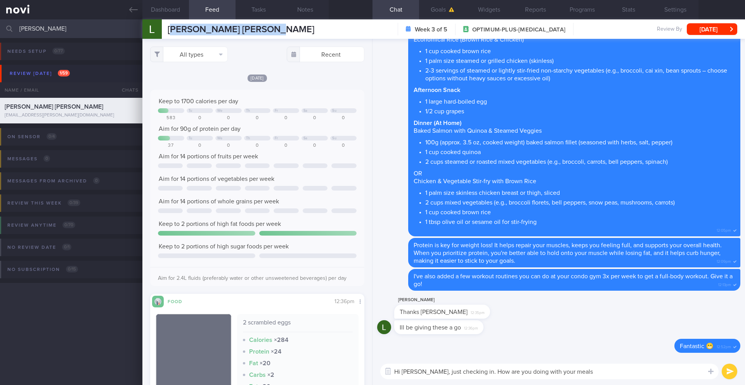
drag, startPoint x: 170, startPoint y: 31, endPoint x: 290, endPoint y: 32, distance: 119.9
click at [290, 32] on div "[PERSON_NAME] [PERSON_NAME] [PERSON_NAME] [PERSON_NAME] [PERSON_NAME][EMAIL_ADD…" at bounding box center [443, 28] width 603 height 19
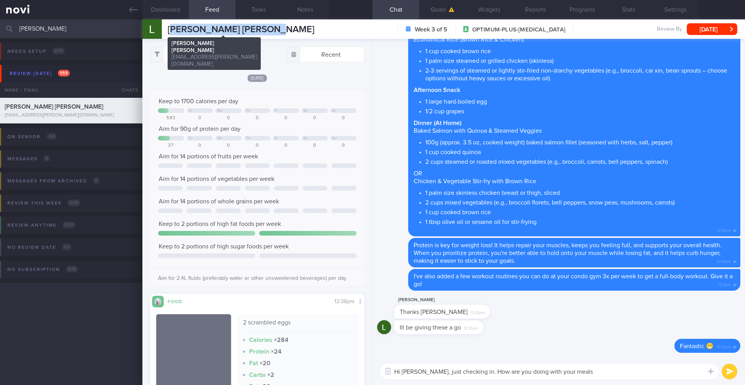
click at [257, 29] on span "[PERSON_NAME] [PERSON_NAME]" at bounding box center [241, 29] width 147 height 9
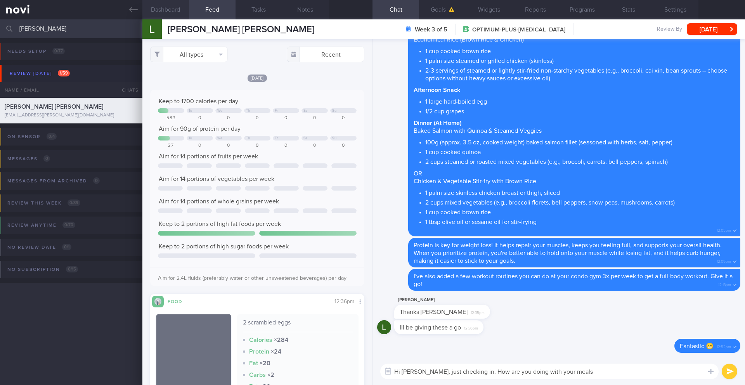
click at [172, 16] on button "Dashboard" at bounding box center [165, 9] width 47 height 19
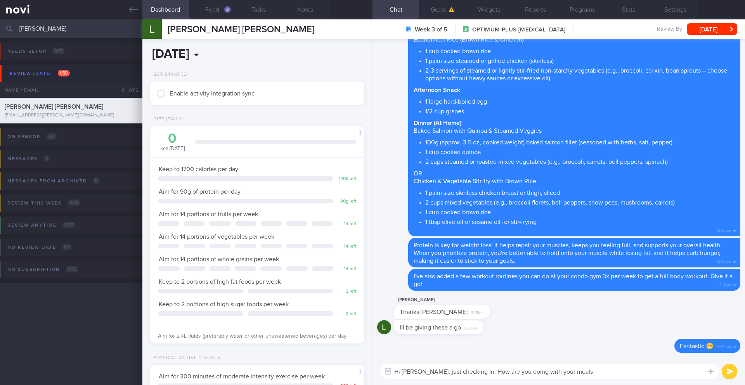
click at [218, 54] on input "[DATE]" at bounding box center [216, 54] width 132 height 19
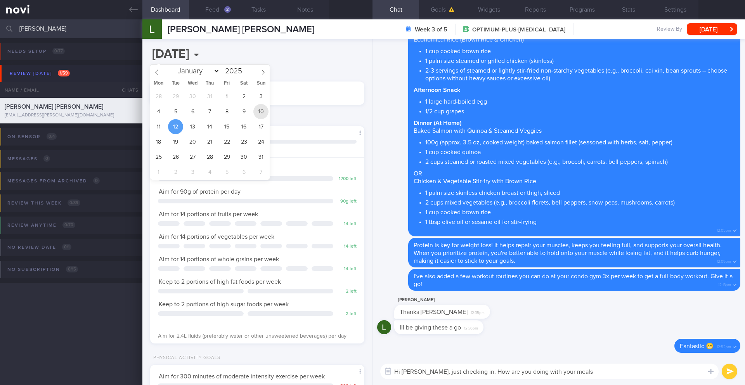
click at [263, 114] on span "10" at bounding box center [260, 111] width 15 height 15
type input "[DATE]"
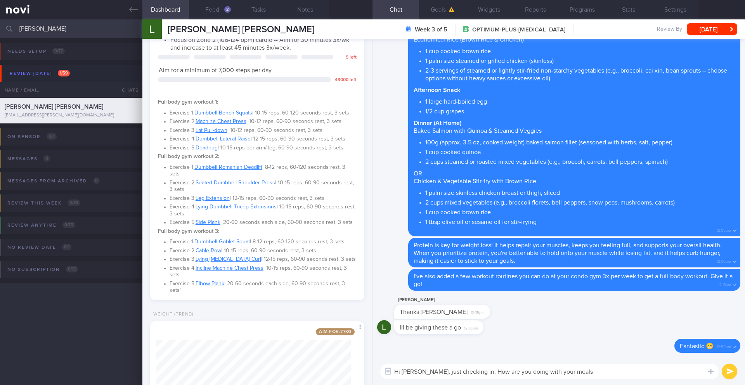
scroll to position [393, 0]
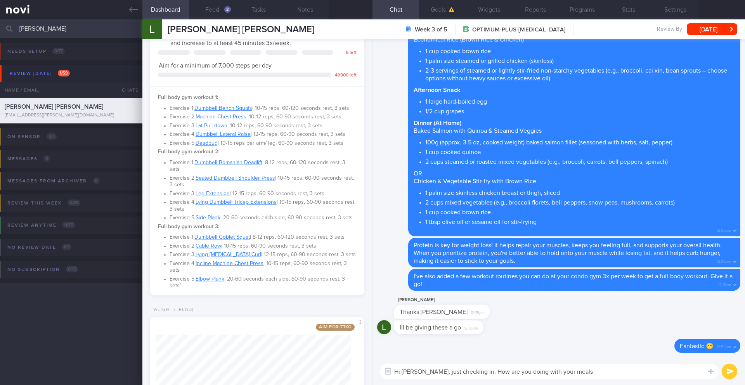
click at [577, 375] on textarea "Hi [PERSON_NAME], just checking in. How are you doing with your meals" at bounding box center [549, 372] width 338 height 16
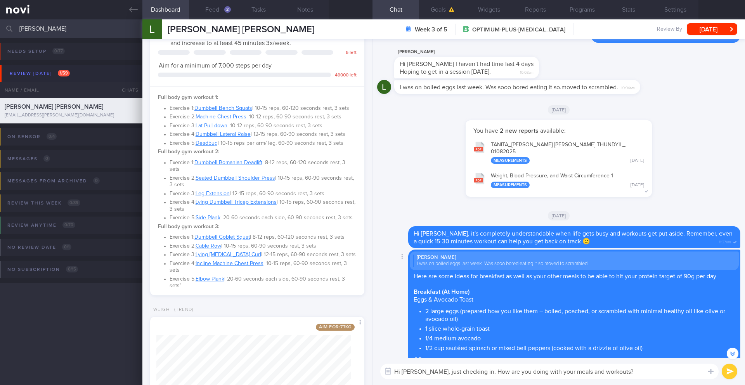
scroll to position [-602, 0]
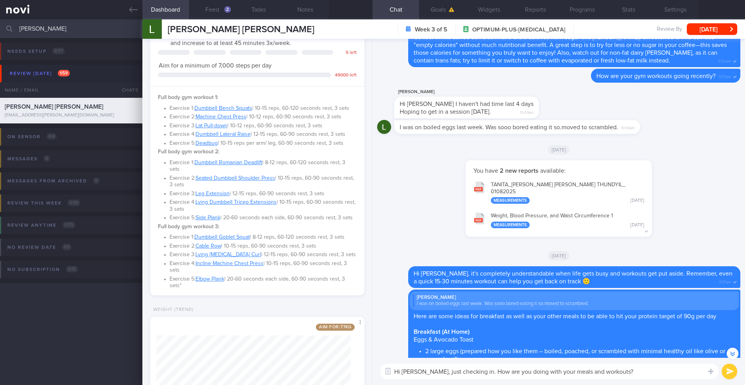
drag, startPoint x: 530, startPoint y: 375, endPoint x: 613, endPoint y: 373, distance: 83.1
click at [613, 373] on textarea "Hi [PERSON_NAME], just checking in. How are you doing with your meals and worko…" at bounding box center [549, 372] width 338 height 16
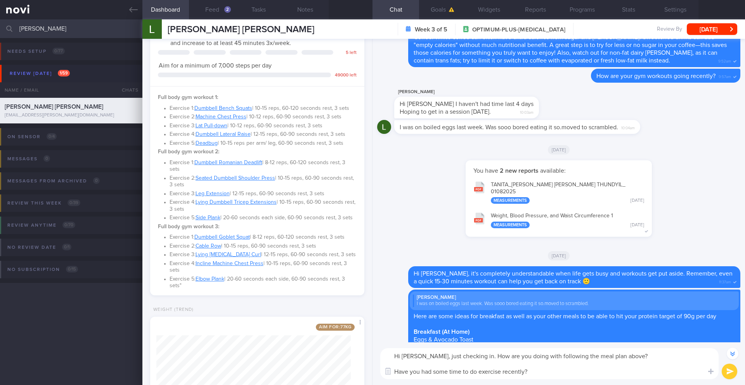
drag, startPoint x: 570, startPoint y: 376, endPoint x: 363, endPoint y: 349, distance: 208.6
click at [363, 349] on div "Dashboard Feed 2 Tasks Notes Chat Goals Widgets Reports Programs Stats Settings…" at bounding box center [443, 202] width 603 height 366
click at [428, 369] on textarea "Hi [PERSON_NAME], just checking in. How are you doing with following the meal p…" at bounding box center [549, 363] width 338 height 31
drag, startPoint x: 395, startPoint y: 357, endPoint x: 551, endPoint y: 372, distance: 156.7
click at [551, 372] on textarea "Hi [PERSON_NAME], just checking in. How are you doing with following the meal p…" at bounding box center [549, 363] width 338 height 31
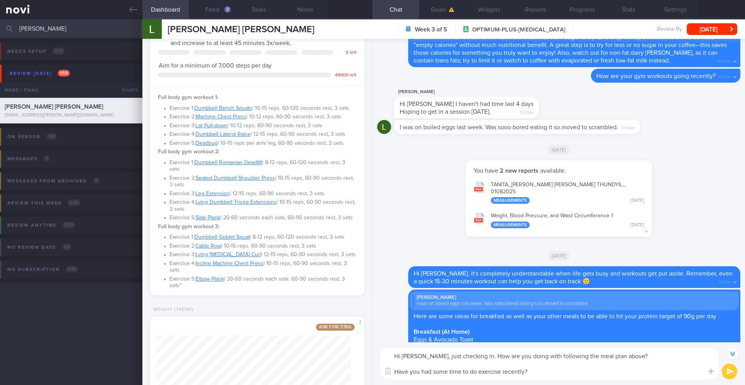
paste textarea "Just checking in! How are you doing with the meal plan? And have you had some t…"
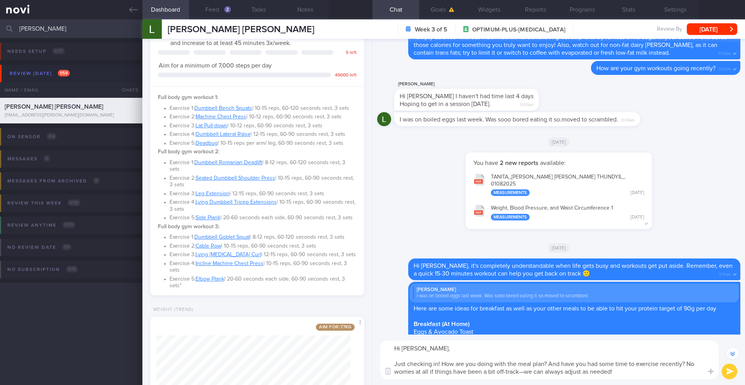
scroll to position [-626, 0]
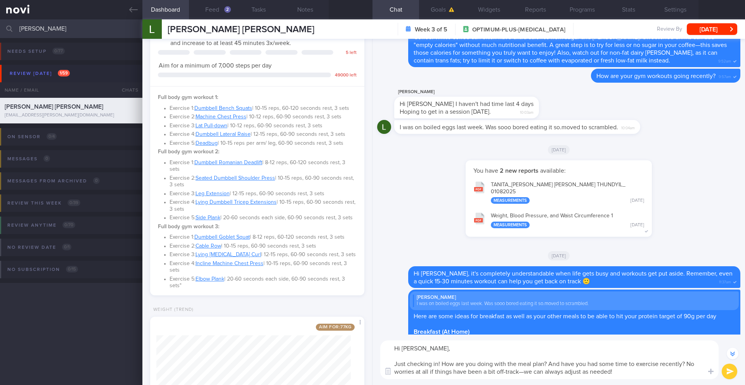
click at [390, 364] on textarea "Hi [PERSON_NAME], Just checking in! How are you doing with the meal plan? And h…" at bounding box center [549, 359] width 338 height 39
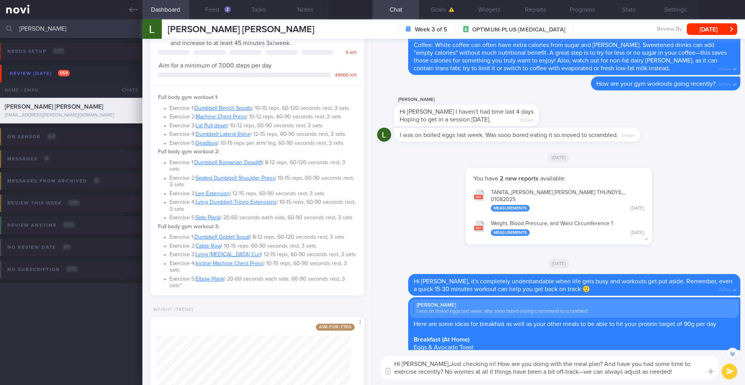
scroll to position [-610, 0]
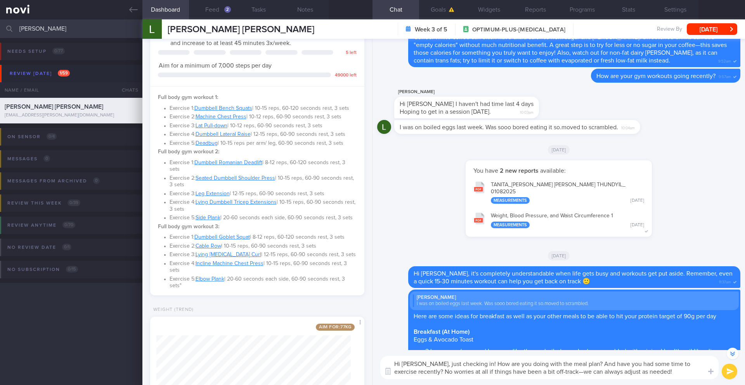
type textarea "Hi [PERSON_NAME], just checking in! How are you doing with the meal plan? And h…"
click at [729, 376] on button "submit" at bounding box center [730, 372] width 16 height 16
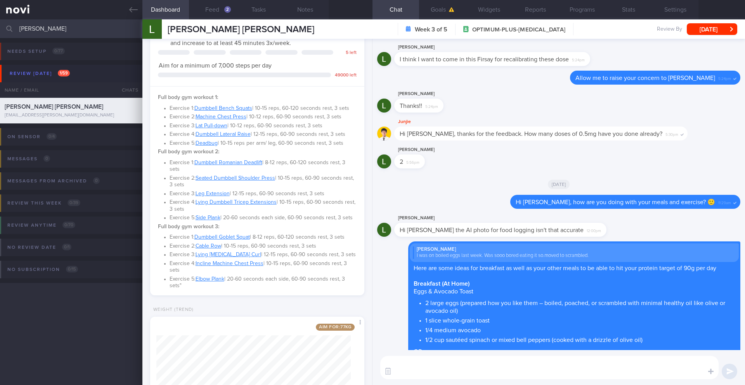
scroll to position [0, 0]
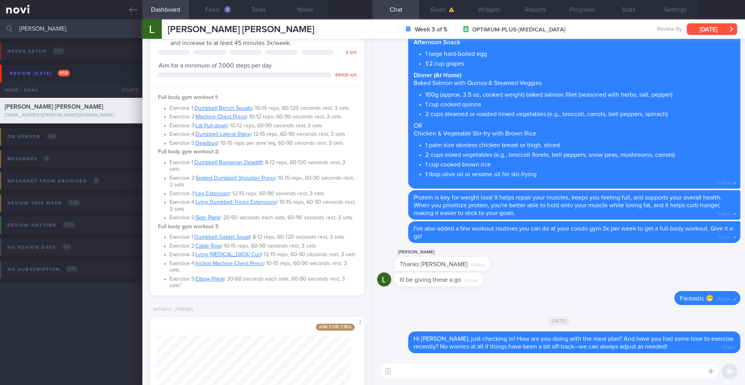
click at [722, 35] on button "[DATE]" at bounding box center [712, 29] width 50 height 12
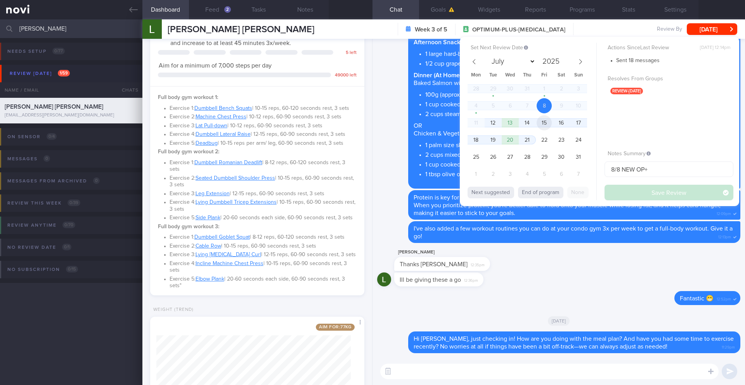
click at [539, 127] on span "15" at bounding box center [544, 122] width 15 height 15
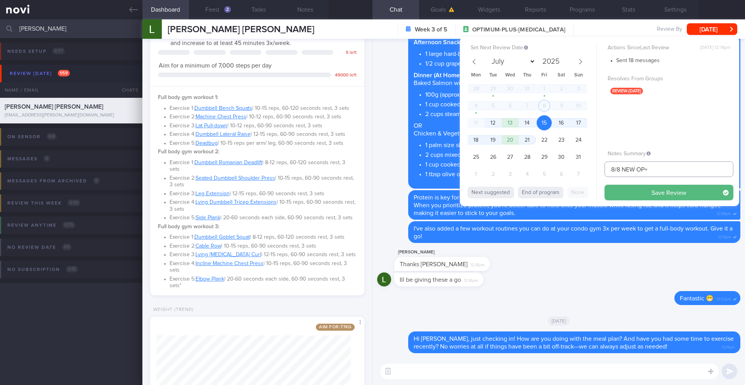
drag, startPoint x: 615, startPoint y: 170, endPoint x: 595, endPoint y: 169, distance: 20.6
click at [595, 169] on div "Set Next Review Date [DATE] July August September October November [DATE] Mon T…" at bounding box center [599, 121] width 279 height 169
type input "15/8 NEW OP+"
click at [629, 198] on button "Save Review" at bounding box center [669, 193] width 129 height 16
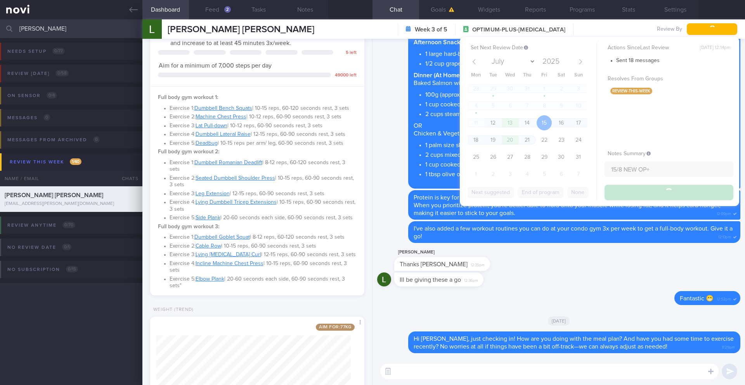
type input "15/8 NEW OP+"
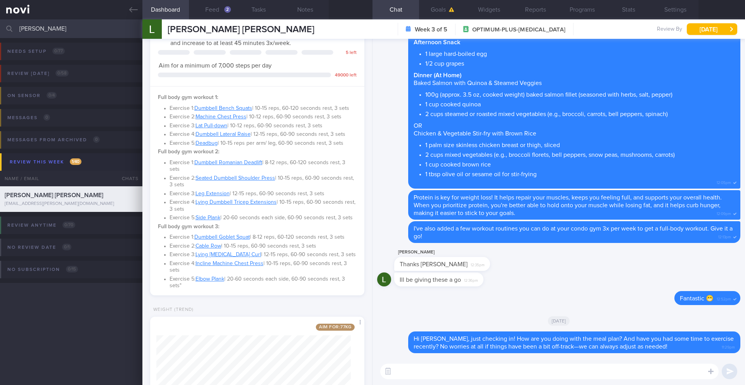
click at [46, 32] on input "[PERSON_NAME]" at bounding box center [372, 28] width 745 height 19
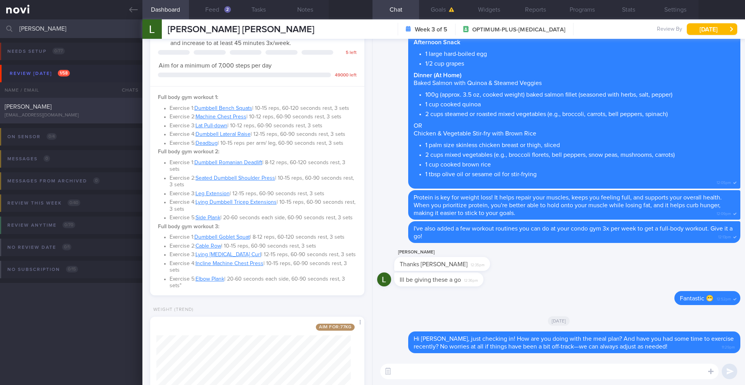
type input "[PERSON_NAME]"
click at [69, 117] on div "[EMAIL_ADDRESS][DOMAIN_NAME]" at bounding box center [71, 116] width 133 height 6
type input "8/8 NEW OP+"
type input "[DATE]"
type input "8/8 NEW OP+"
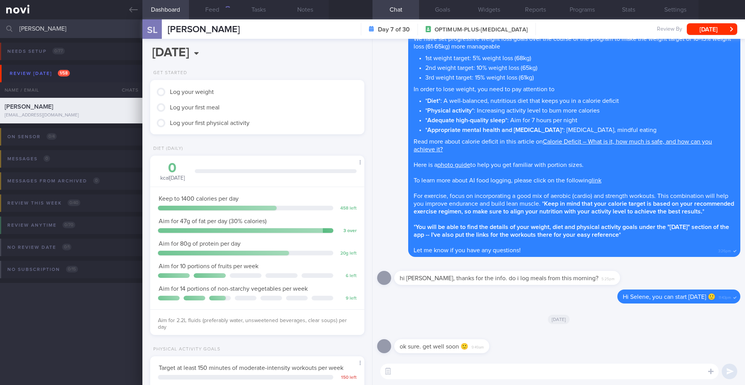
scroll to position [108, 195]
click at [316, 11] on button "Notes" at bounding box center [305, 9] width 47 height 19
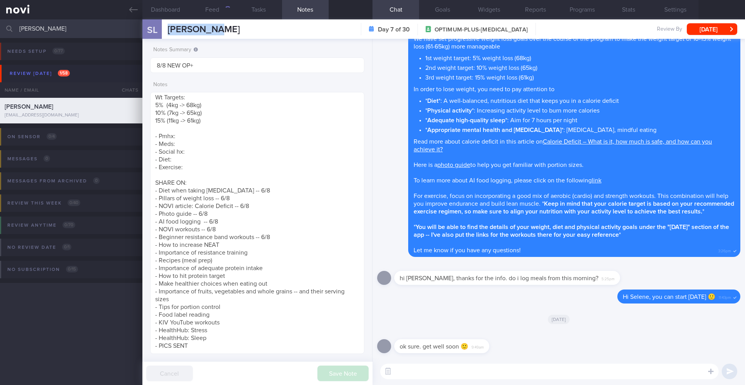
drag, startPoint x: 218, startPoint y: 32, endPoint x: 165, endPoint y: 30, distance: 52.4
click at [165, 30] on div "SL [PERSON_NAME] [PERSON_NAME] [EMAIL_ADDRESS][DOMAIN_NAME] Day 7 of 30 OPTIMUM…" at bounding box center [443, 28] width 603 height 19
copy span "[PERSON_NAME]"
click at [175, 123] on textarea "SUPPORT NEEDED: Motivation to have a healthy lifestyle CHALLENGE: - DIET - EXER…" at bounding box center [257, 223] width 214 height 262
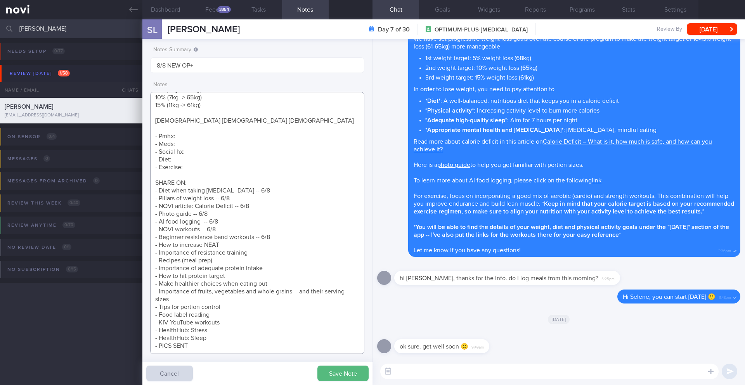
scroll to position [142, 0]
click at [193, 127] on textarea "SUPPORT NEEDED: Motivation to have a healthy lifestyle CHALLENGE: - DIET - EXER…" at bounding box center [257, 223] width 214 height 262
paste textarea "GDM in 2nd pregnancy in [DATE] ("mild") Broke foot in [DATE] -- stopped sports …"
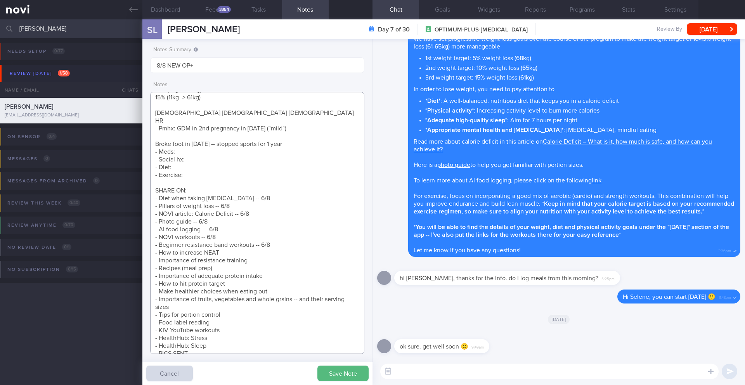
scroll to position [158, 0]
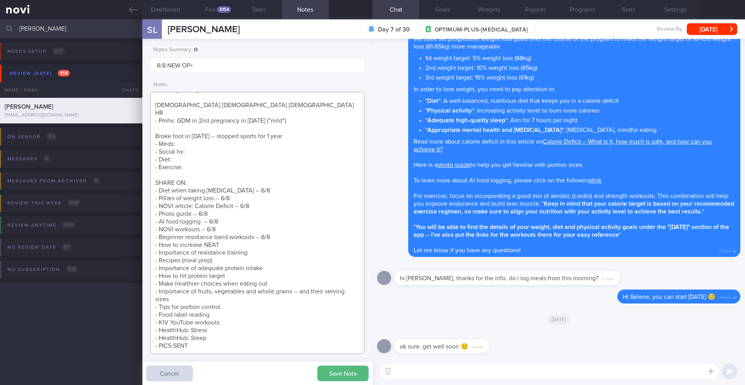
click at [156, 129] on textarea "SUPPORT NEEDED: Motivation to have a healthy lifestyle CHALLENGE: - DIET - EXER…" at bounding box center [257, 223] width 214 height 262
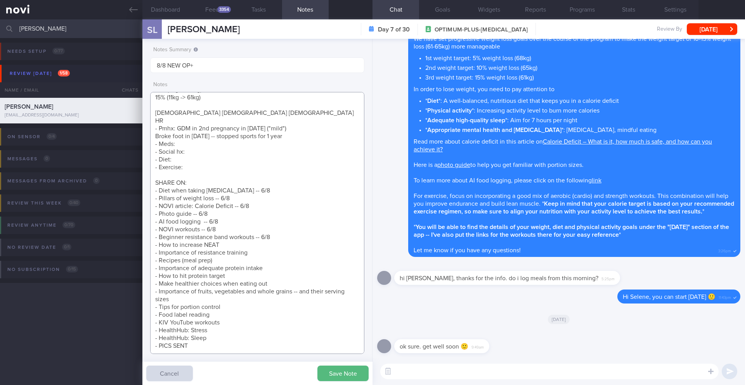
scroll to position [150, 0]
click at [207, 134] on textarea "SUPPORT NEEDED: Motivation to have a healthy lifestyle CHALLENGE: - DIET - EXER…" at bounding box center [257, 223] width 214 height 262
click at [199, 144] on textarea at bounding box center [257, 223] width 214 height 262
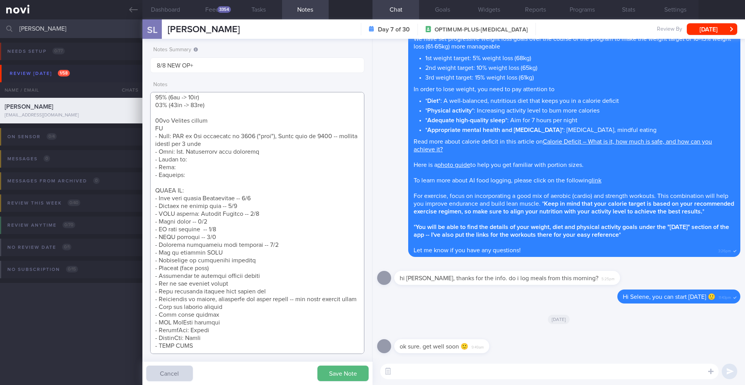
paste textarea "Married with 2 kids ([DEMOGRAPHIC_DATA] and [DEMOGRAPHIC_DATA]) Self and husban…"
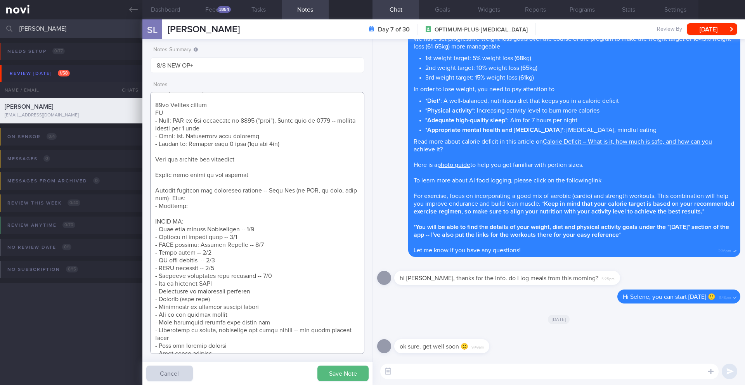
scroll to position [158, 0]
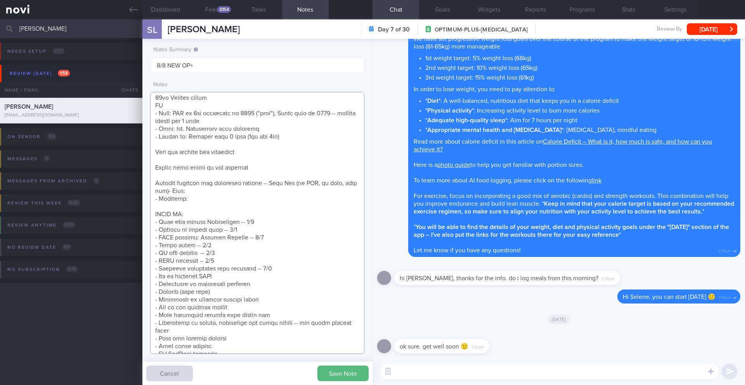
click at [293, 139] on textarea at bounding box center [257, 223] width 214 height 262
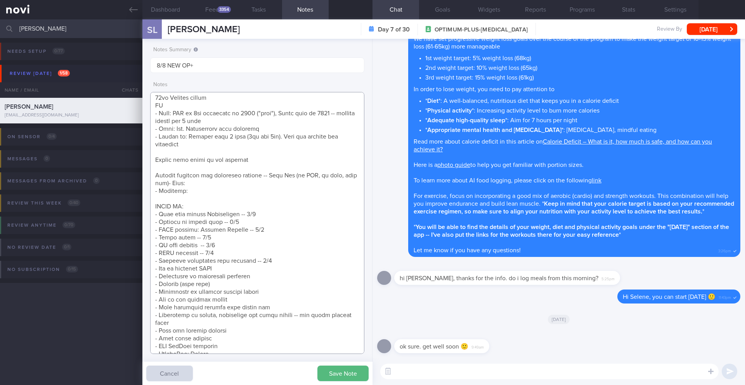
click at [277, 144] on textarea at bounding box center [257, 223] width 214 height 262
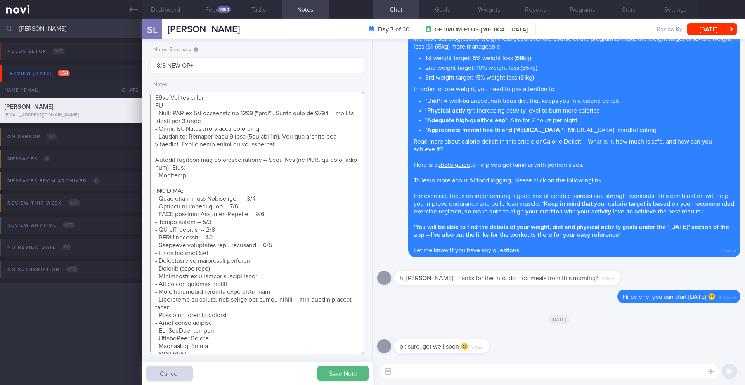
click at [352, 145] on textarea at bounding box center [257, 223] width 214 height 262
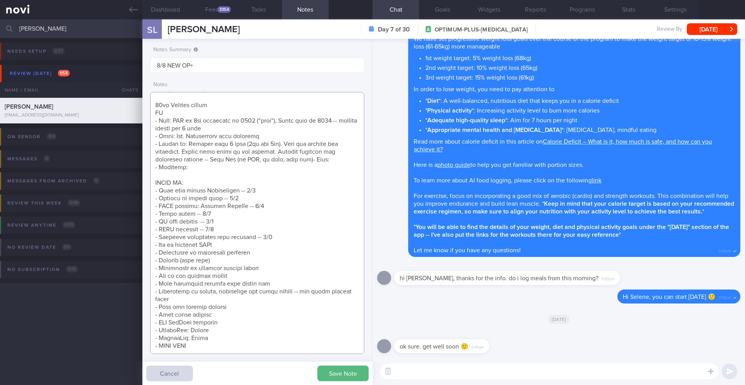
click at [310, 153] on textarea at bounding box center [257, 223] width 214 height 262
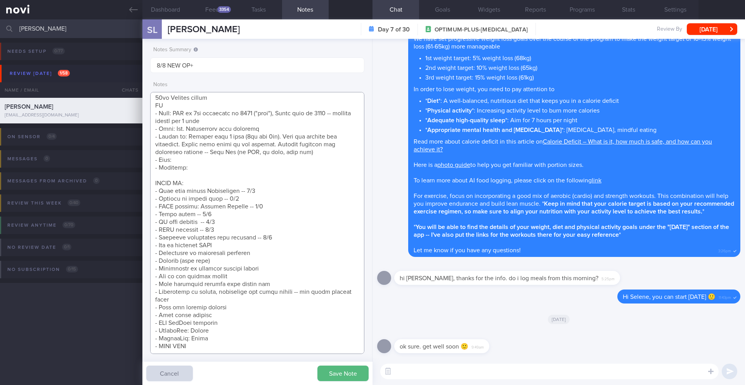
click at [216, 161] on textarea at bounding box center [257, 223] width 214 height 262
click at [173, 161] on textarea at bounding box center [257, 223] width 214 height 262
click at [173, 159] on textarea at bounding box center [257, 223] width 214 height 262
click at [172, 160] on textarea at bounding box center [257, 223] width 214 height 262
paste textarea "Usually eats outside food on the weekdays and some home-cooked food on the week…"
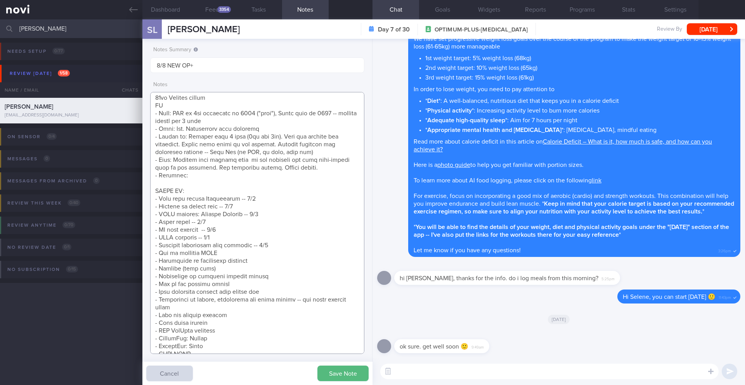
click at [343, 169] on textarea at bounding box center [257, 223] width 214 height 262
paste textarea "Fluid intake - likes to drink water, tea-based beverages (0 or less sugar), sod…"
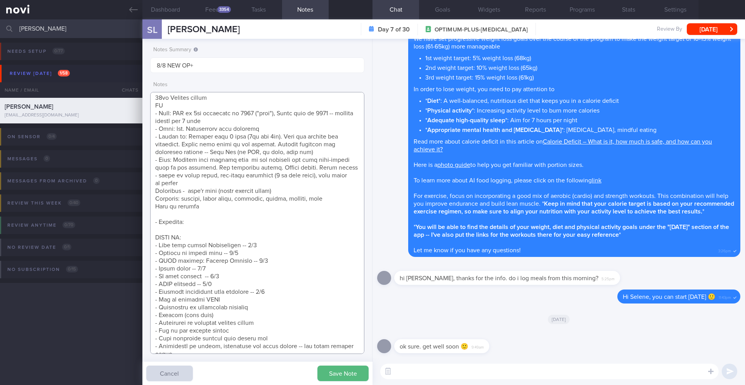
click at [250, 180] on textarea at bounding box center [257, 223] width 214 height 262
click at [240, 177] on textarea at bounding box center [257, 223] width 214 height 262
click at [239, 182] on textarea at bounding box center [257, 223] width 214 height 262
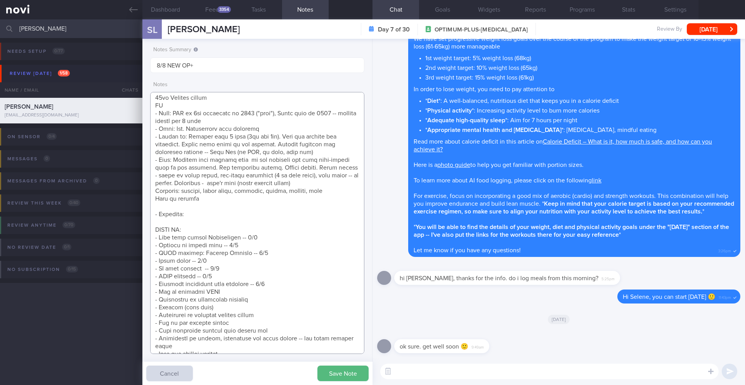
click at [342, 185] on textarea at bounding box center [257, 223] width 214 height 262
click at [206, 184] on textarea at bounding box center [257, 223] width 214 height 262
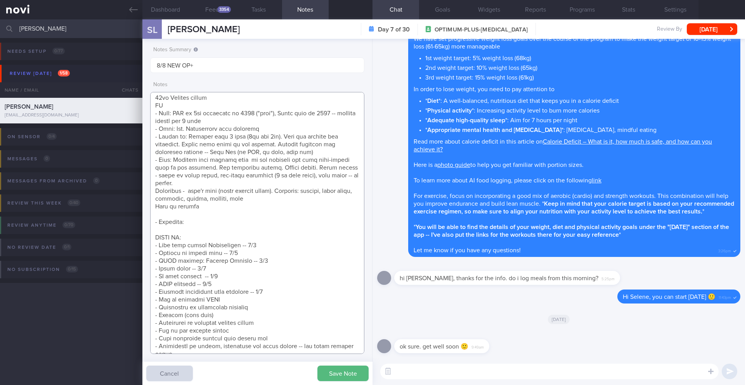
click at [278, 191] on textarea at bounding box center [257, 223] width 214 height 262
click at [206, 208] on textarea at bounding box center [257, 223] width 214 height 262
paste textarea "Considering to meal prep on the weekend Stove, microwave (reheating), oven (bak…"
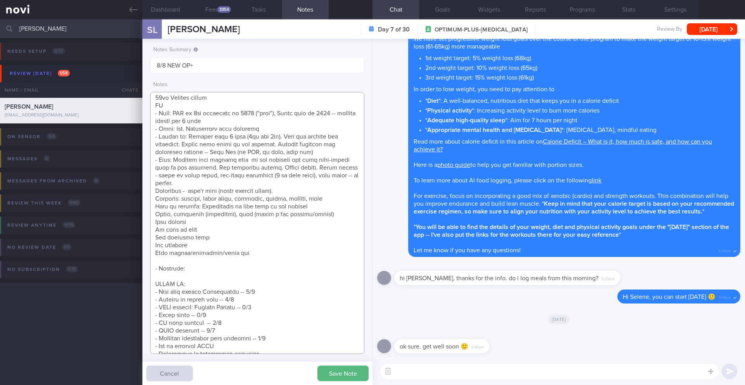
click at [198, 273] on textarea at bounding box center [257, 223] width 214 height 262
click at [200, 260] on textarea at bounding box center [257, 223] width 214 height 262
click at [194, 261] on textarea at bounding box center [257, 223] width 214 height 262
paste textarea "Used to follow videos to do yoga and tabata during [MEDICAL_DATA]"
click at [344, 260] on textarea at bounding box center [257, 223] width 214 height 262
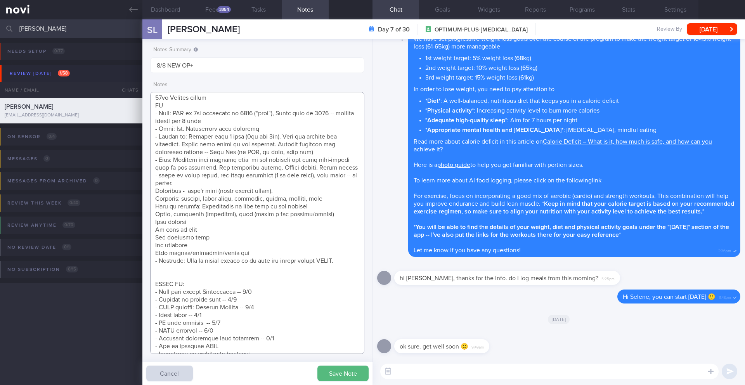
paste textarea "Badminton x 1/wk x 2 hours (burns a lot of calories) Walking x 2-3x/wk x 15min …"
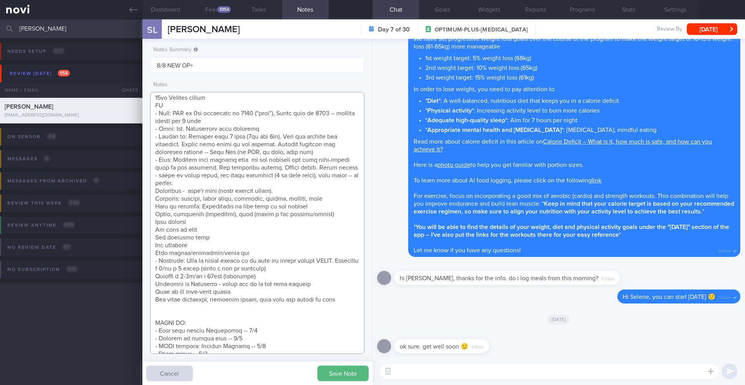
click at [291, 260] on textarea at bounding box center [257, 223] width 214 height 262
click at [290, 261] on textarea at bounding box center [257, 223] width 214 height 262
click at [301, 269] on textarea at bounding box center [257, 223] width 214 height 262
click at [153, 270] on textarea at bounding box center [257, 223] width 214 height 262
click at [181, 319] on textarea at bounding box center [257, 223] width 214 height 262
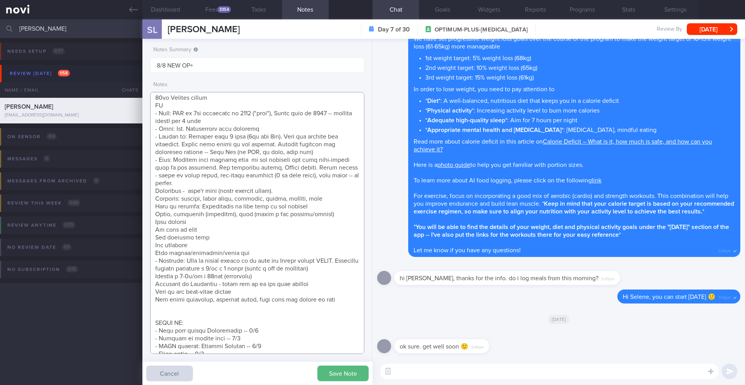
click at [179, 314] on textarea at bounding box center [257, 223] width 214 height 262
type textarea "SUPPORT NEEDED: Motivation to have a healthy lifestyle CHALLENGE: - DIET - EXER…"
click at [331, 372] on button "Save Note" at bounding box center [342, 374] width 51 height 16
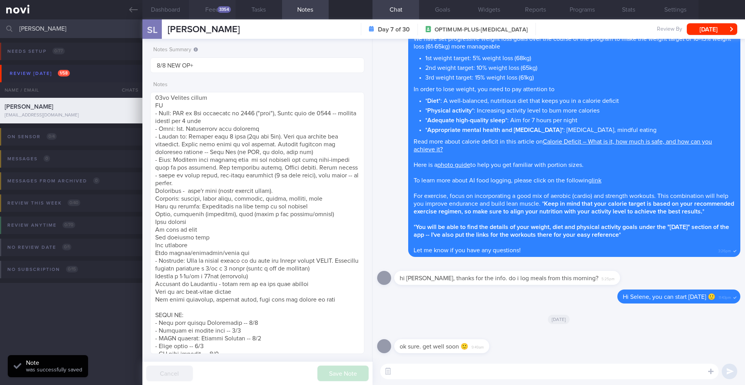
click at [222, 13] on button "Feed 3354" at bounding box center [212, 9] width 47 height 19
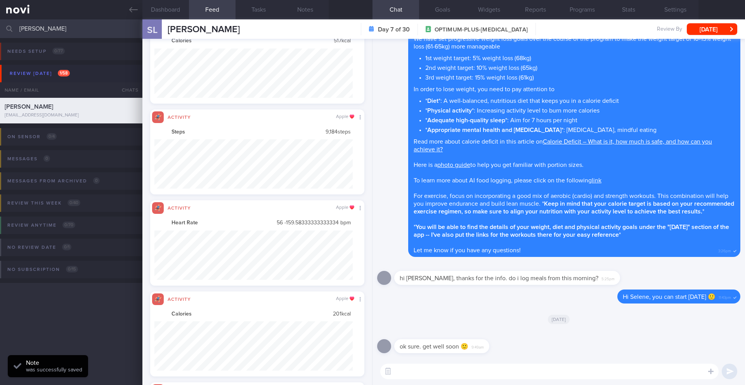
scroll to position [49, 199]
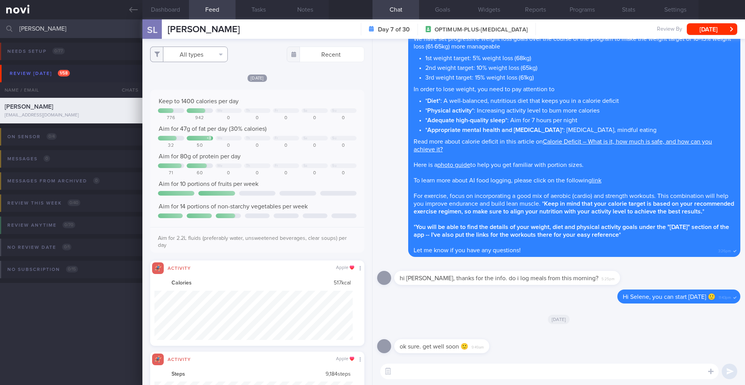
click at [196, 49] on button "All types" at bounding box center [189, 55] width 78 height 16
click at [194, 83] on button "Activity" at bounding box center [189, 81] width 77 height 12
checkbox input "false"
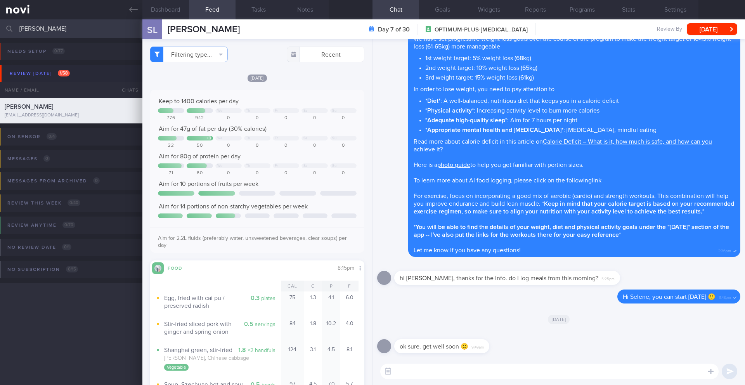
scroll to position [158, 0]
click at [461, 371] on textarea at bounding box center [549, 372] width 338 height 16
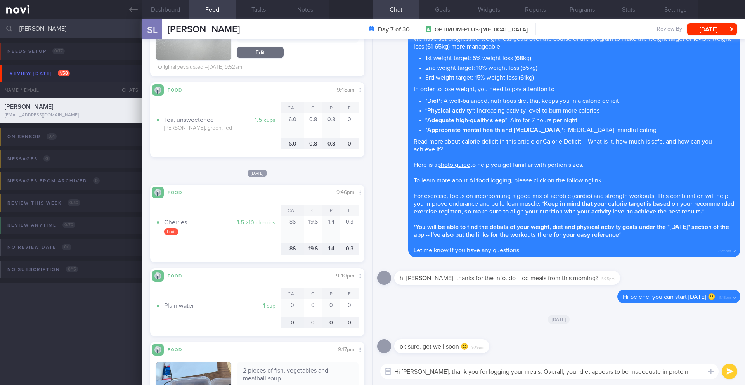
scroll to position [4607, 0]
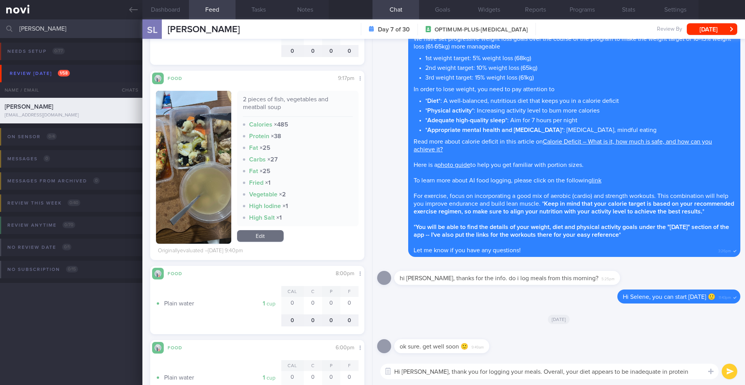
click at [593, 371] on textarea "Hi [PERSON_NAME], thank you for logging your meals. Overall, your diet appears …" at bounding box center [549, 372] width 338 height 16
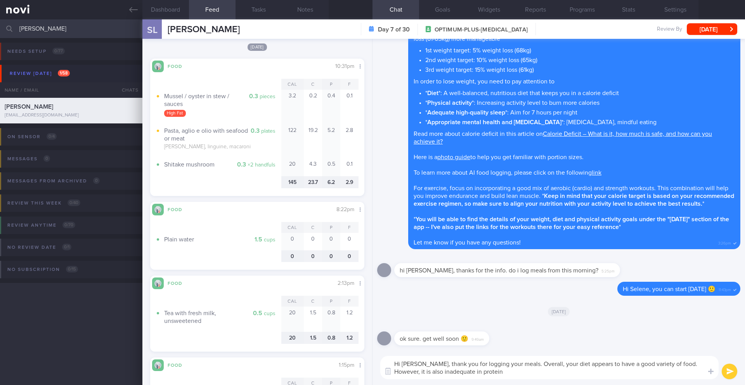
scroll to position [3715, 0]
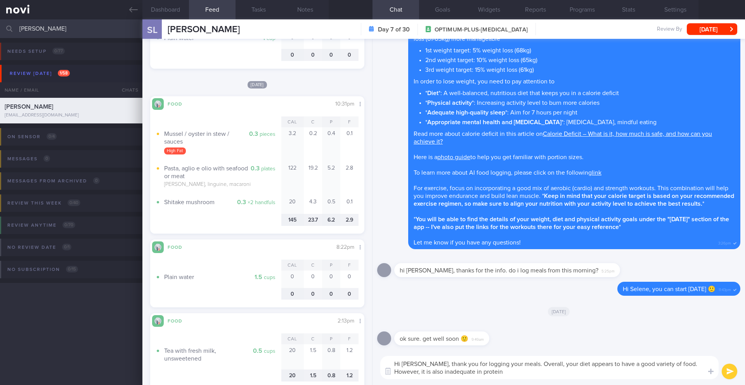
click at [475, 370] on textarea "Hi [PERSON_NAME], thank you for logging your meals. Overall, your diet appears …" at bounding box center [549, 367] width 338 height 23
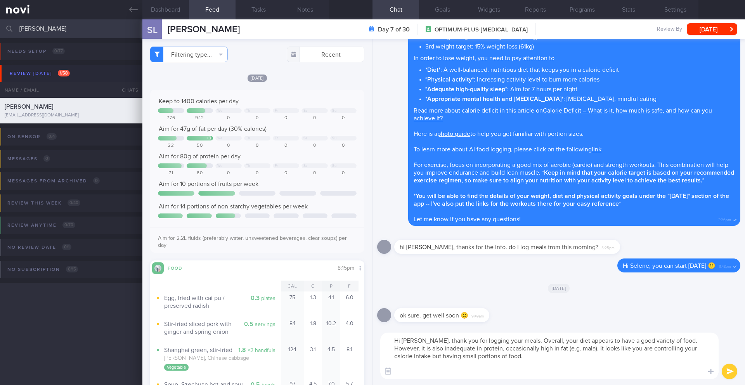
scroll to position [0, 0]
paste textarea "Eating enough protein helps you lose weight by making you feel fuller and burni…"
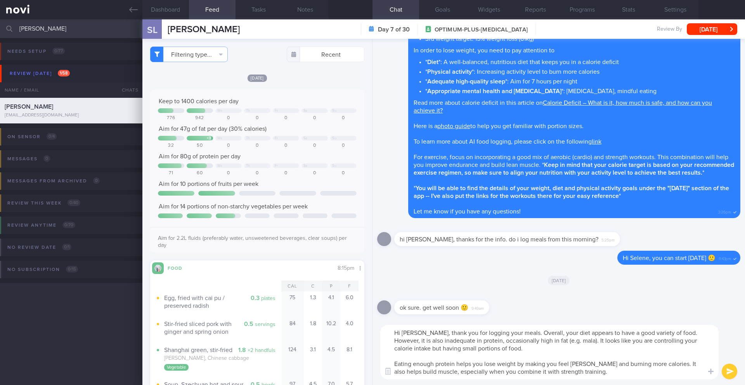
click at [558, 348] on textarea "Hi Selene, thank you for logging your meals. Overall, your diet appears to have…" at bounding box center [549, 352] width 338 height 54
click at [514, 333] on textarea "Hi Selene, thank you for logging your meals. Overall, your diet appears to have…" at bounding box center [549, 352] width 338 height 54
click at [599, 368] on textarea "Hi Selene, thank you for logging your meals! Overall, your diet appears to have…" at bounding box center [549, 352] width 338 height 54
type textarea "Hi Selene, thank you for logging your meals! Overall, your diet appears to have…"
click at [303, 10] on button "Notes" at bounding box center [305, 9] width 47 height 19
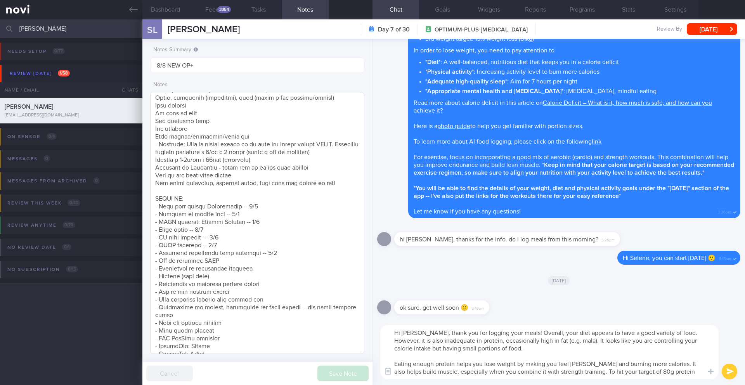
scroll to position [298, 0]
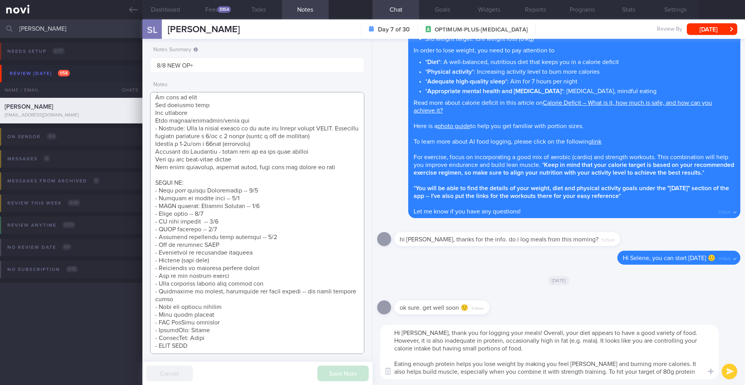
click at [274, 259] on textarea at bounding box center [257, 223] width 214 height 262
type textarea "SUPPORT NEEDED: Motivation to have a healthy lifestyle CHALLENGE: - DIET - EXER…"
click at [688, 371] on textarea "Hi Selene, thank you for logging your meals! Overall, your diet appears to have…" at bounding box center [549, 352] width 338 height 54
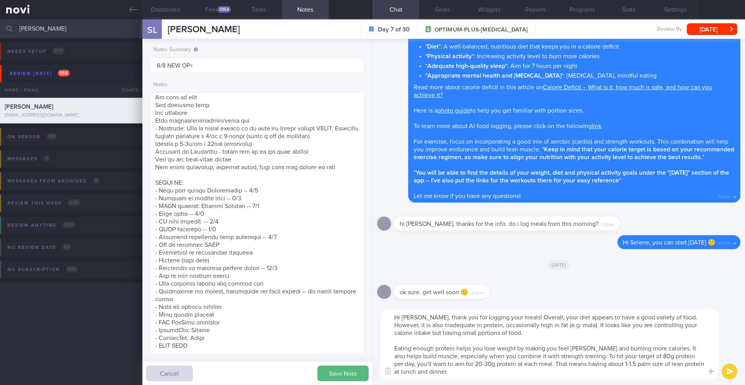
scroll to position [0, 0]
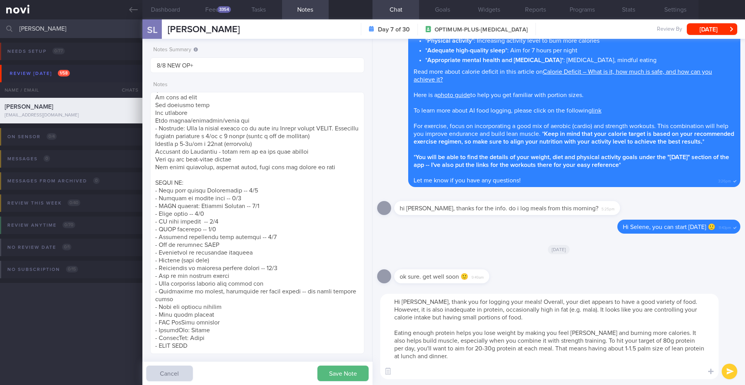
paste textarea "Here are examples of lean protein: - Chicken (without the skin) - Fish (fatty f…"
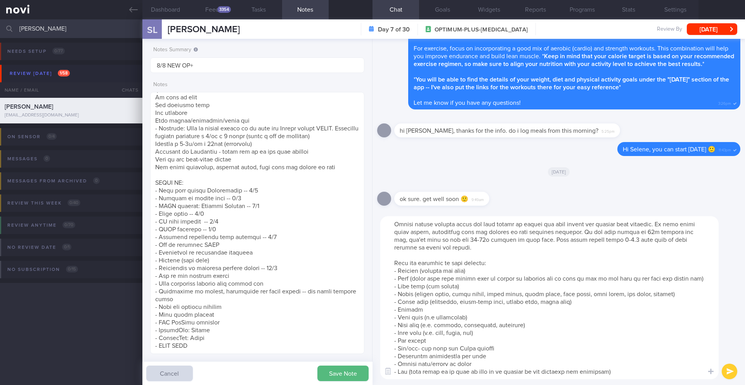
scroll to position [39, 0]
drag, startPoint x: 394, startPoint y: 254, endPoint x: 475, endPoint y: 385, distance: 154.0
click at [475, 385] on div "​ ​" at bounding box center [559, 297] width 373 height 175
click at [475, 378] on textarea at bounding box center [549, 297] width 338 height 163
click at [532, 342] on textarea at bounding box center [549, 297] width 338 height 163
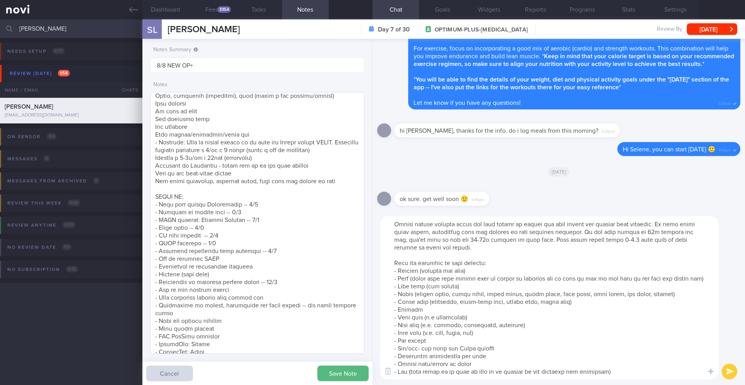
scroll to position [272, 0]
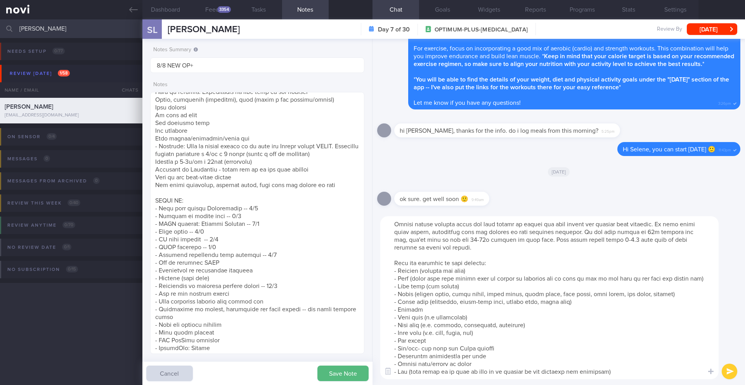
drag, startPoint x: 506, startPoint y: 320, endPoint x: 370, endPoint y: 320, distance: 135.4
click at [370, 320] on div "Dashboard Feed 3354 Tasks Notes Chat Goals Widgets Reports Programs Stats Setti…" at bounding box center [443, 202] width 603 height 366
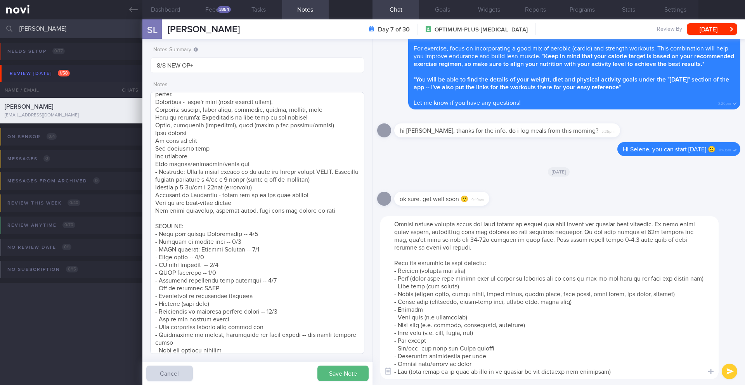
scroll to position [245, 0]
click at [413, 289] on textarea at bounding box center [549, 297] width 338 height 163
drag, startPoint x: 587, startPoint y: 293, endPoint x: 369, endPoint y: 288, distance: 217.8
click at [369, 288] on div "Dashboard Feed 3354 Tasks Notes Chat Goals Widgets Reports Programs Stats Setti…" at bounding box center [443, 202] width 603 height 366
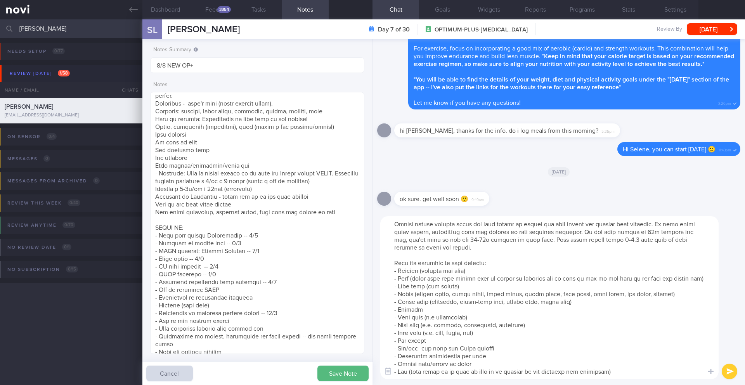
click at [472, 300] on textarea at bounding box center [549, 297] width 338 height 163
click at [472, 295] on textarea at bounding box center [549, 297] width 338 height 163
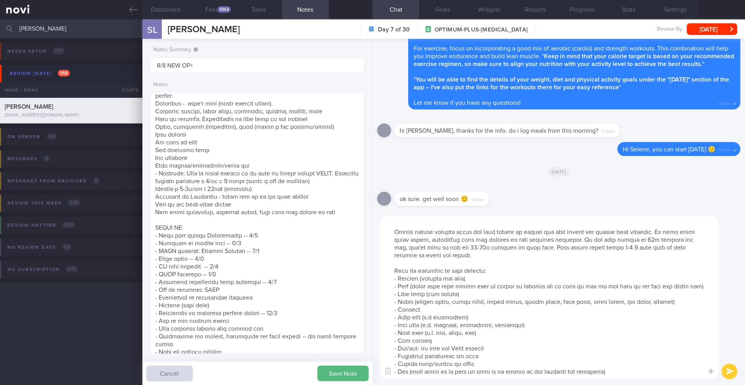
scroll to position [31, 0]
type textarea "Hi Selene, thank you for logging your meals! Overall, your diet appears to have…"
click at [729, 370] on button "submit" at bounding box center [730, 372] width 16 height 16
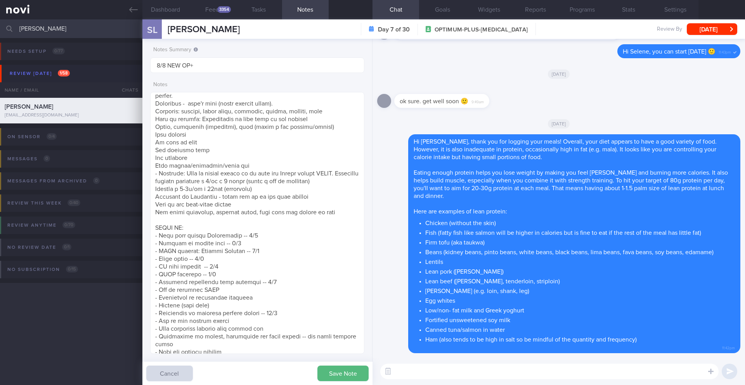
scroll to position [0, 0]
click at [291, 313] on textarea at bounding box center [257, 223] width 214 height 262
type textarea "SUPPORT NEEDED: Motivation to have a healthy lifestyle CHALLENGE: - DIET - EXER…"
click at [319, 367] on button "Save Note" at bounding box center [342, 374] width 51 height 16
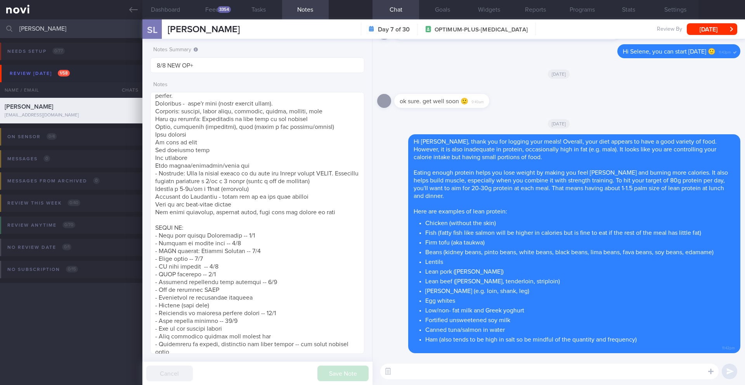
click at [418, 373] on textarea at bounding box center [549, 372] width 338 height 16
paste textarea "Suggestions for 20g protein breakfast Eggs & Avocado Toast - 2 large eggs (prep…"
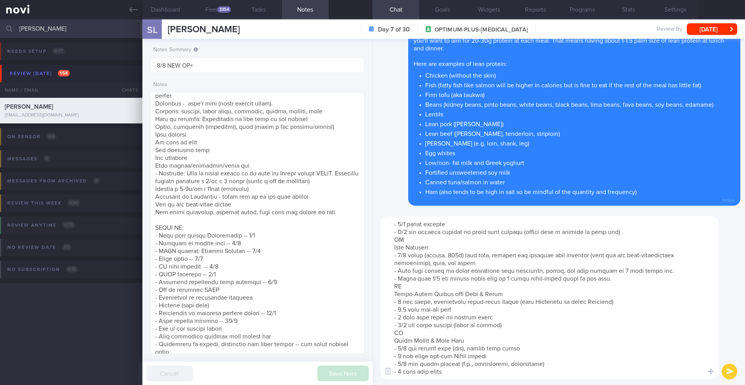
type textarea "Suggestions for 20g protein breakfast Eggs & Avocado Toast - 2 large eggs (prep…"
click at [730, 372] on button "submit" at bounding box center [730, 372] width 16 height 16
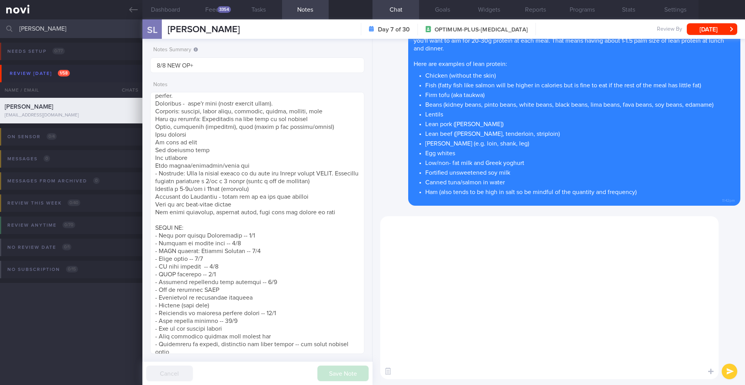
scroll to position [0, 0]
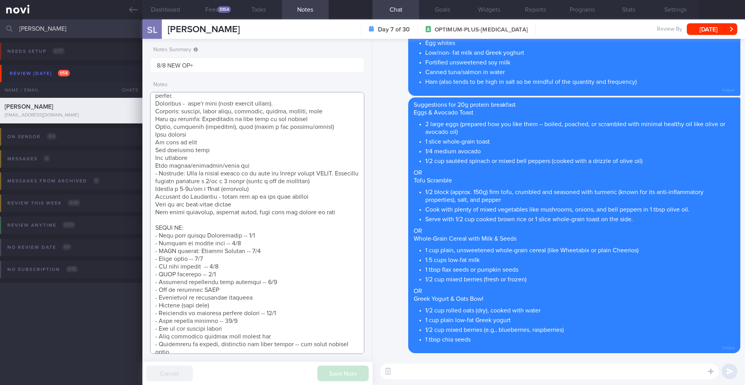
click at [257, 322] on textarea at bounding box center [257, 223] width 214 height 262
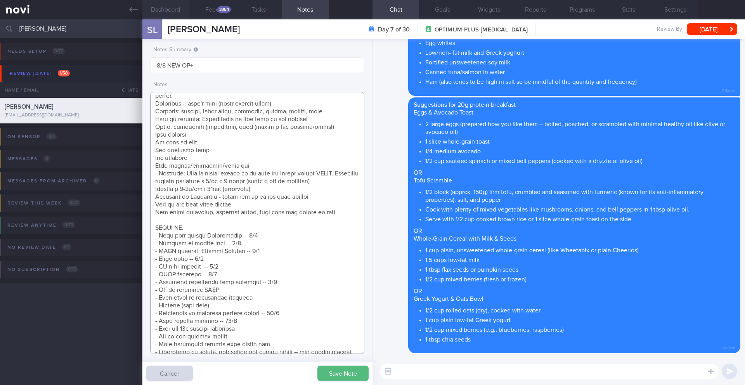
type textarea "SUPPORT NEEDED: Motivation to have a healthy lifestyle CHALLENGE: - DIET - EXER…"
paste textarea "Suggestions for 30g protein lunch/dinner *Grilled Chicken Rice (Healthier Versi…"
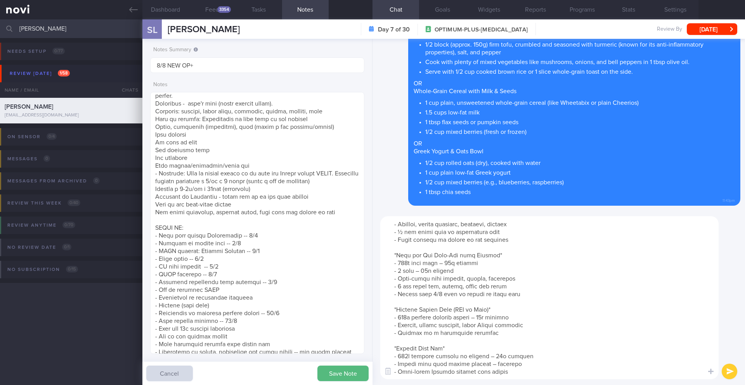
scroll to position [93, 0]
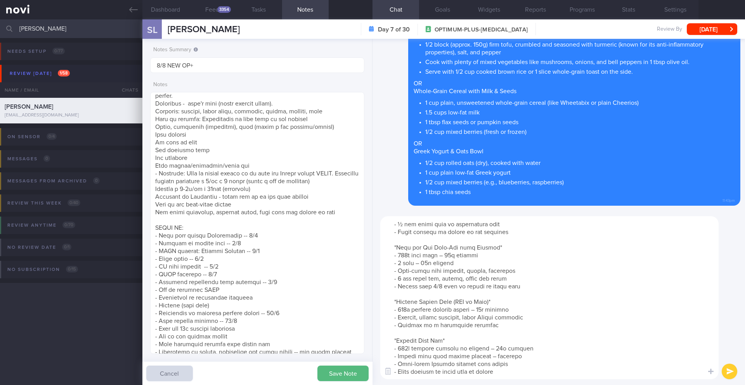
type textarea "Suggestions for 30g protein lunch/dinner *Grilled Chicken Rice (Healthier Versi…"
click at [732, 370] on button "submit" at bounding box center [730, 372] width 16 height 16
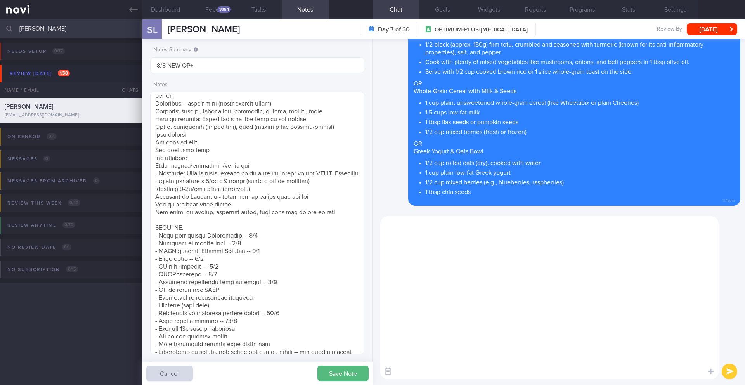
scroll to position [0, 0]
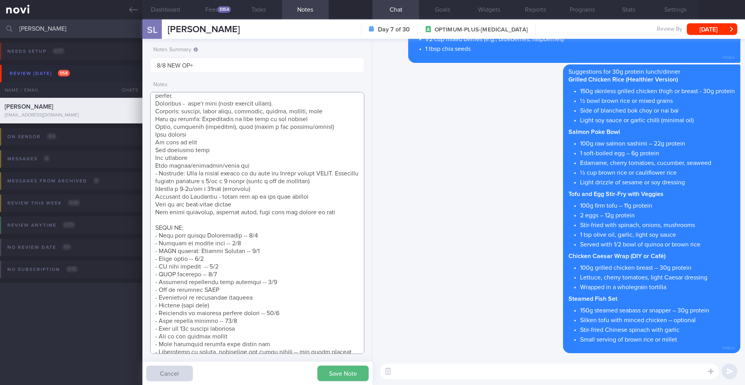
click at [255, 329] on textarea at bounding box center [257, 223] width 214 height 262
drag, startPoint x: 272, startPoint y: 335, endPoint x: 150, endPoint y: 316, distance: 123.8
click at [150, 316] on textarea at bounding box center [257, 223] width 214 height 262
click at [281, 280] on textarea at bounding box center [257, 223] width 214 height 262
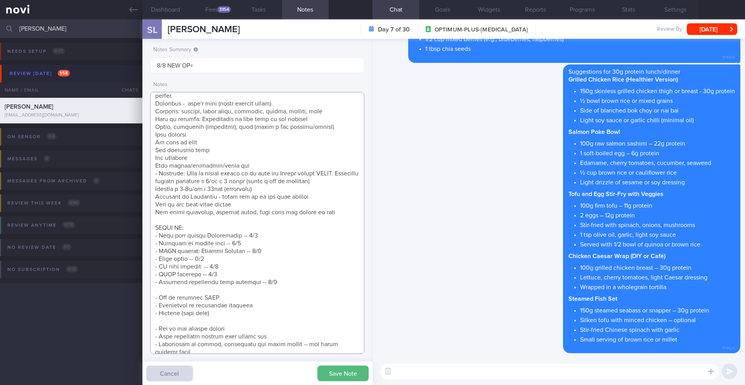
paste textarea "- Importance of adequate protein intake -- 12/8 - Lean protein sources -- 12/8 …"
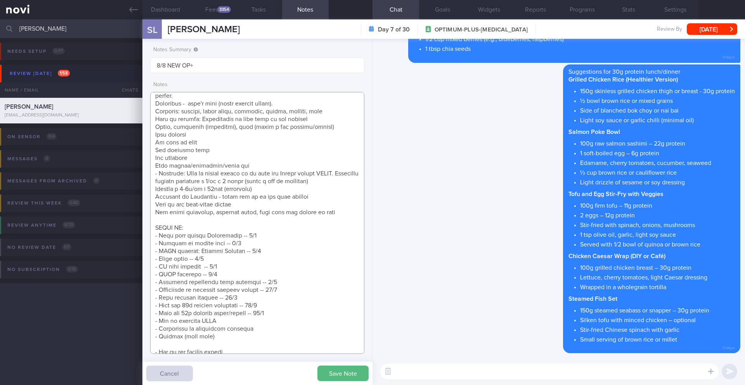
click at [214, 343] on textarea at bounding box center [257, 223] width 214 height 262
type textarea "SUPPORT NEEDED: Motivation to have a healthy lifestyle CHALLENGE: - DIET - EXER…"
click at [335, 377] on button "Save Note" at bounding box center [342, 374] width 51 height 16
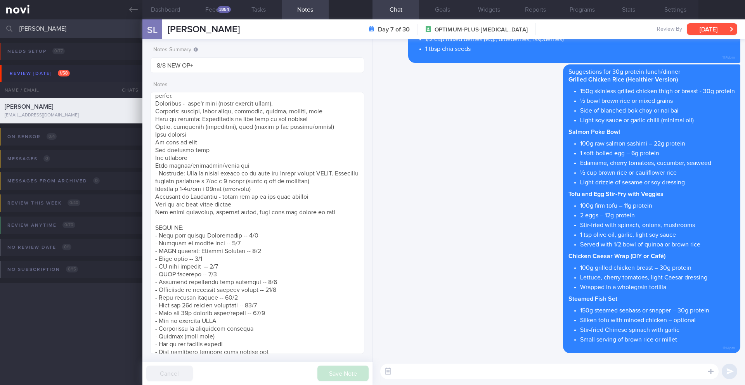
click at [702, 31] on button "[DATE]" at bounding box center [712, 29] width 50 height 12
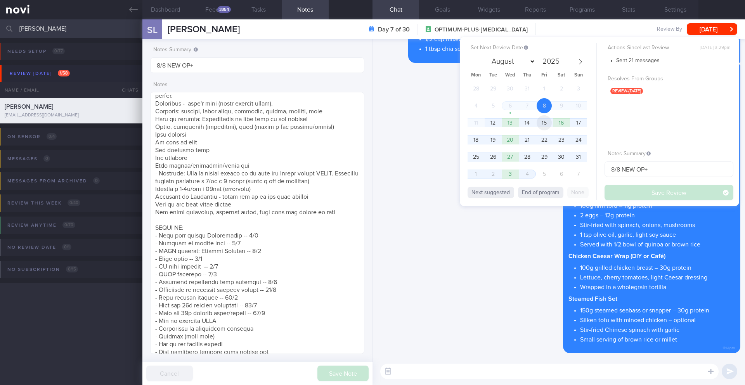
click at [546, 123] on span "15" at bounding box center [544, 122] width 15 height 15
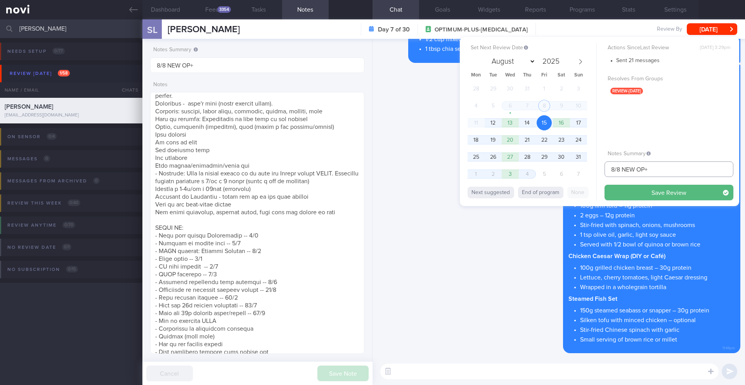
drag, startPoint x: 616, startPoint y: 168, endPoint x: 607, endPoint y: 169, distance: 9.0
click at [607, 169] on input "8/8 NEW OP+" at bounding box center [669, 169] width 129 height 16
type input "15/8 NEW OP+"
click at [668, 196] on button "Save Review" at bounding box center [669, 193] width 129 height 16
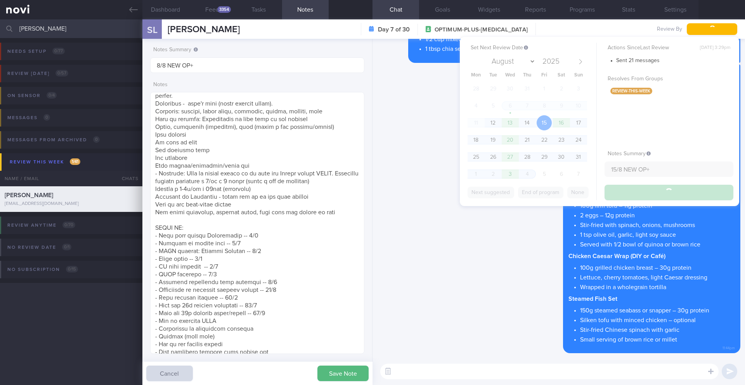
type input "15/8 NEW OP+"
